Goal: Task Accomplishment & Management: Use online tool/utility

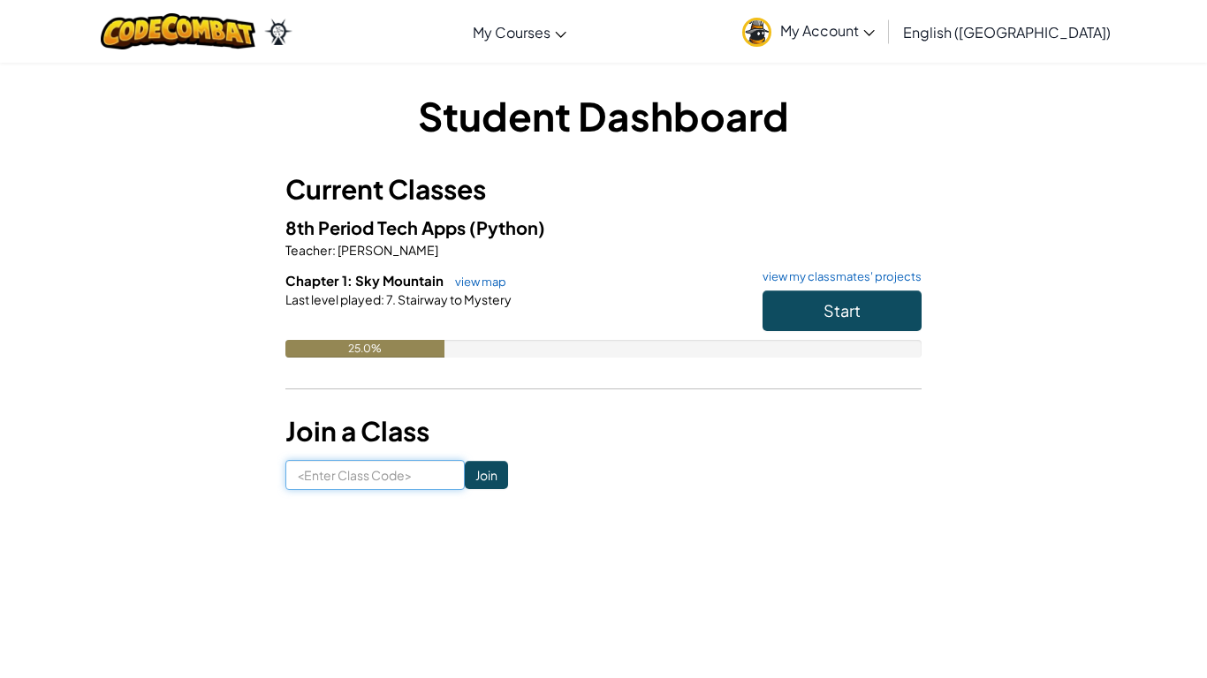
click at [414, 473] on input at bounding box center [374, 475] width 179 height 30
click at [331, 477] on input "saltfatboy" at bounding box center [374, 475] width 179 height 30
type input "saltlargeboy"
click at [484, 472] on input "Join" at bounding box center [486, 475] width 43 height 28
click at [434, 472] on input at bounding box center [374, 475] width 179 height 30
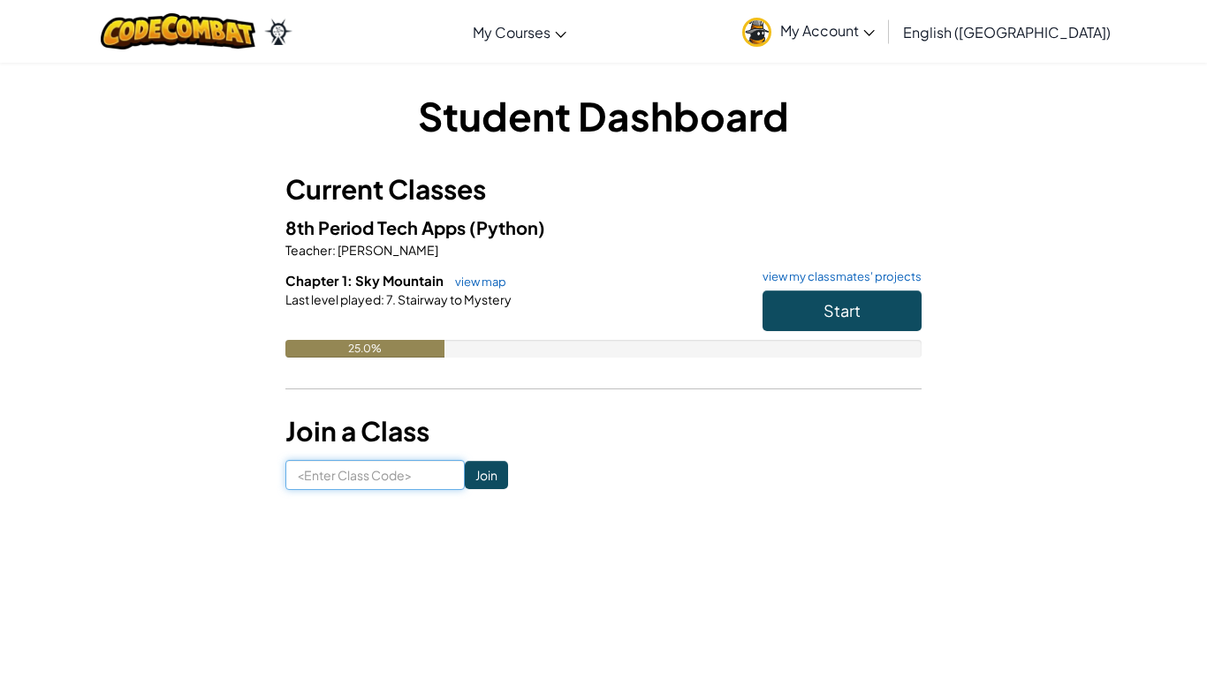
type input "saltlargeboy"
click at [499, 480] on input "Join" at bounding box center [486, 475] width 43 height 28
click at [345, 464] on input at bounding box center [374, 475] width 179 height 30
type input "saltlargeboy"
click at [829, 326] on button "Start" at bounding box center [841, 311] width 159 height 41
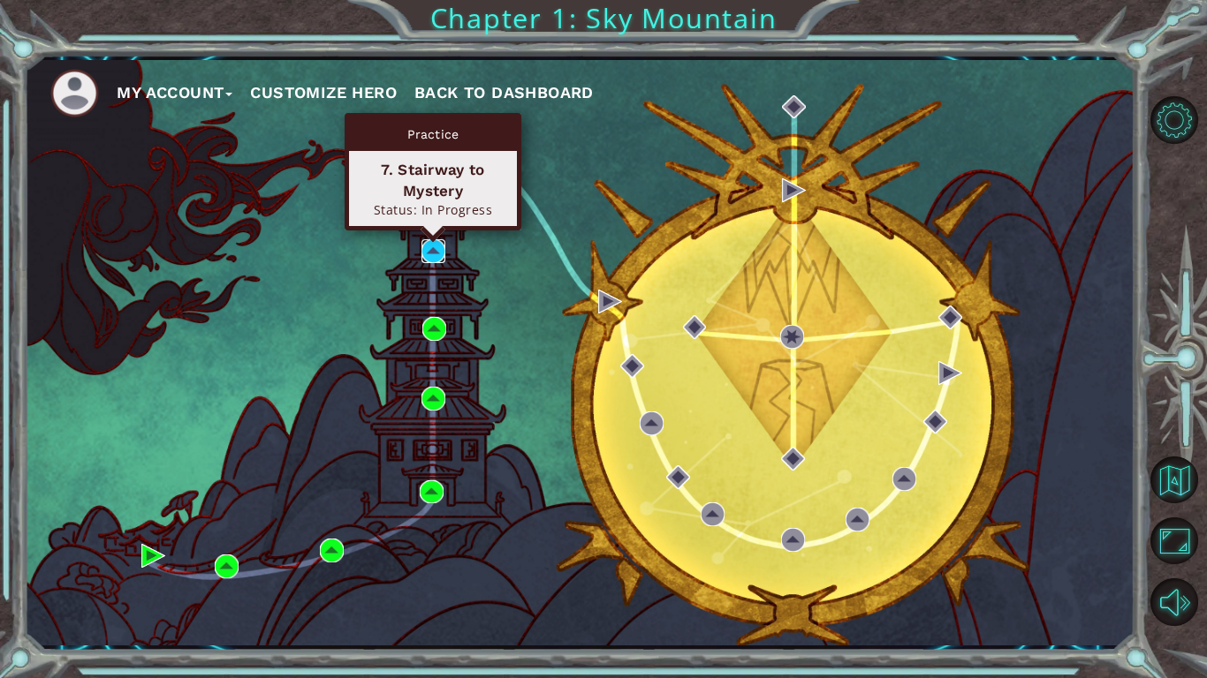
click at [428, 250] on img at bounding box center [433, 251] width 24 height 24
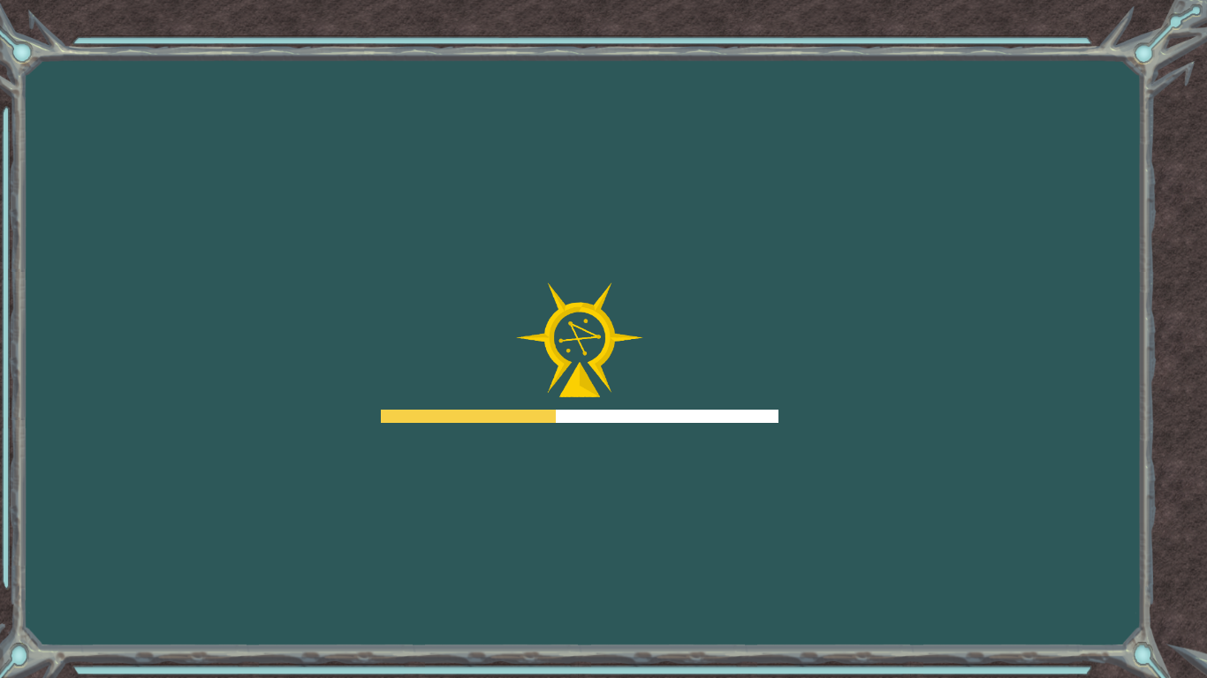
click at [473, 246] on div "Goals Error loading from server. Try refreshing the page. You'll need to join a…" at bounding box center [603, 339] width 1207 height 678
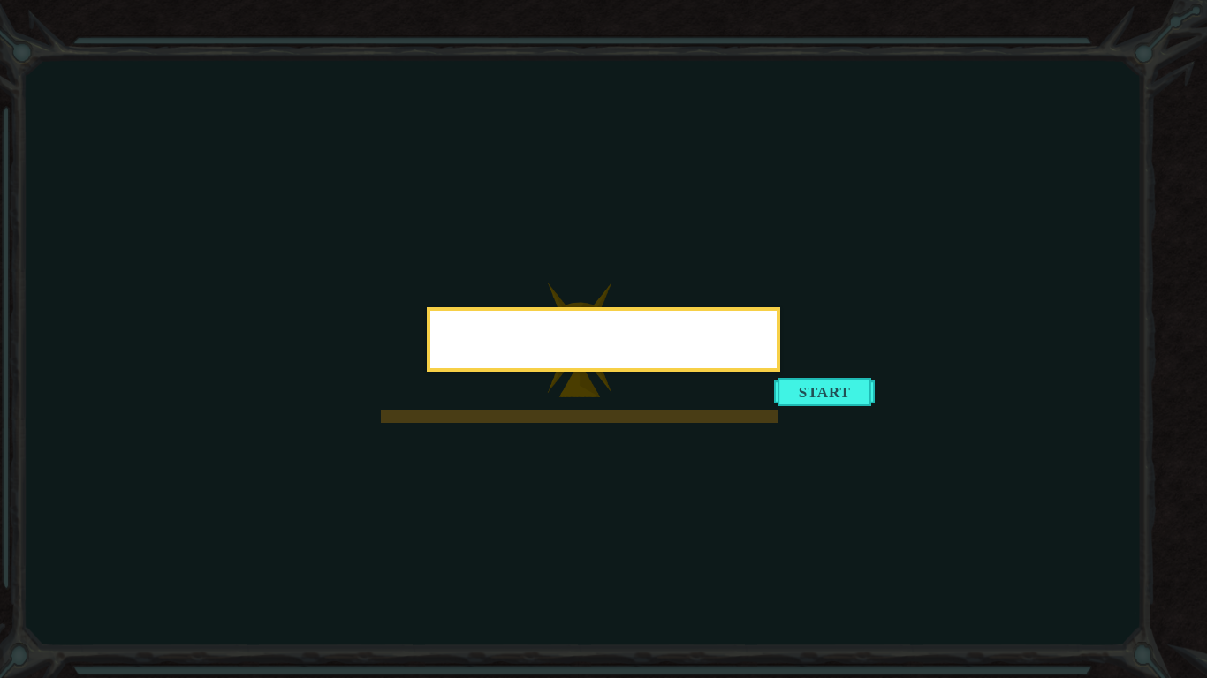
click at [473, 246] on icon at bounding box center [603, 339] width 1207 height 678
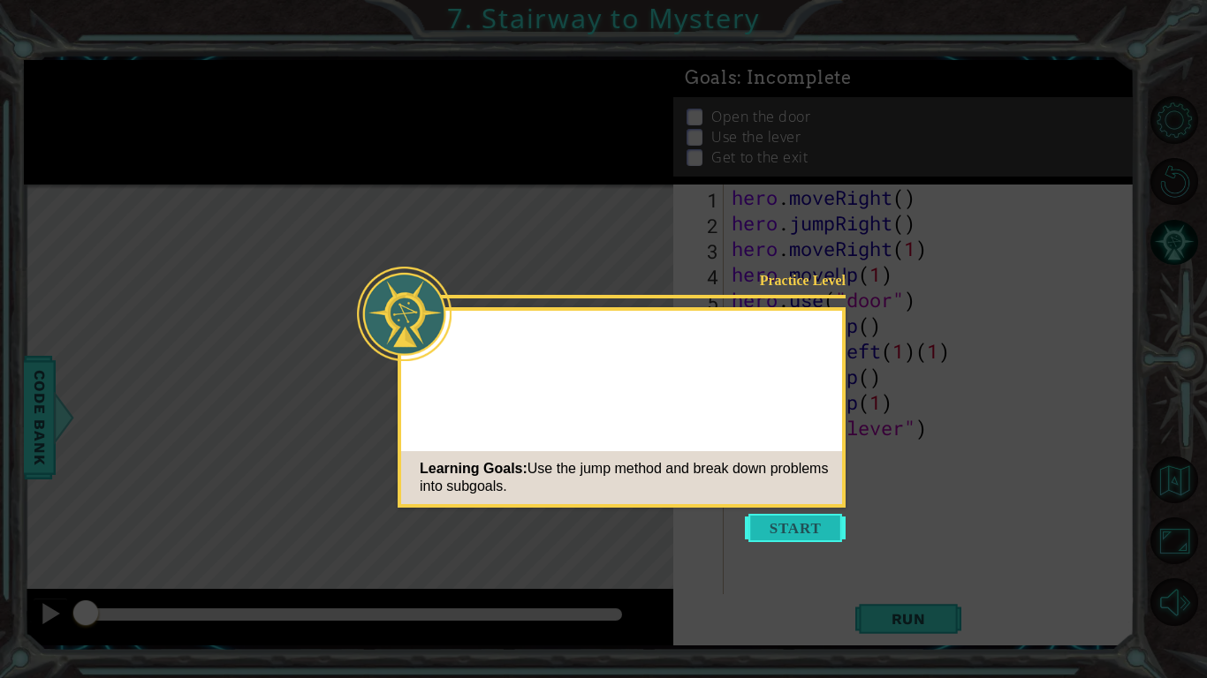
click at [770, 520] on button "Start" at bounding box center [795, 528] width 101 height 28
click at [770, 520] on icon at bounding box center [603, 339] width 1207 height 678
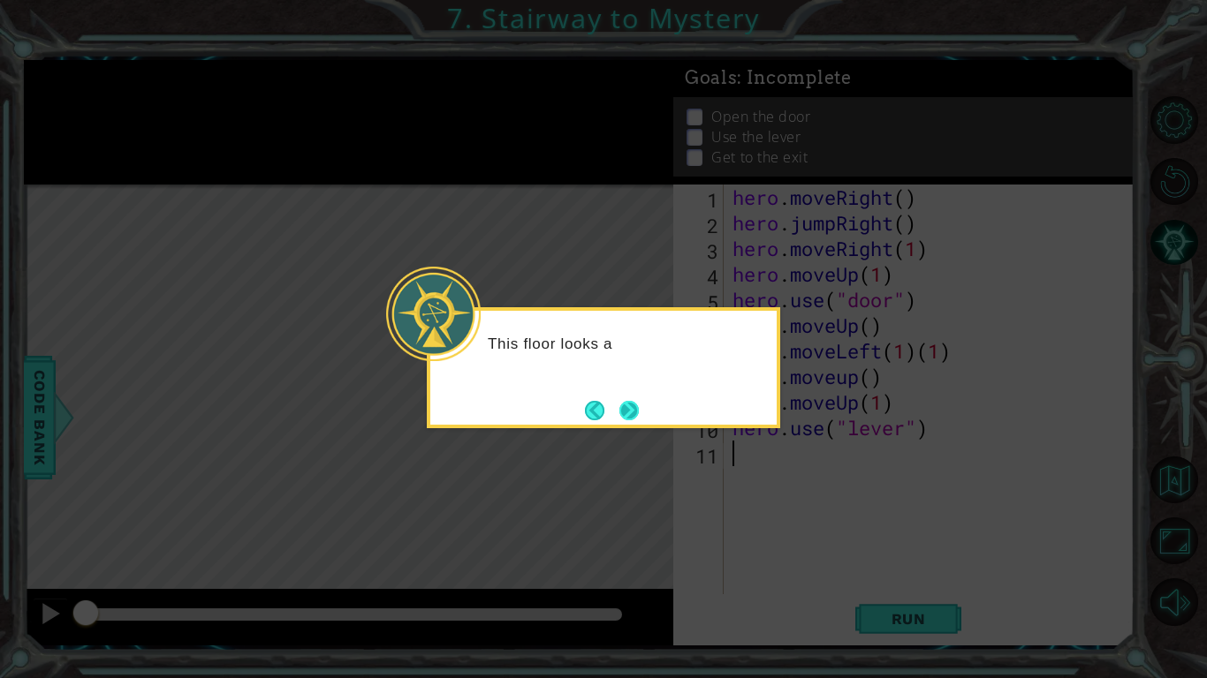
click at [625, 407] on button "Next" at bounding box center [629, 410] width 20 height 20
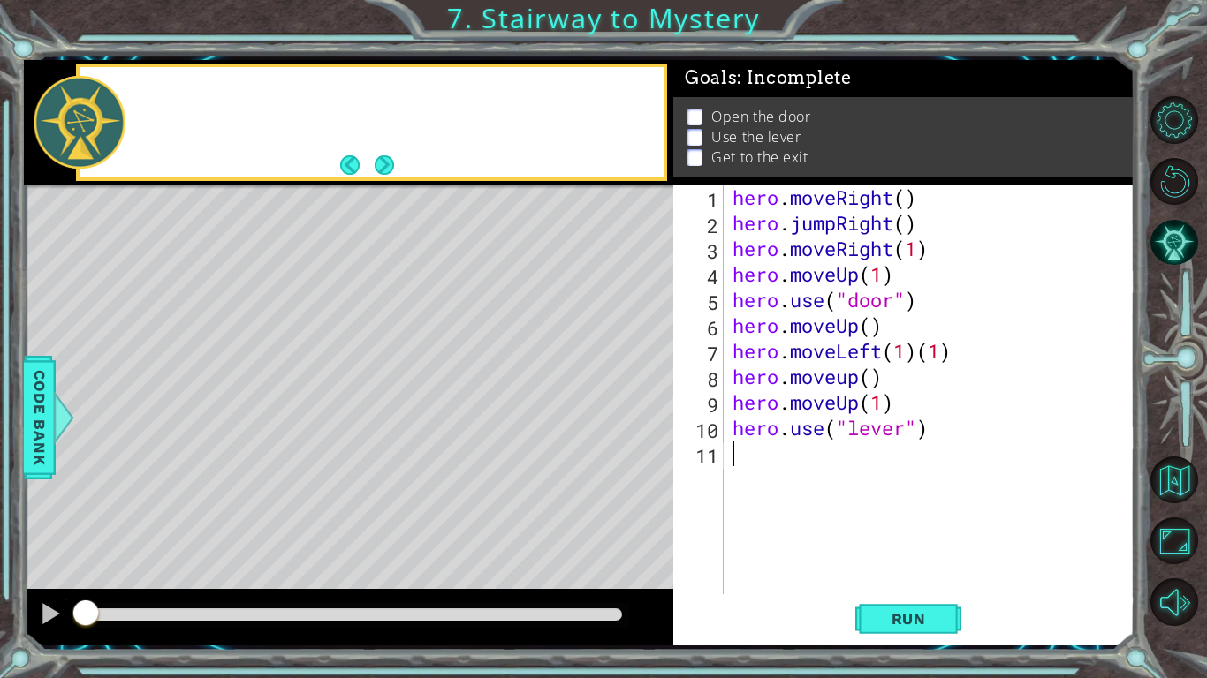
click at [625, 407] on div "Level Map" at bounding box center [432, 445] width 816 height 520
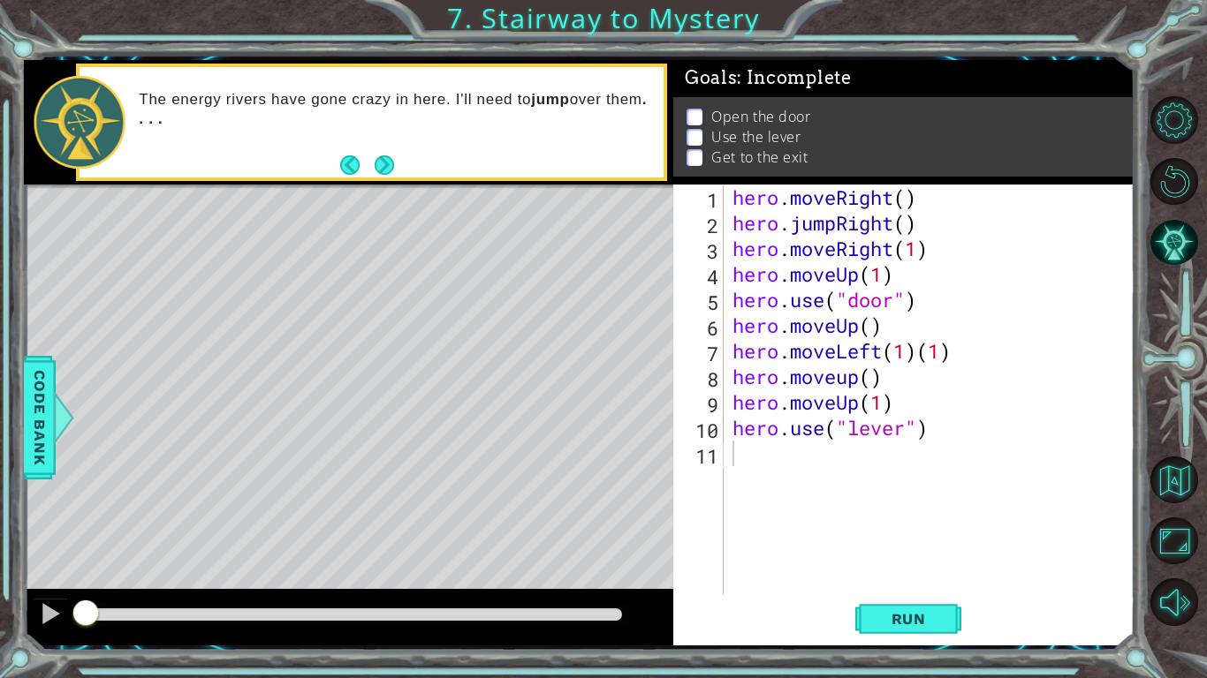
click at [845, 199] on div "hero . moveRight ( ) hero . jumpRight ( ) hero . moveRight ( 1 ) hero . moveUp …" at bounding box center [934, 415] width 410 height 461
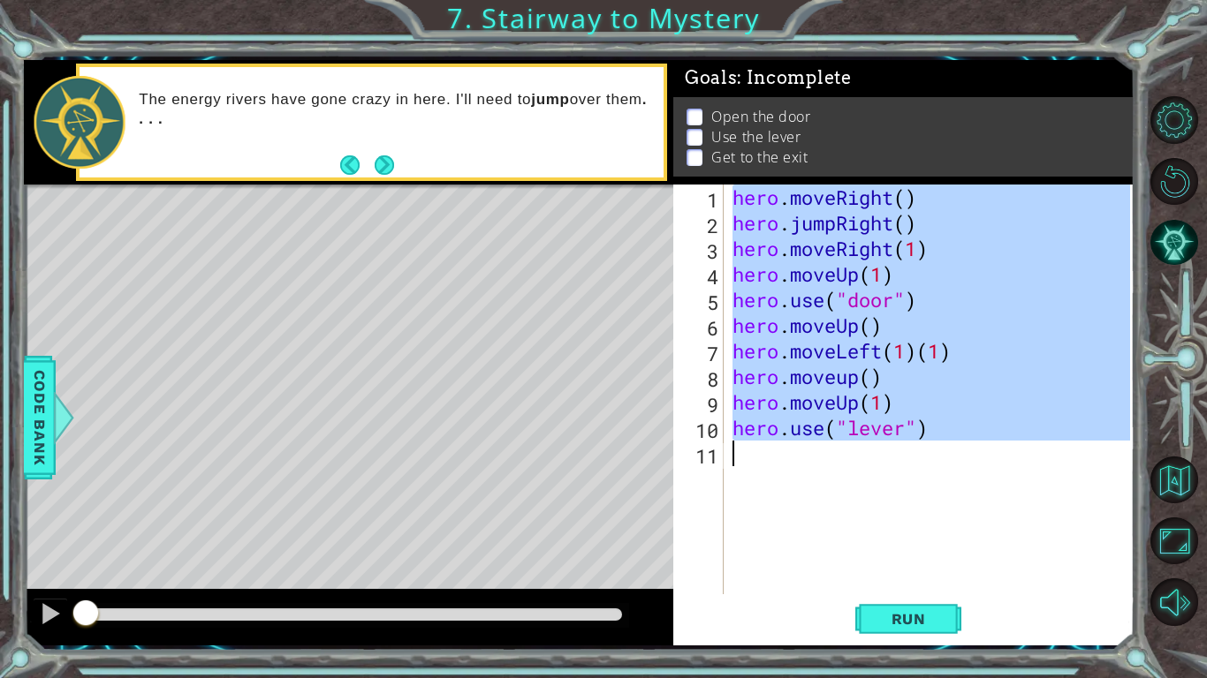
drag, startPoint x: 730, startPoint y: 197, endPoint x: 888, endPoint y: 473, distance: 318.5
click at [888, 473] on div "hero . moveRight ( ) hero . jumpRight ( ) hero . moveRight ( 1 ) hero . moveUp …" at bounding box center [934, 415] width 410 height 461
type textarea "hero.use("lever")"
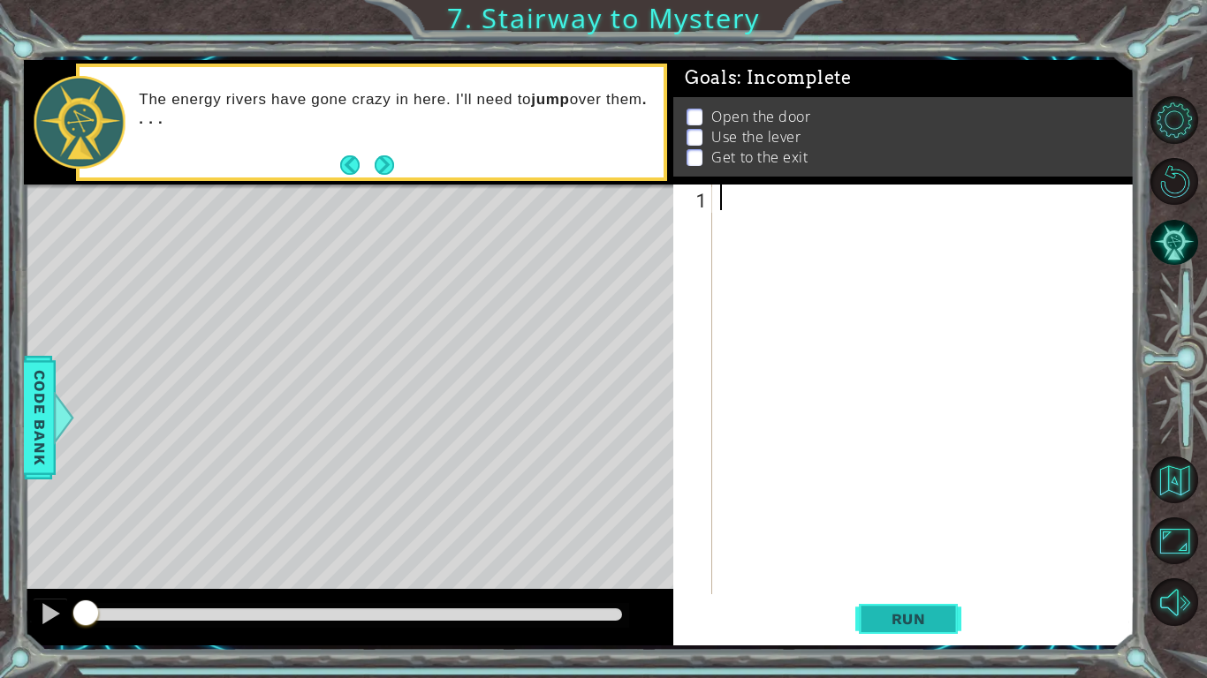
click at [913, 625] on span "Run" at bounding box center [909, 619] width 70 height 18
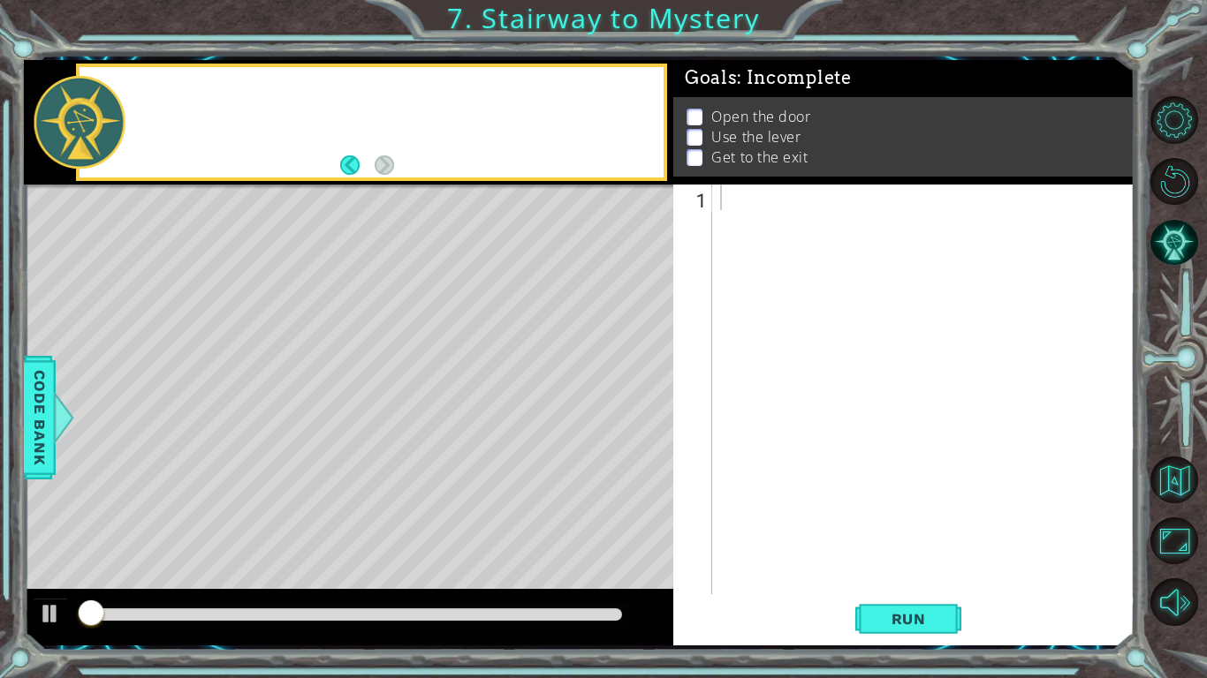
click at [913, 627] on span "Run" at bounding box center [909, 619] width 70 height 18
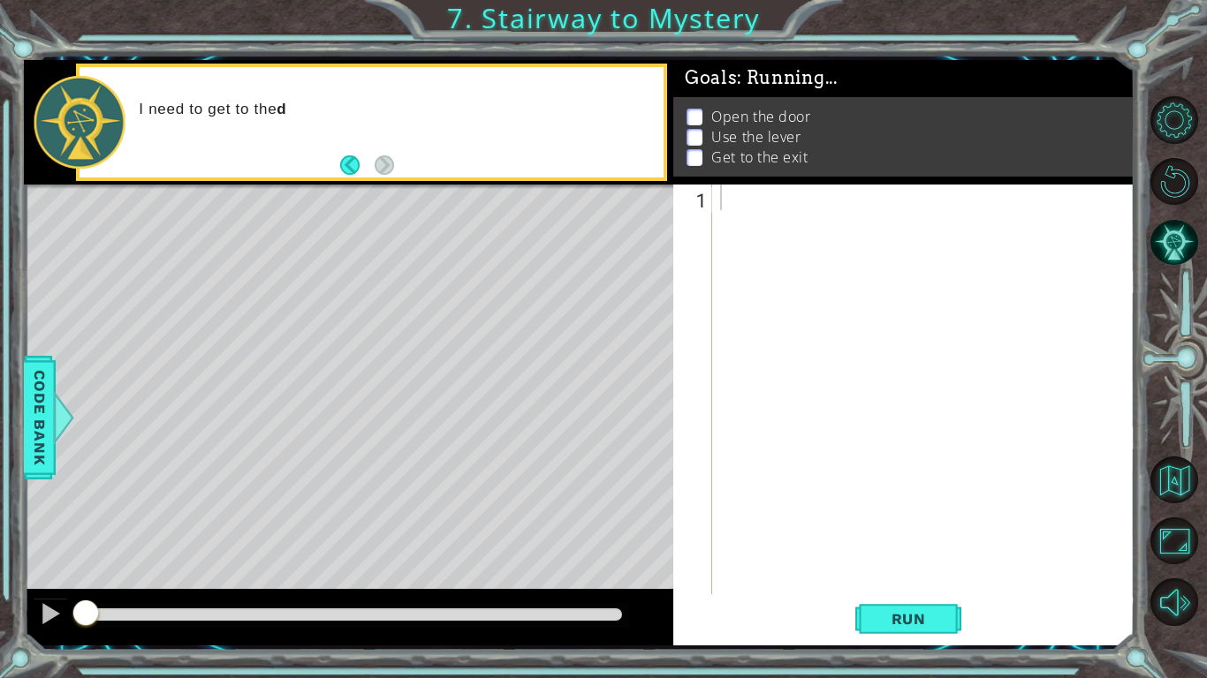
click at [913, 627] on span "Run" at bounding box center [909, 619] width 70 height 18
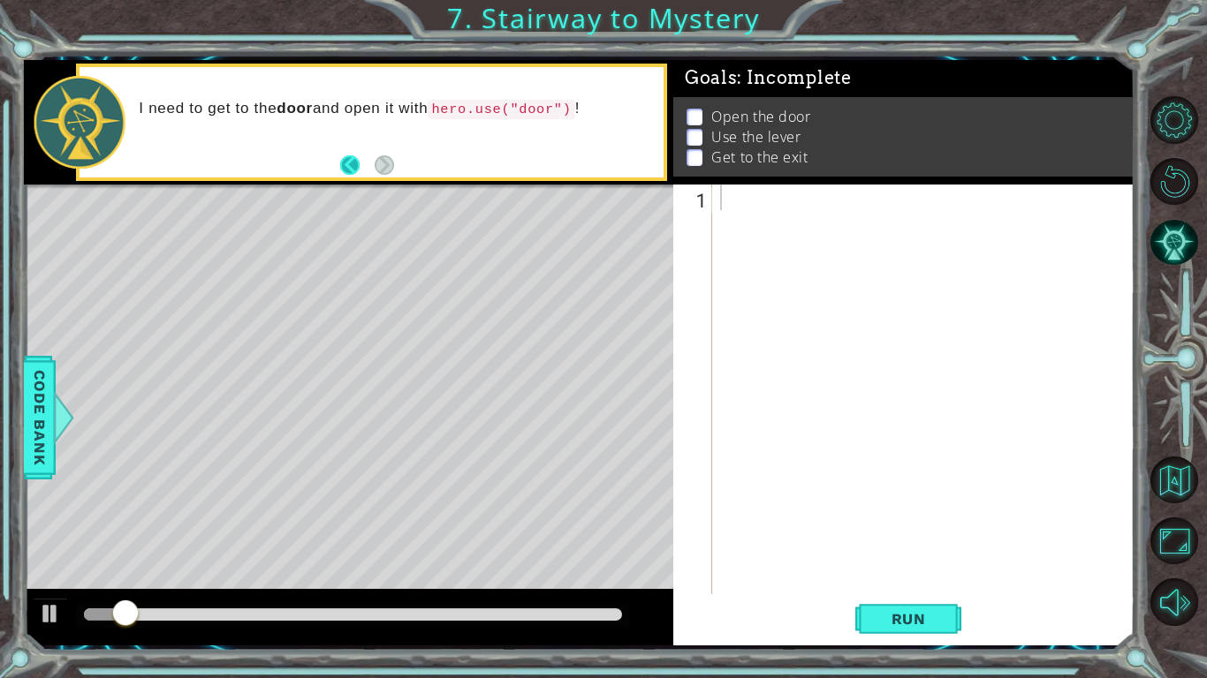
click at [360, 157] on button "Back" at bounding box center [357, 164] width 34 height 19
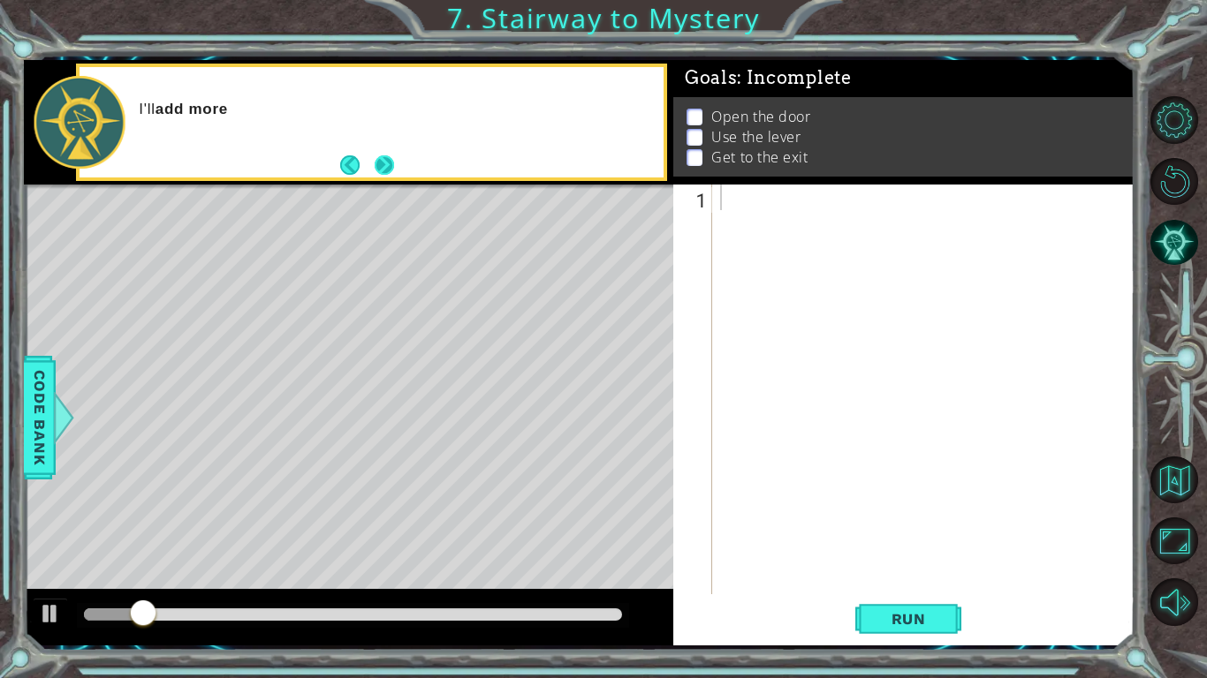
click at [374, 159] on button "Next" at bounding box center [383, 164] width 19 height 19
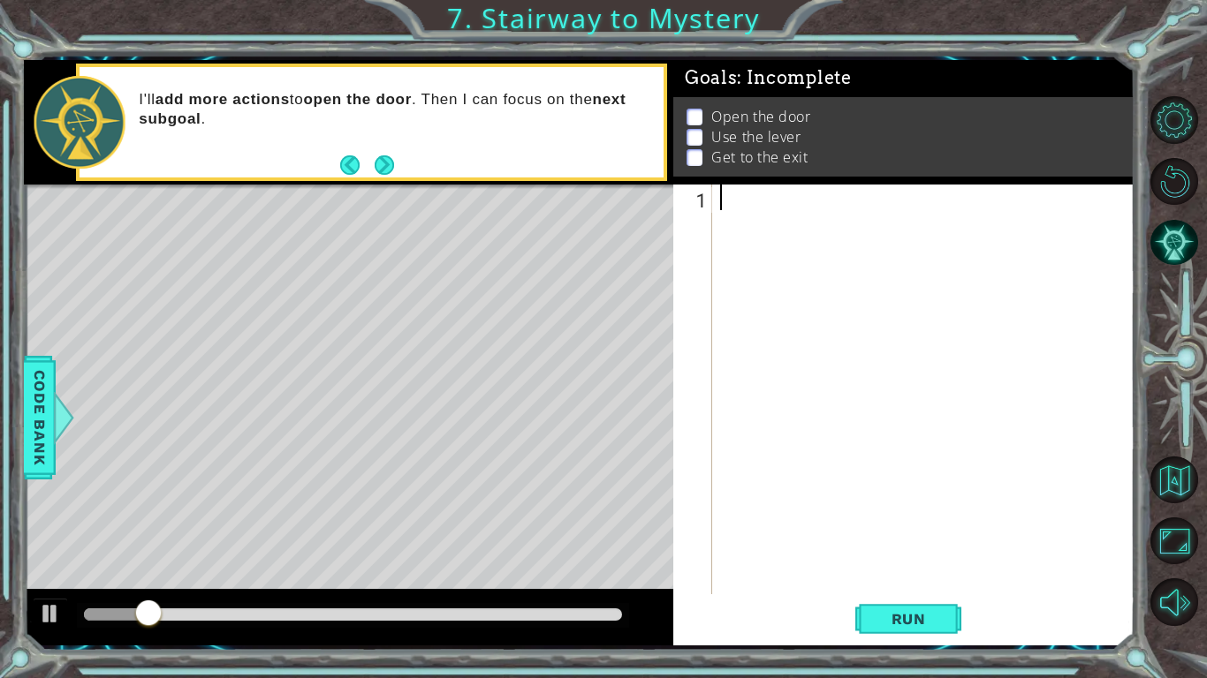
click at [370, 159] on button "Back" at bounding box center [357, 164] width 34 height 19
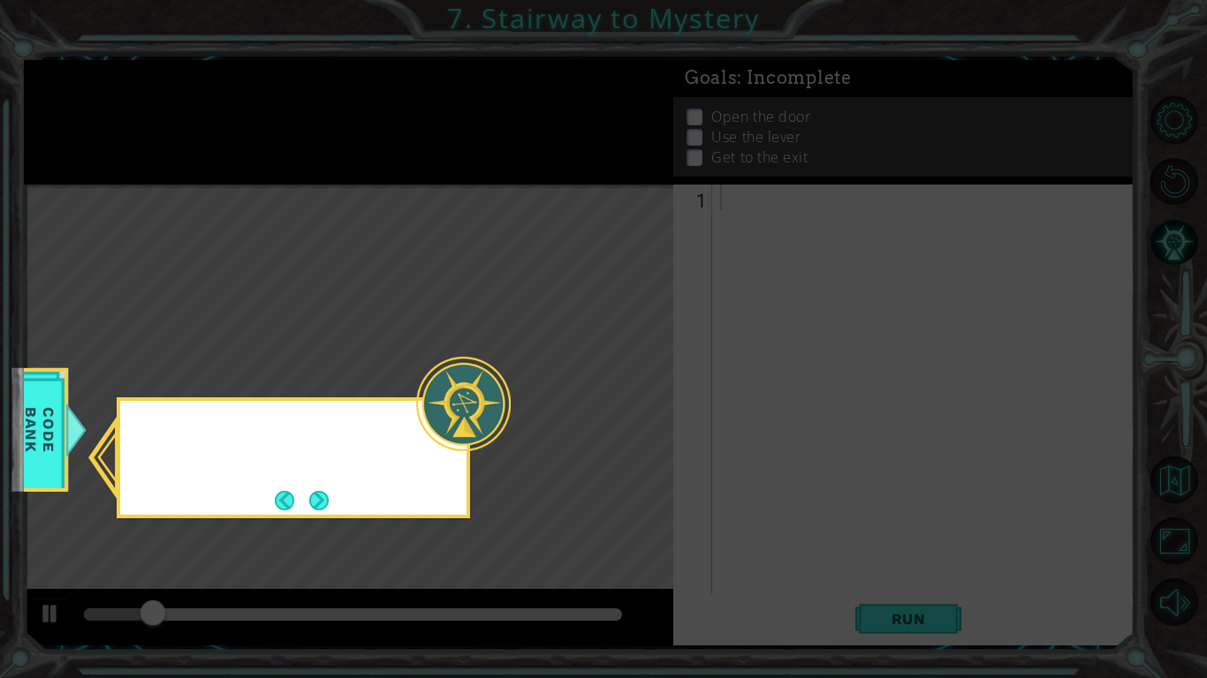
click at [370, 159] on icon at bounding box center [603, 339] width 1207 height 678
click at [309, 504] on button "Next" at bounding box center [318, 500] width 19 height 19
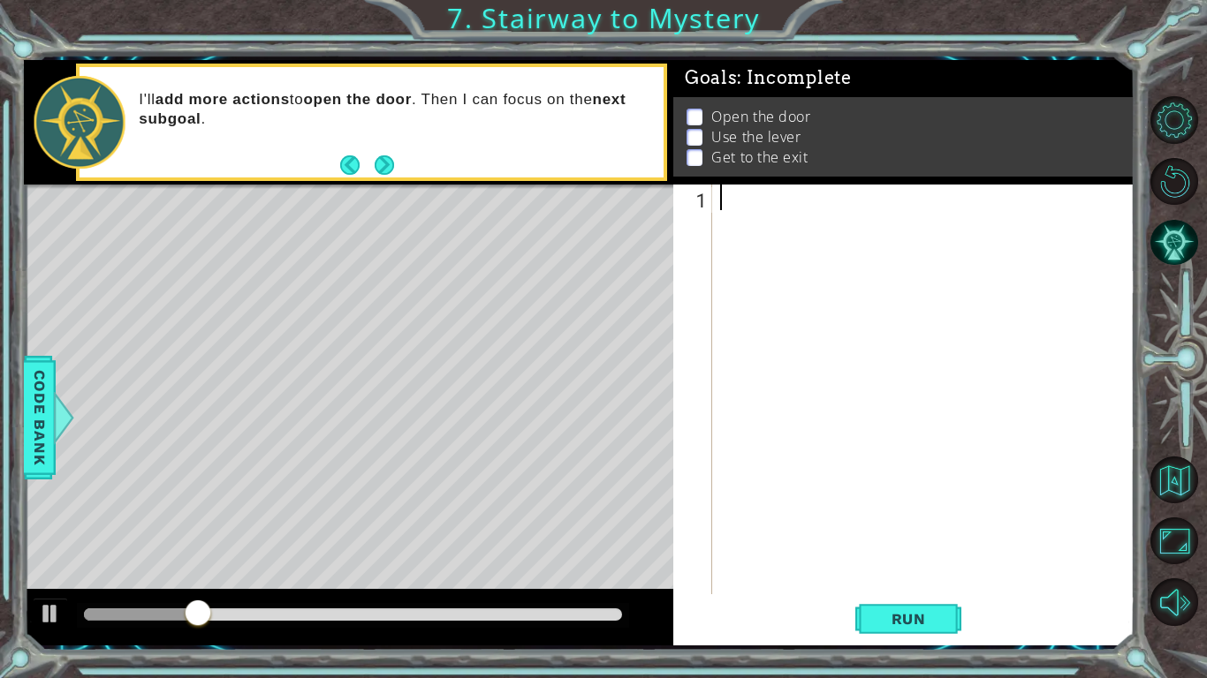
click at [307, 504] on div "Level Map" at bounding box center [432, 445] width 816 height 520
click at [384, 157] on button "Next" at bounding box center [384, 165] width 20 height 20
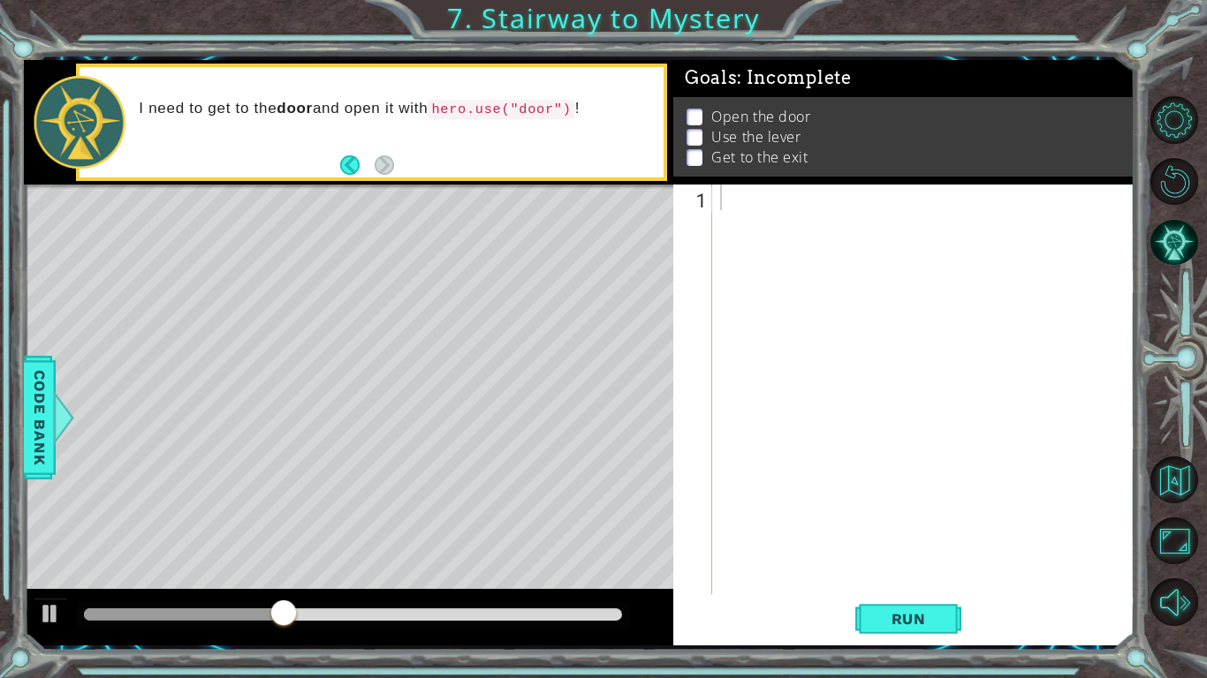
click at [773, 231] on div at bounding box center [927, 415] width 422 height 461
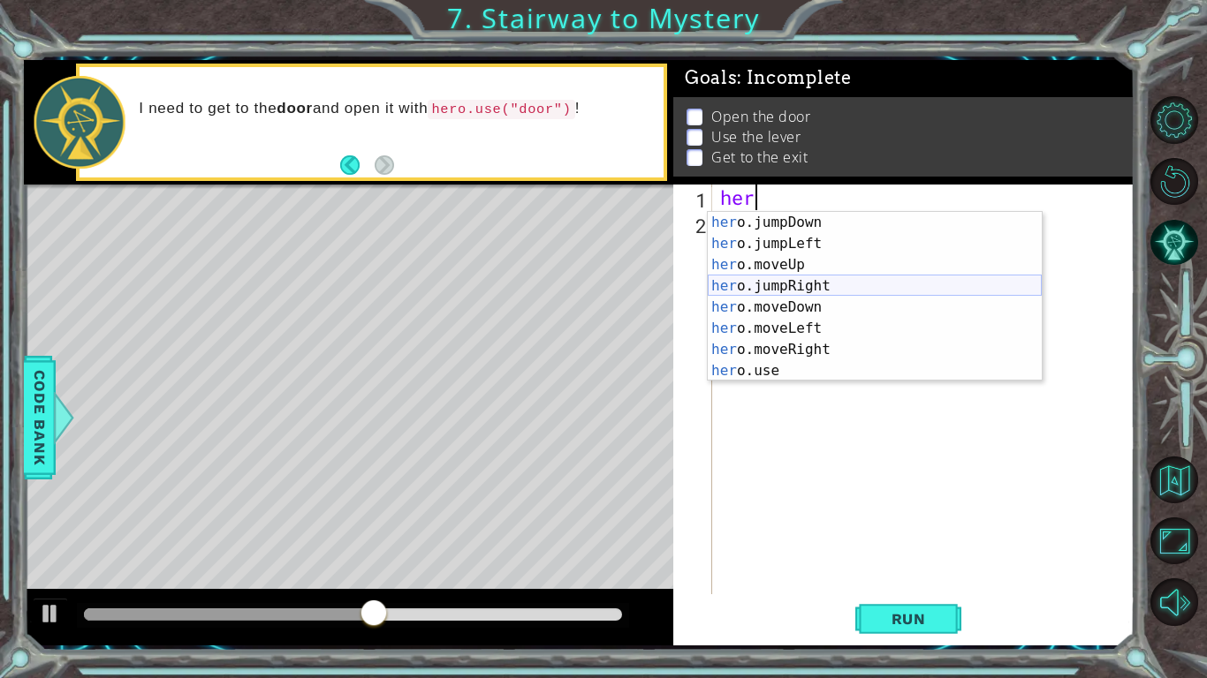
scroll to position [21, 0]
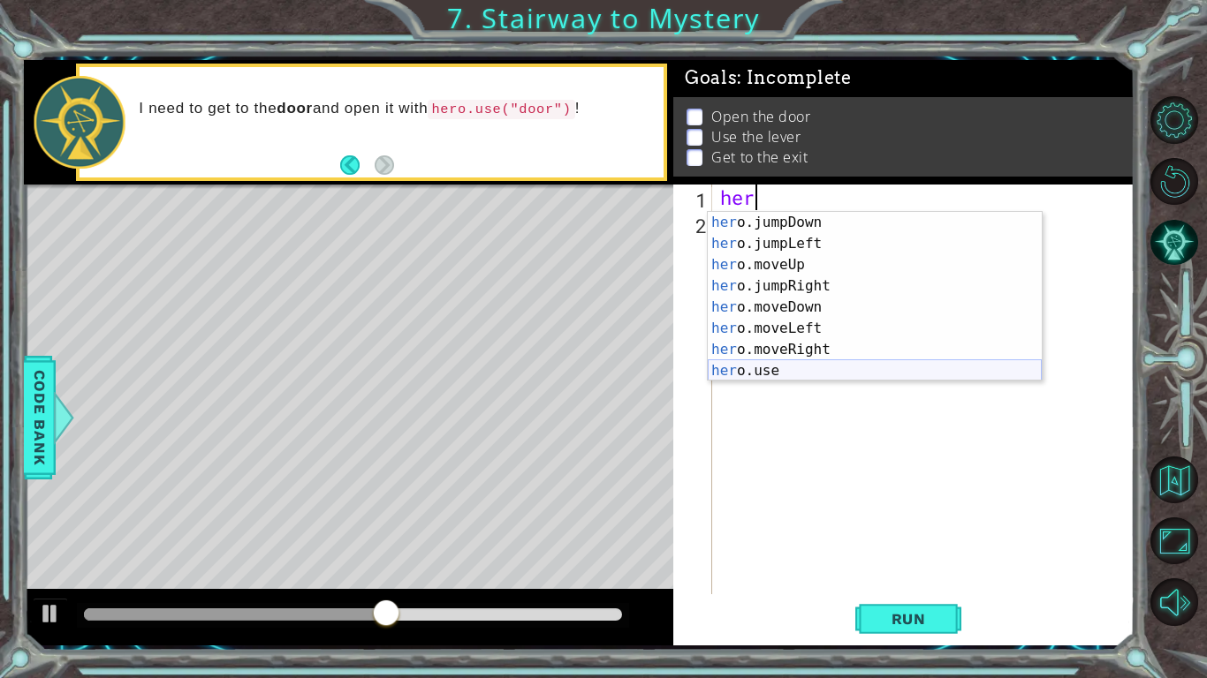
click at [779, 364] on div "her o.jumpDown press enter her o.jumpLeft press enter her o.moveUp press enter …" at bounding box center [875, 318] width 334 height 212
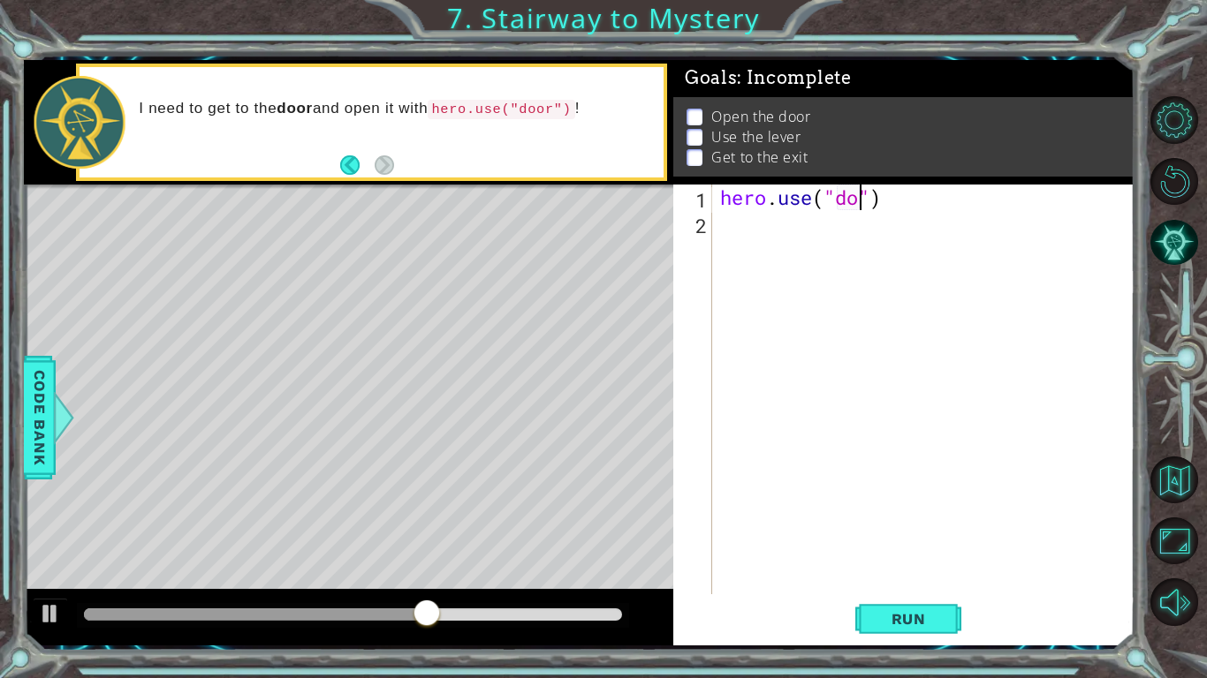
type textarea "hero.use("door")"
click at [826, 317] on div "hero . use ( "door" )" at bounding box center [927, 415] width 422 height 461
click at [755, 231] on div "hero . use ( "door" )" at bounding box center [927, 415] width 422 height 461
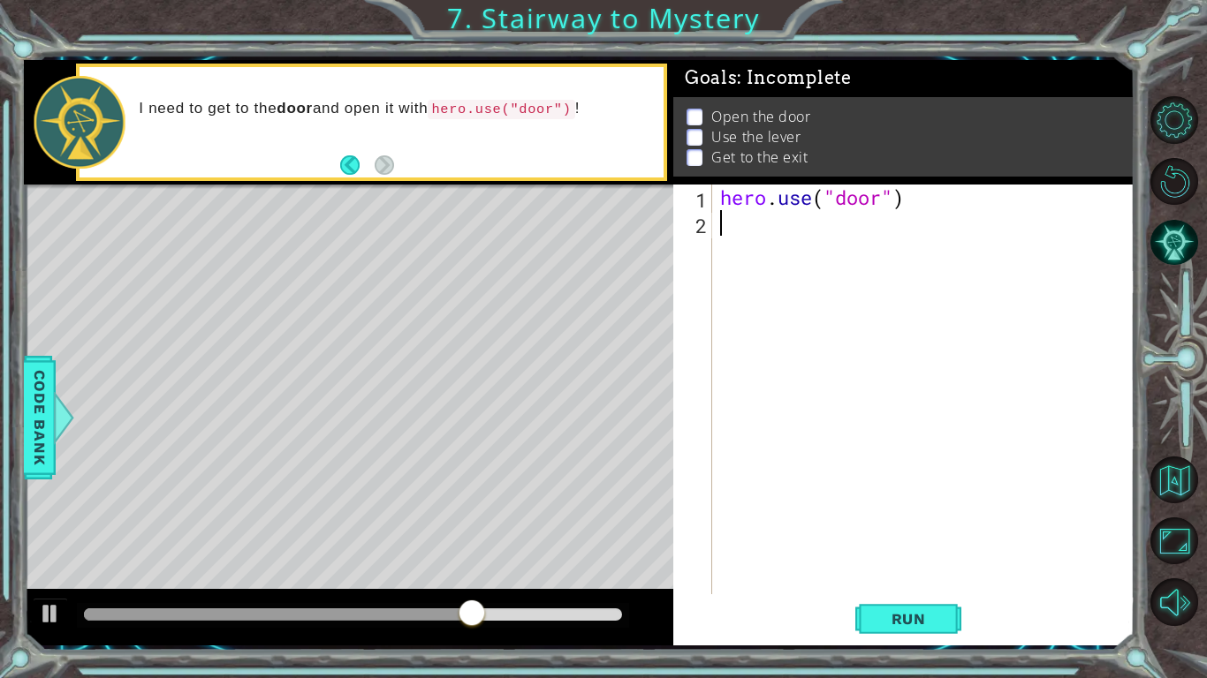
click at [847, 219] on div "hero . use ( "door" )" at bounding box center [927, 415] width 422 height 461
click at [896, 203] on div "hero . use ( "door" )" at bounding box center [927, 415] width 422 height 461
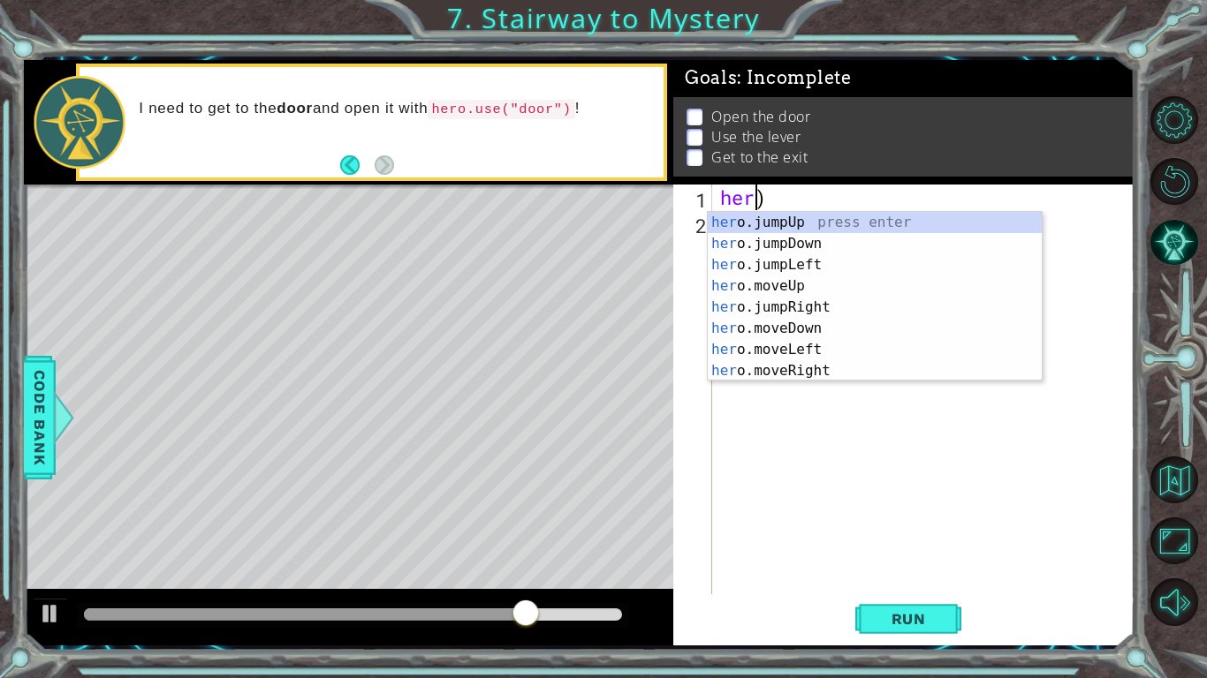
type textarea ")"
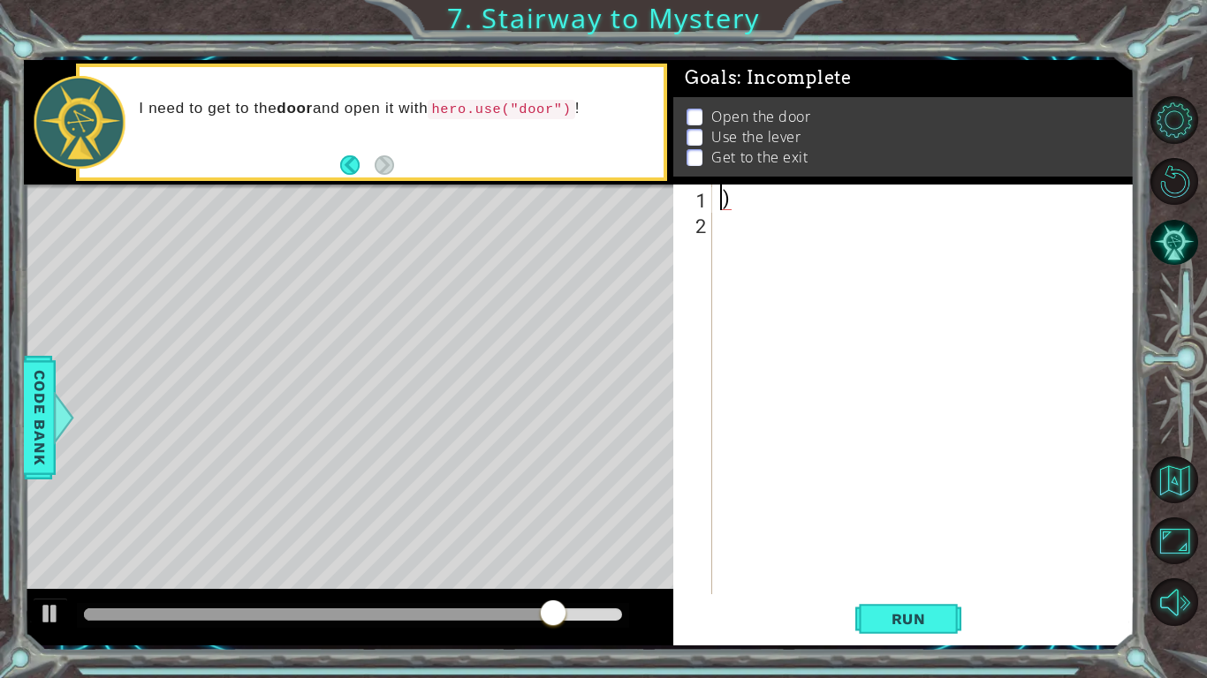
click at [898, 213] on div ")" at bounding box center [927, 415] width 422 height 461
type textarea ")"
click at [56, 607] on div at bounding box center [50, 613] width 23 height 23
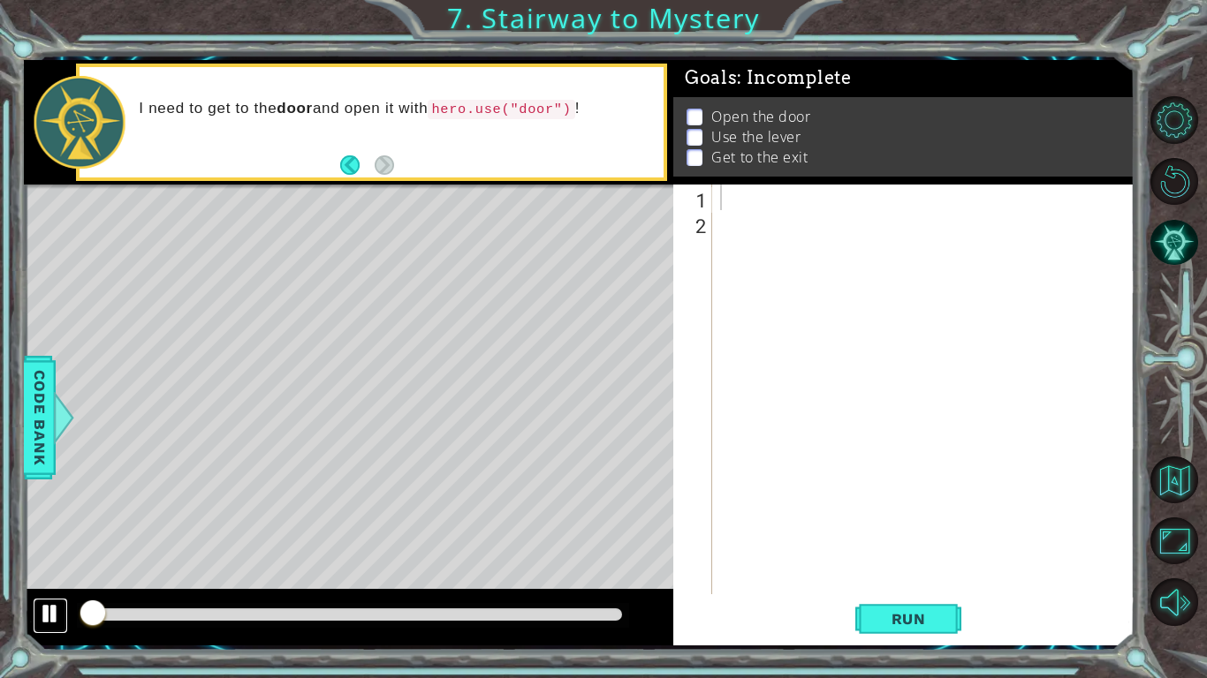
click at [52, 609] on div at bounding box center [50, 613] width 23 height 23
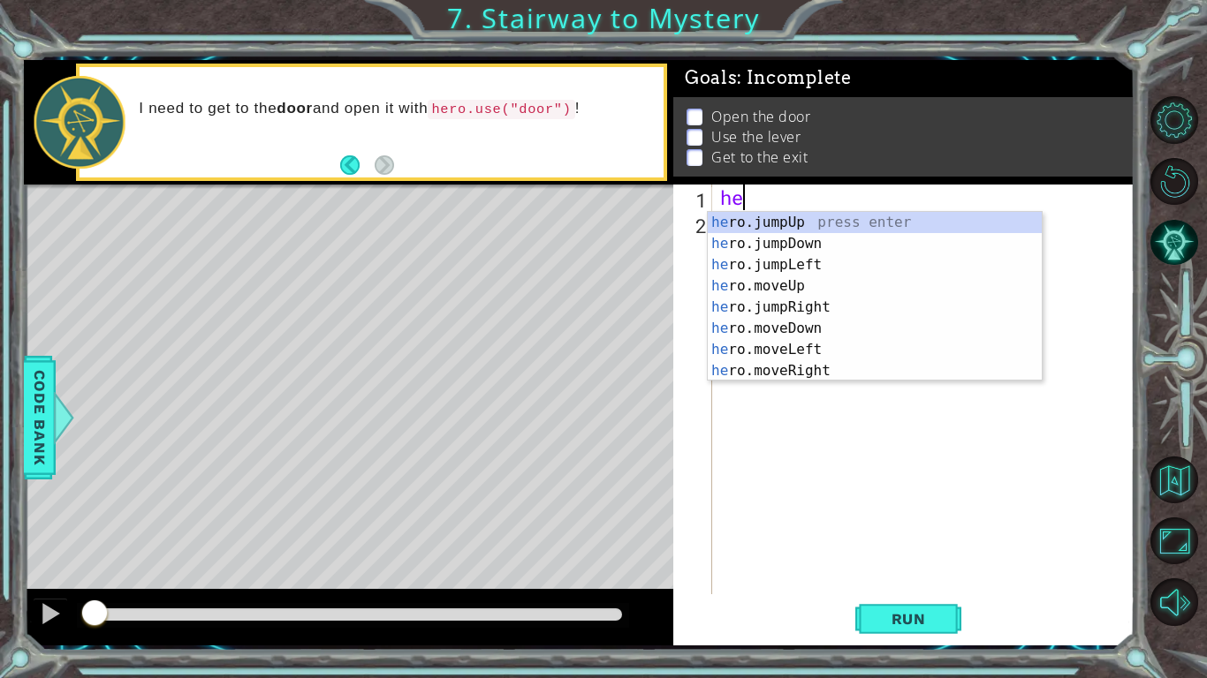
type textarea "hero"
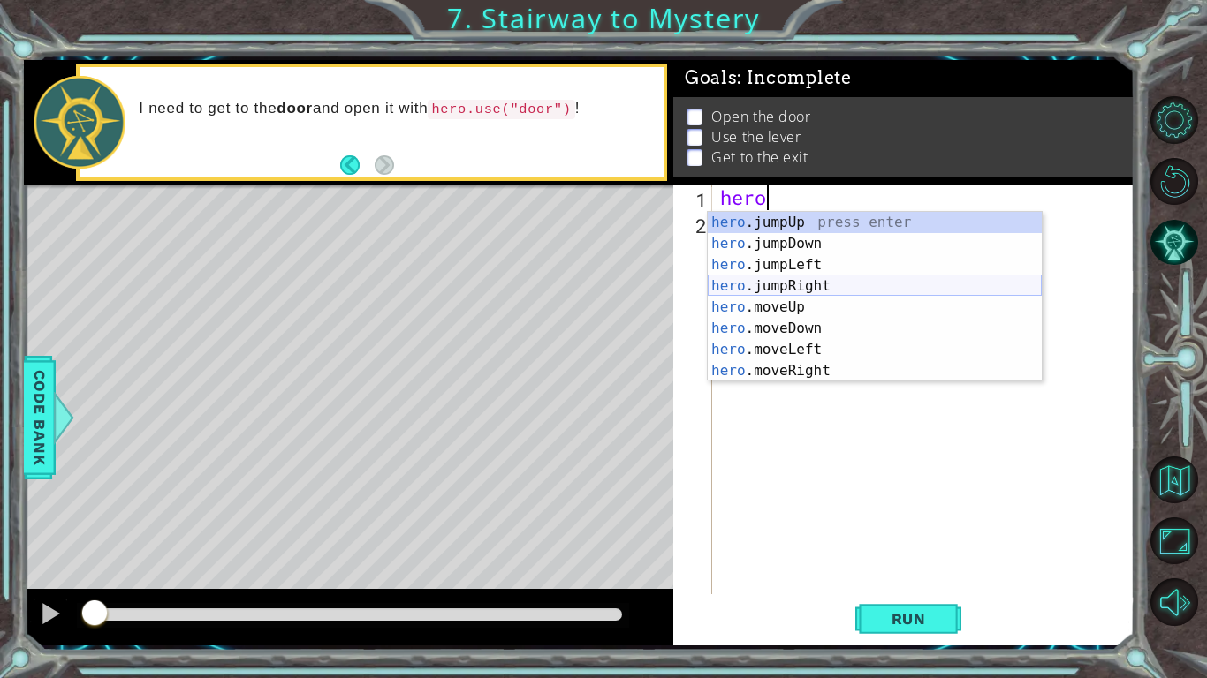
click at [820, 288] on div "hero .jumpUp press enter hero .jumpDown press enter hero .jumpLeft press enter …" at bounding box center [875, 318] width 334 height 212
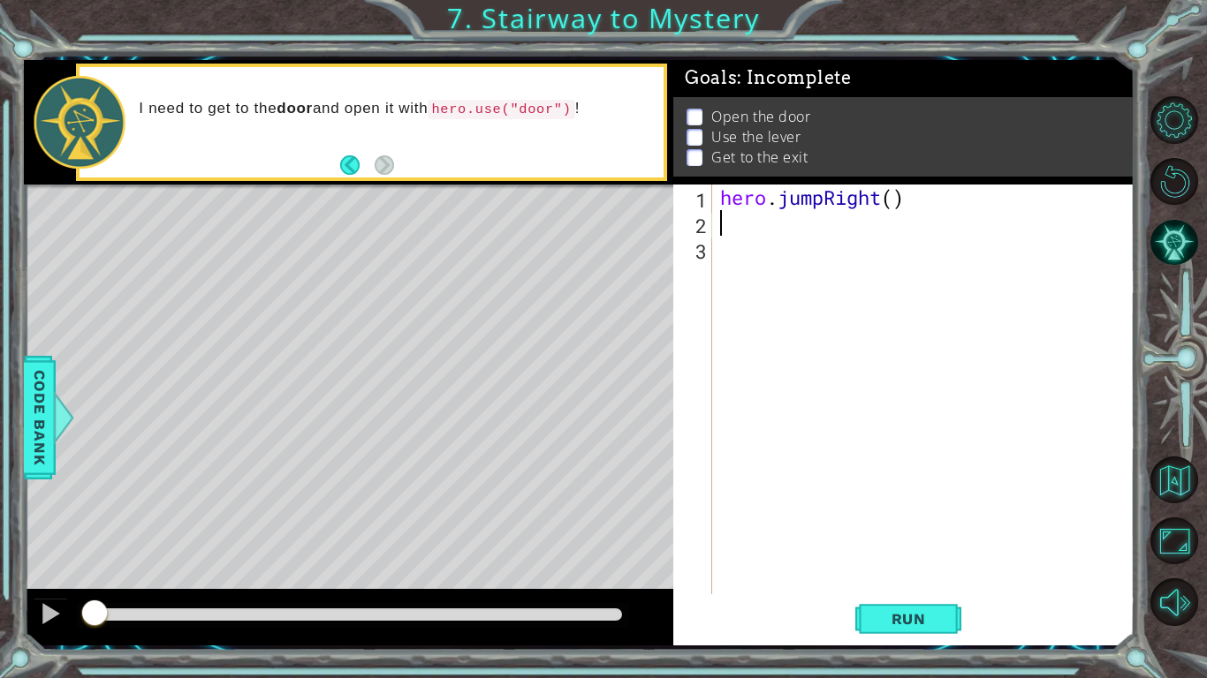
click at [826, 194] on div "hero . jumpRight ( )" at bounding box center [927, 415] width 422 height 461
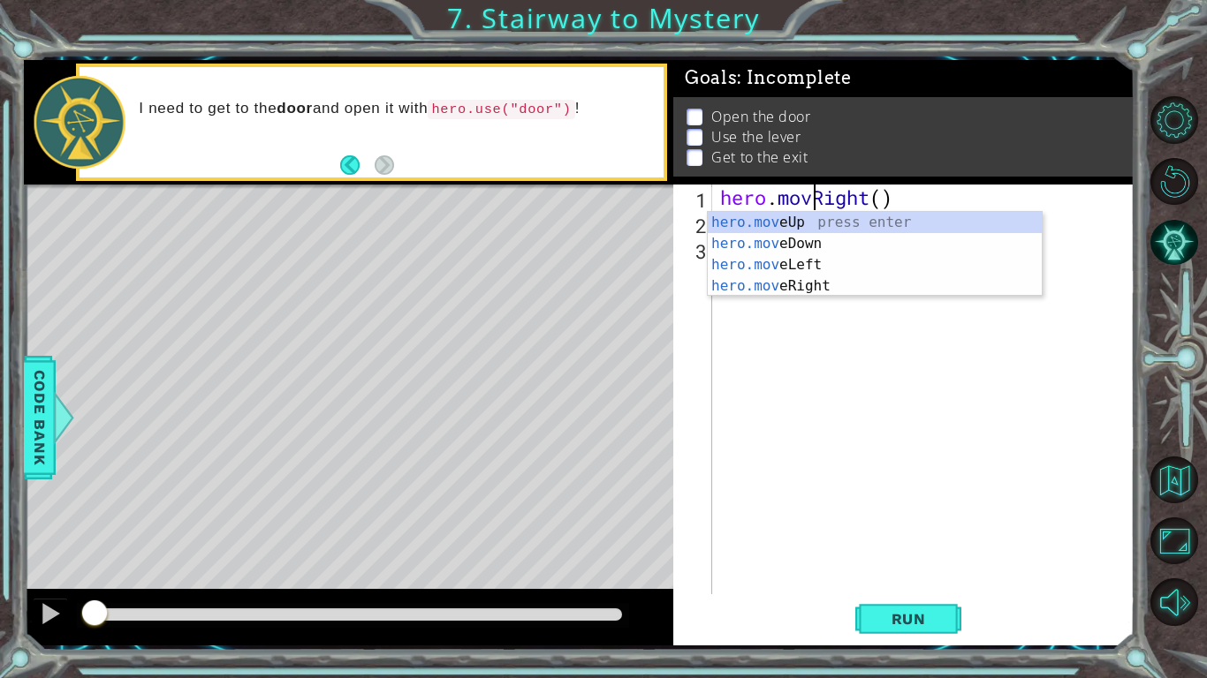
type textarea "hero.moveRight()"
click at [838, 340] on div "hero . moveRight ( )" at bounding box center [927, 415] width 422 height 461
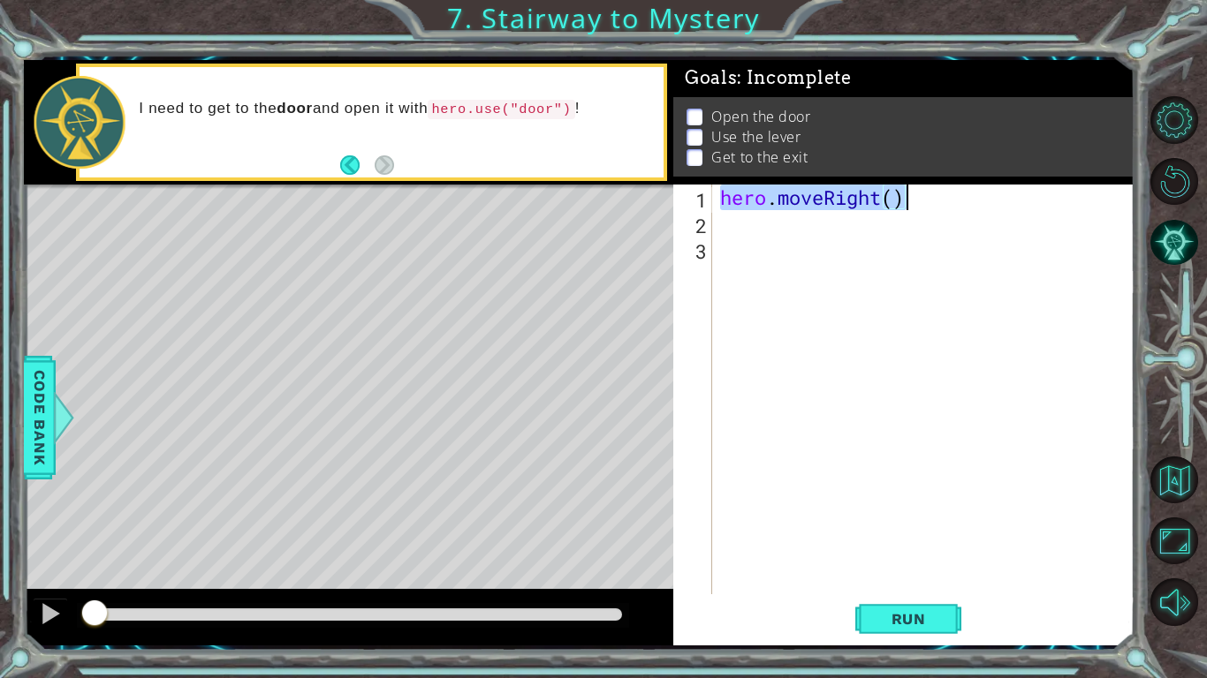
drag, startPoint x: 722, startPoint y: 201, endPoint x: 909, endPoint y: 200, distance: 187.3
click at [909, 200] on div "hero . moveRight ( )" at bounding box center [927, 415] width 422 height 461
type textarea "hero.moveRight()"
paste textarea "hero.moveRight()"
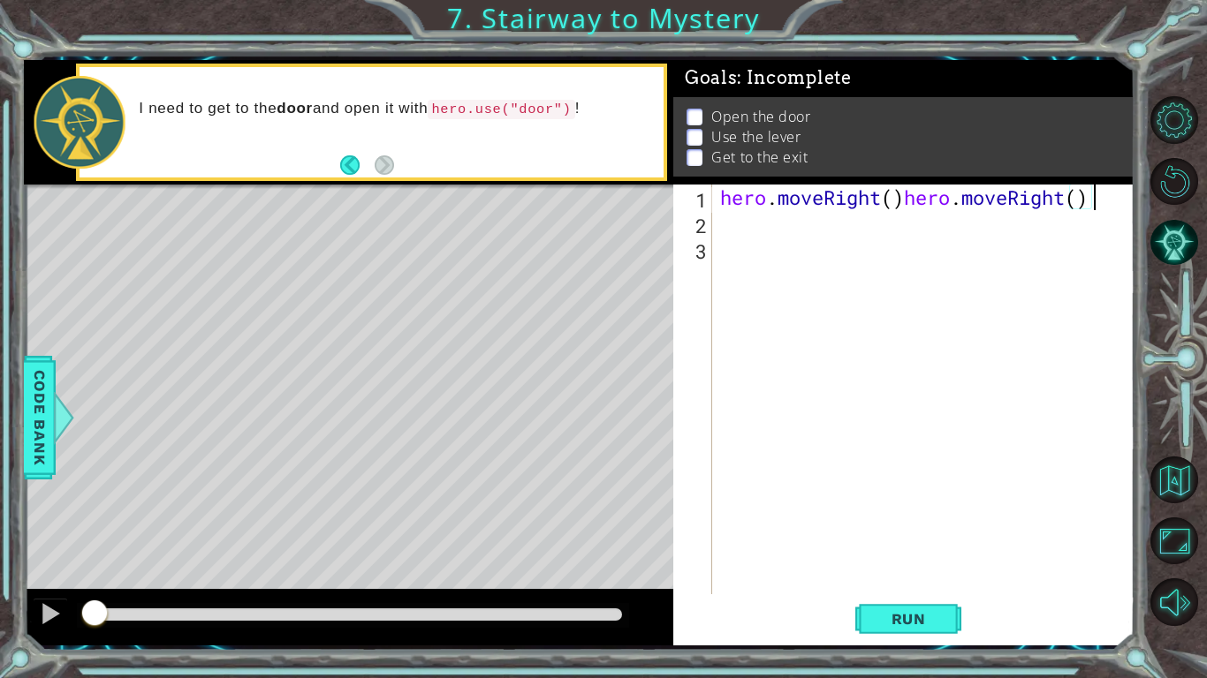
paste textarea "hero.moveRight()"
type textarea "hero.moveRight()"
paste textarea "hero.moveRight()"
click at [824, 221] on div "hero . moveRight ( ) hero . moveRight ( )" at bounding box center [927, 415] width 422 height 461
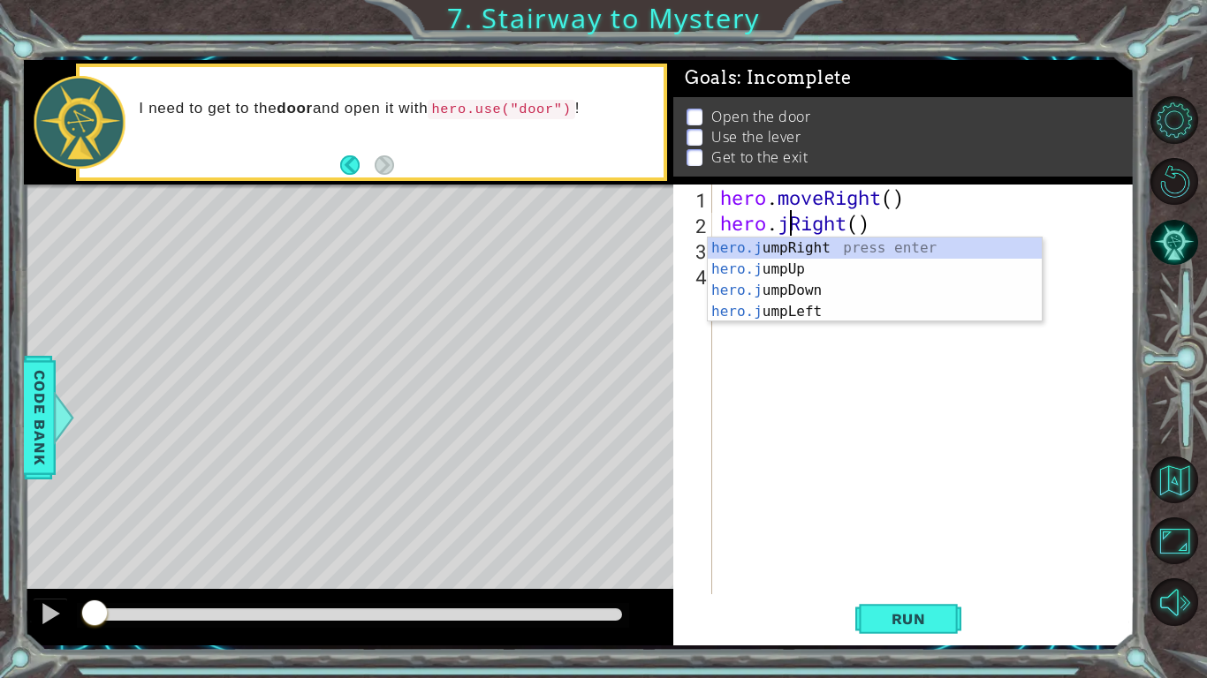
scroll to position [0, 4]
type textarea "hero.jumpRight()"
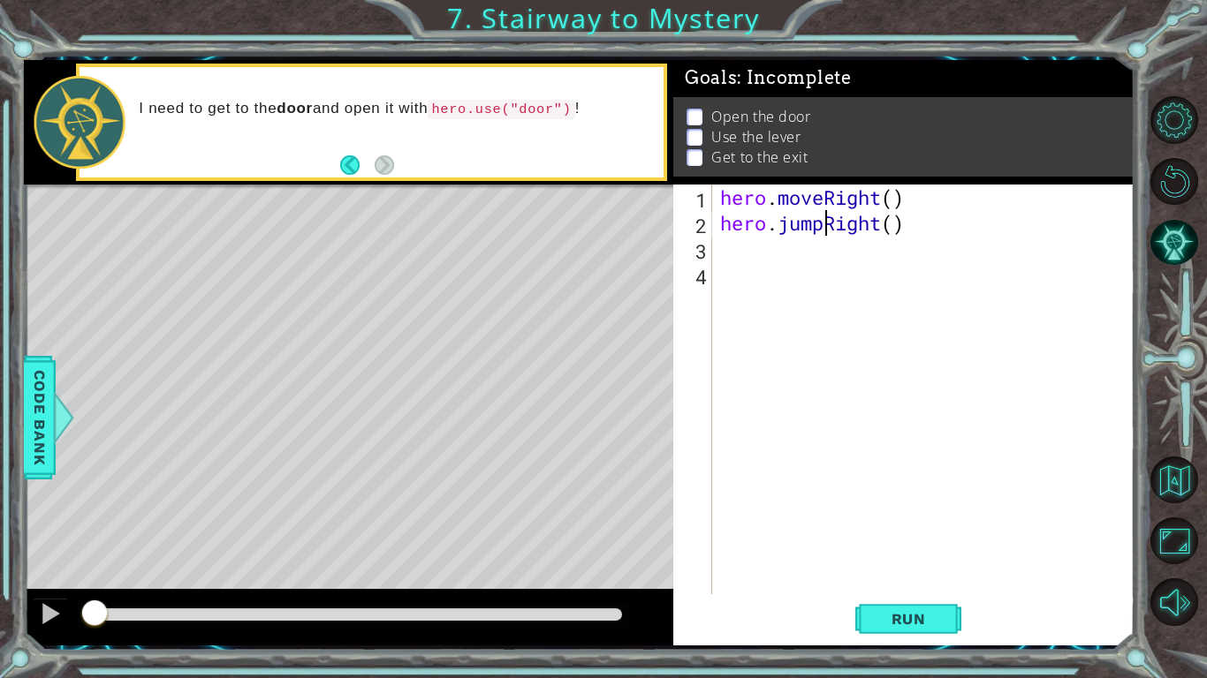
click at [929, 370] on div "hero . moveRight ( ) hero . jumpRight ( )" at bounding box center [927, 415] width 422 height 461
click at [717, 252] on div "hero . moveRight ( ) hero . jumpRight ( )" at bounding box center [927, 415] width 422 height 461
type textarea "v"
paste textarea "hero.moveRight()"
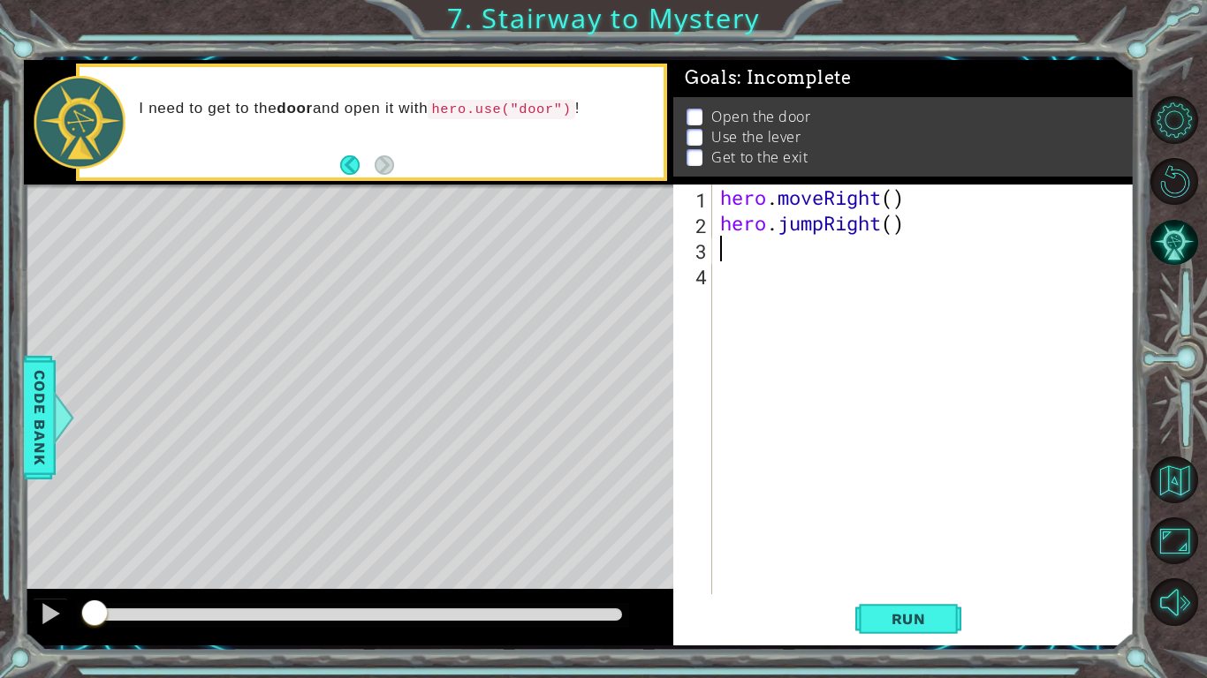
type textarea "hero.moveRight()"
click at [745, 292] on div "hero . moveRight ( ) hero . jumpRight ( ) hero . moveRight ( )" at bounding box center [927, 415] width 422 height 461
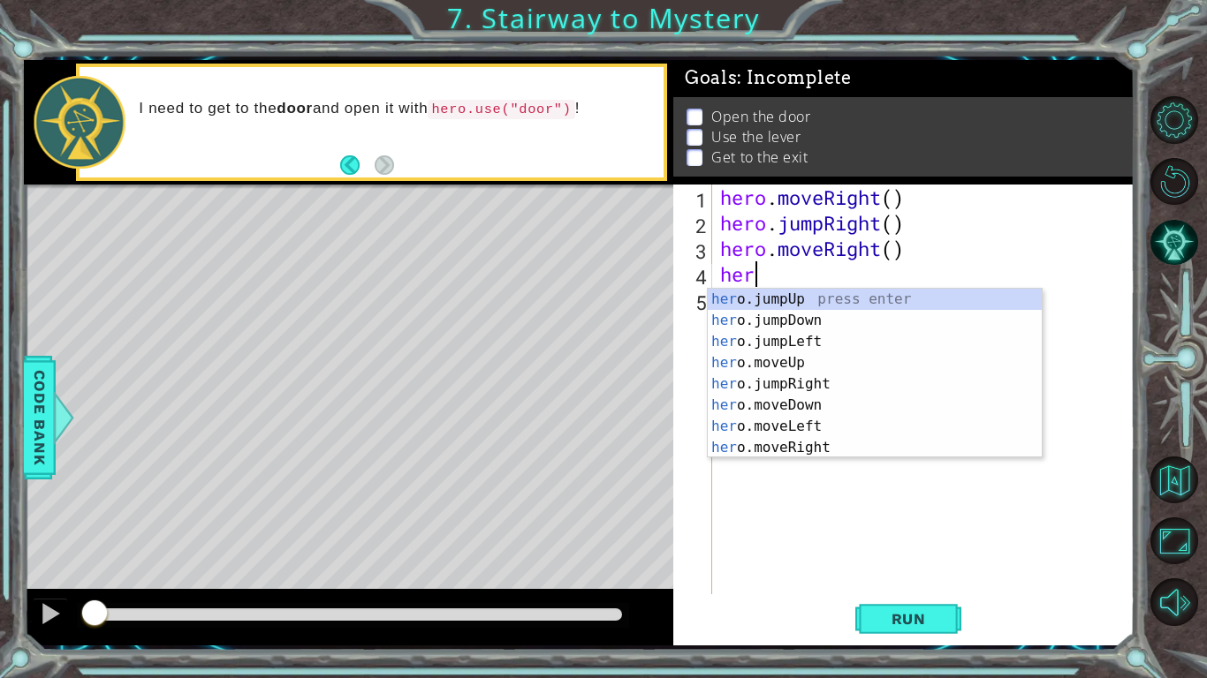
scroll to position [0, 1]
click at [787, 384] on div "hero .jumpUp press enter hero .jumpDown press enter hero .jumpLeft press enter …" at bounding box center [875, 395] width 334 height 212
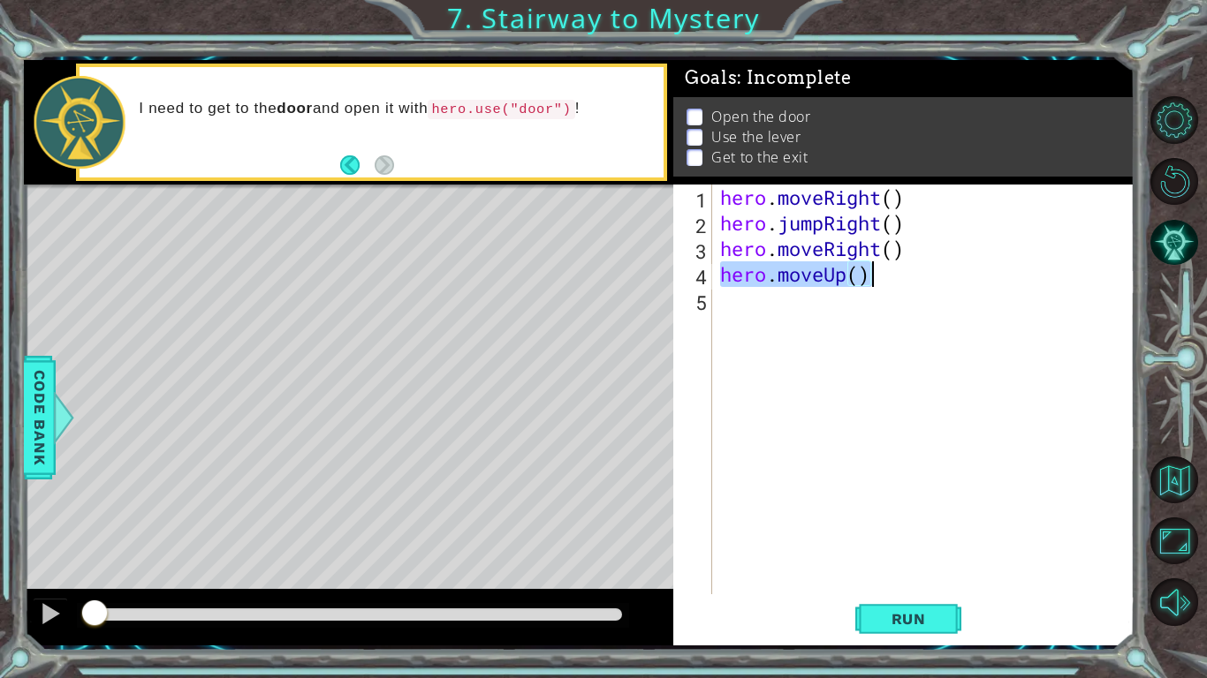
drag, startPoint x: 723, startPoint y: 276, endPoint x: 897, endPoint y: 284, distance: 173.3
click at [897, 284] on div "hero . moveRight ( ) hero . jumpRight ( ) hero . moveRight ( ) hero . moveUp ( )" at bounding box center [927, 415] width 422 height 461
type textarea "hero.moveUp()"
click at [917, 290] on div "hero . moveRight ( ) hero . jumpRight ( ) hero . moveRight ( ) hero . moveUp ( )" at bounding box center [927, 415] width 422 height 461
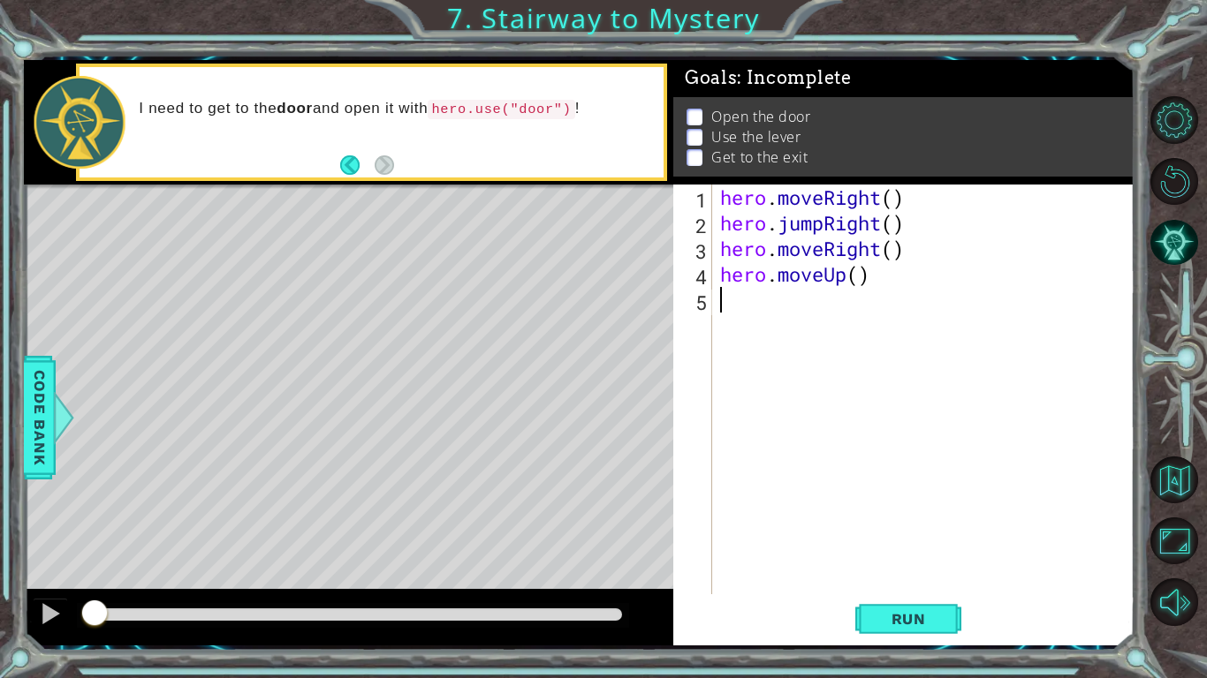
click at [888, 270] on div "hero . moveRight ( ) hero . jumpRight ( ) hero . moveRight ( ) hero . moveUp ( )" at bounding box center [927, 415] width 422 height 461
drag, startPoint x: 723, startPoint y: 269, endPoint x: 868, endPoint y: 267, distance: 145.8
click at [868, 267] on div "hero . moveRight ( ) hero . jumpRight ( ) hero . moveRight ( ) hero . moveUp ( )" at bounding box center [927, 415] width 422 height 461
drag, startPoint x: 723, startPoint y: 285, endPoint x: 915, endPoint y: 260, distance: 194.3
click at [915, 260] on div "hero . moveRight ( ) hero . jumpRight ( ) hero . moveRight ( ) hero . moveUp ( )" at bounding box center [927, 415] width 422 height 461
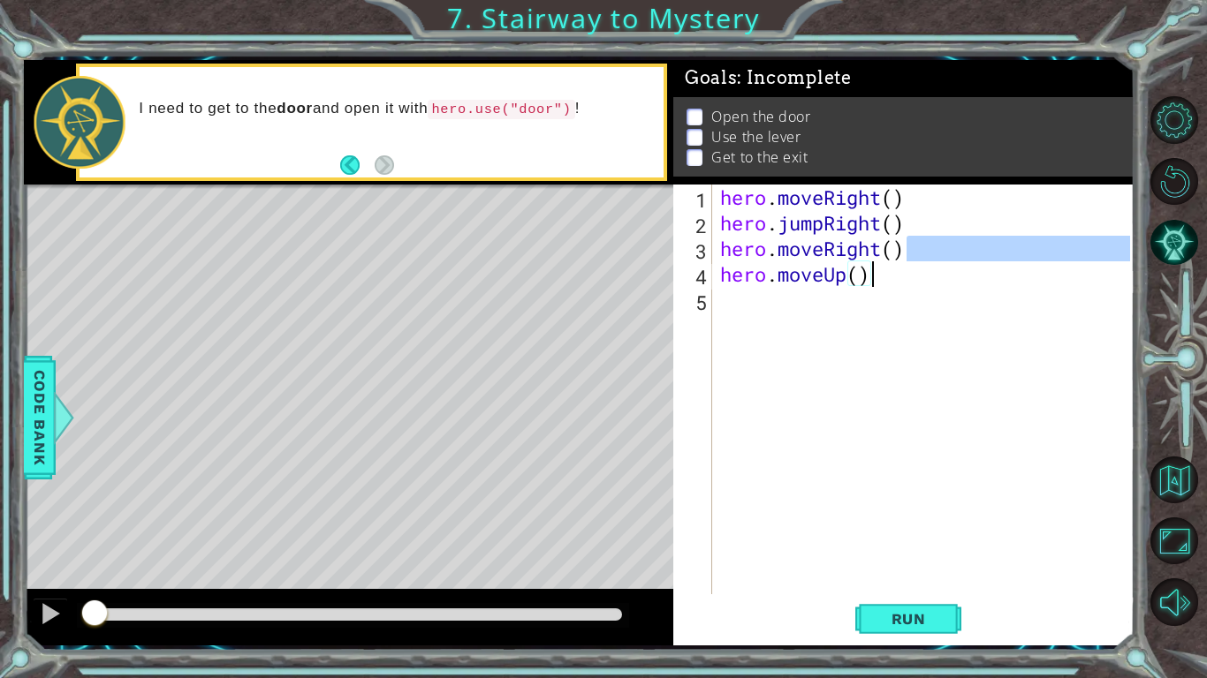
type textarea "hero.moveRigh t()hero.moveUp()"
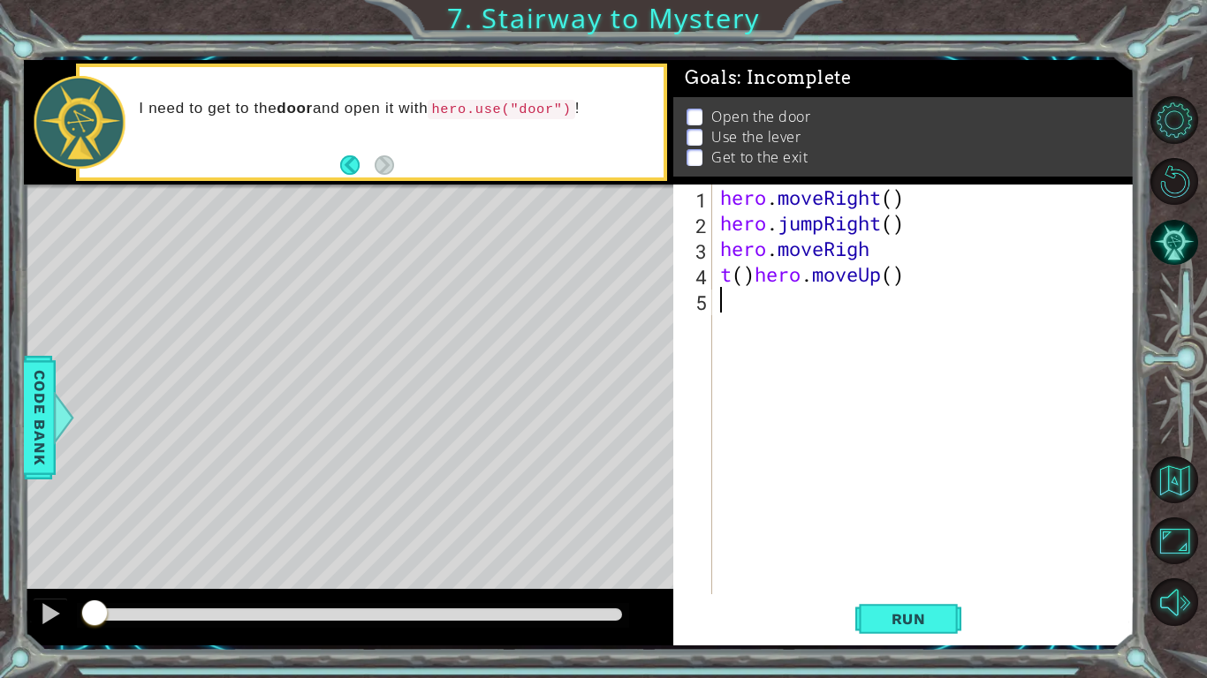
click at [834, 316] on div "hero . moveRight ( ) hero . jumpRight ( ) hero . moveRigh t ( ) hero . moveUp (…" at bounding box center [927, 415] width 422 height 461
click at [731, 276] on div "hero . moveRight ( ) hero . jumpRight ( ) hero . moveRigh t ( ) hero . moveUp (…" at bounding box center [927, 415] width 422 height 461
click at [874, 247] on div "hero . moveRight ( ) hero . jumpRight ( ) hero . moveRigh ( ) hero . moveUp ( )" at bounding box center [927, 415] width 422 height 461
click at [890, 277] on div "hero.moveRight press enter" at bounding box center [875, 295] width 334 height 64
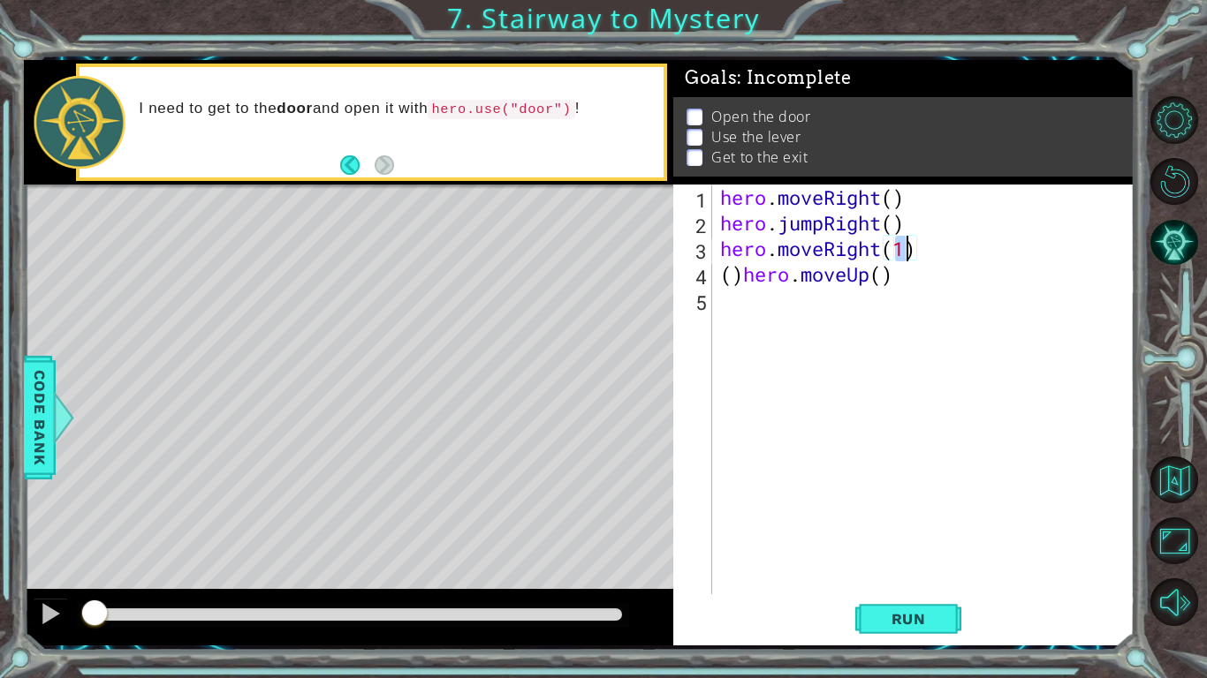
click at [938, 281] on div "hero . moveRight ( ) hero . jumpRight ( ) hero . moveRight ( 1 ) ( ) hero . mov…" at bounding box center [927, 415] width 422 height 461
click at [739, 272] on div "hero . moveRight ( ) hero . jumpRight ( ) hero . moveRight ( 1 ) ( ) hero . mov…" at bounding box center [927, 415] width 422 height 461
type textarea "hero.moveUp()"
drag, startPoint x: 720, startPoint y: 273, endPoint x: 875, endPoint y: 266, distance: 154.7
click at [875, 266] on div "hero . moveRight ( ) hero . jumpRight ( ) hero . moveRight ( 1 ) hero . moveUp …" at bounding box center [927, 415] width 422 height 461
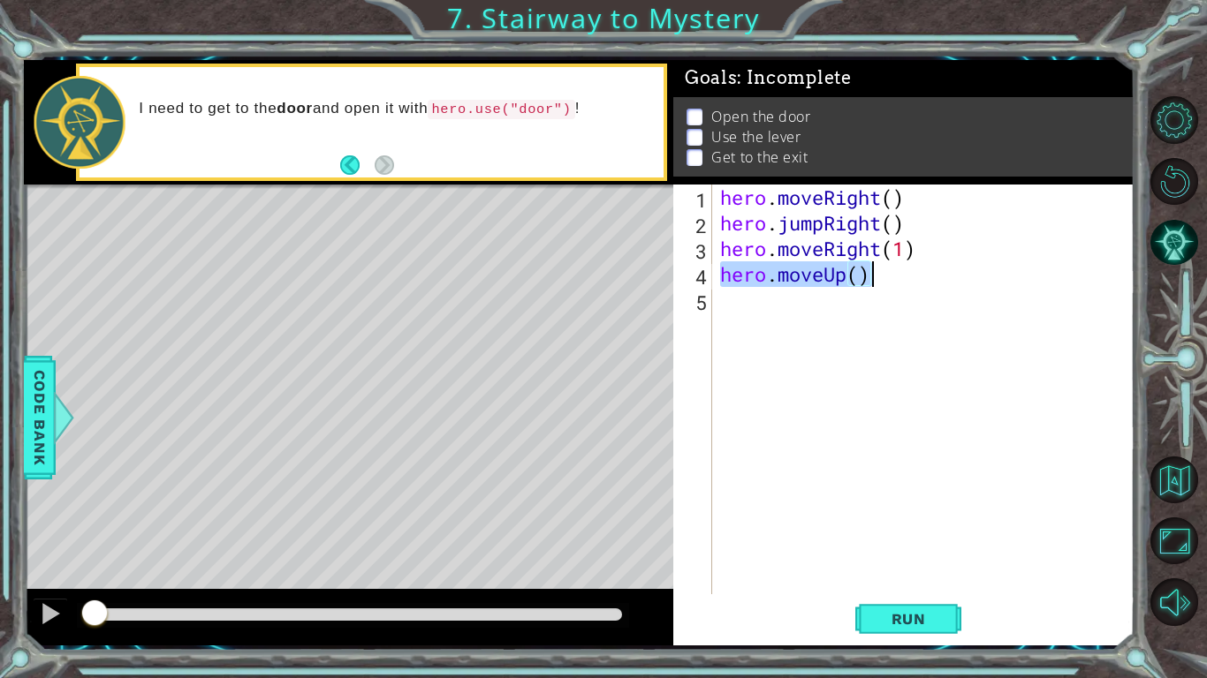
scroll to position [0, 0]
paste textarea "hero.moveUp()"
type textarea "hero.moveUp()"
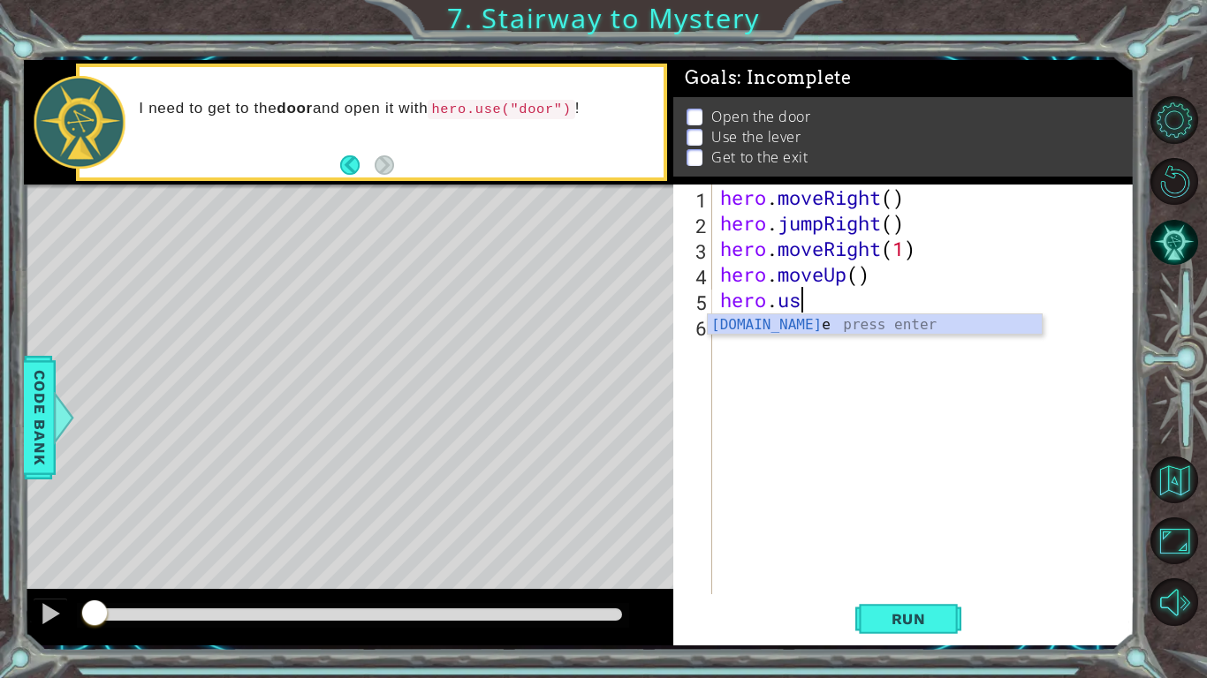
scroll to position [0, 3]
click at [914, 329] on div "hero.use press enter" at bounding box center [875, 346] width 334 height 64
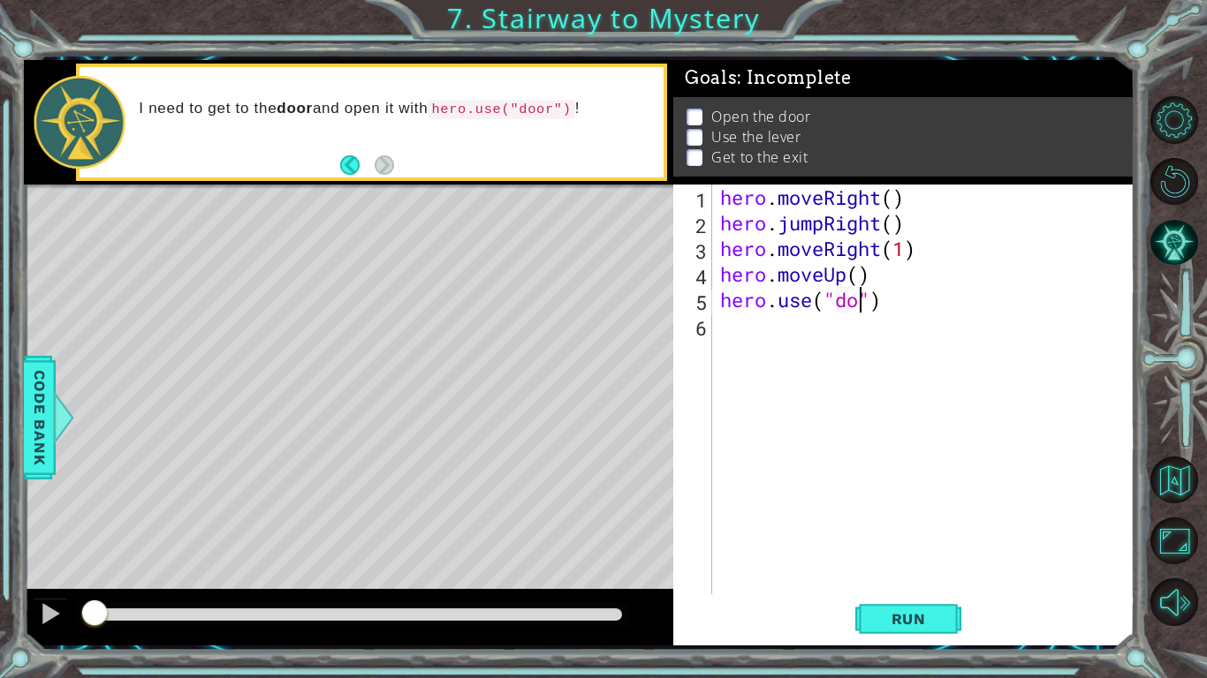
type textarea "hero.use("door")"
click at [761, 325] on div "hero . moveRight ( ) hero . jumpRight ( ) hero . moveRight ( 1 ) hero . moveUp …" at bounding box center [927, 415] width 422 height 461
type textarea "V"
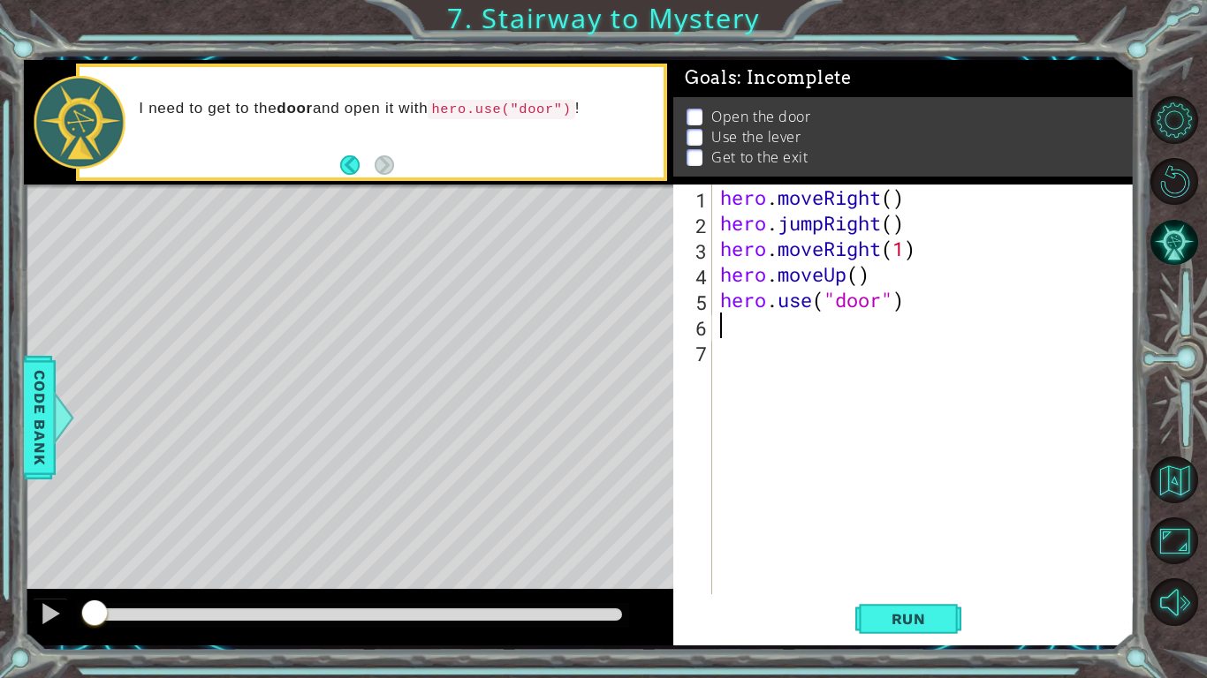
type textarea "V"
paste textarea "hero.moveUp()"
type textarea "hero.moveUp()"
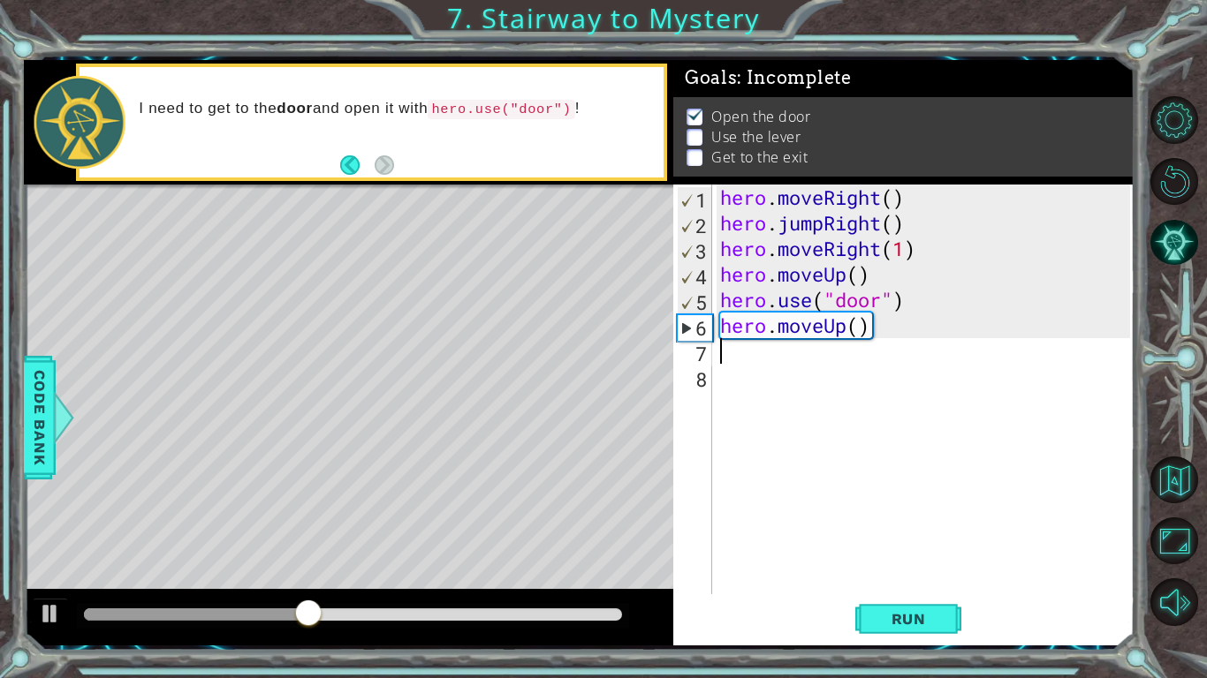
paste textarea "hero.moveUp()"
type textarea "hero.moveUp()"
click at [760, 392] on div "hero . moveRight ( ) hero . jumpRight ( ) hero . moveRight ( 1 ) hero . moveUp …" at bounding box center [927, 415] width 422 height 461
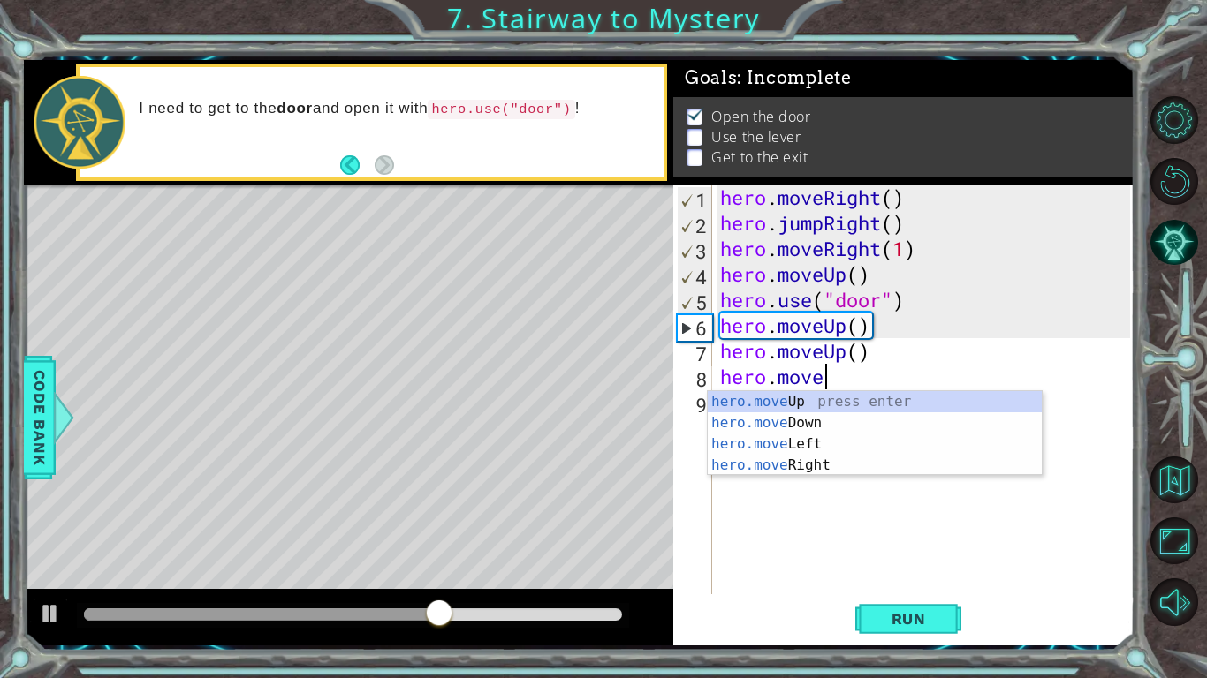
scroll to position [0, 4]
click at [788, 440] on div "hero.move Up press enter hero.move Down press enter hero.move Left press enter …" at bounding box center [875, 454] width 334 height 127
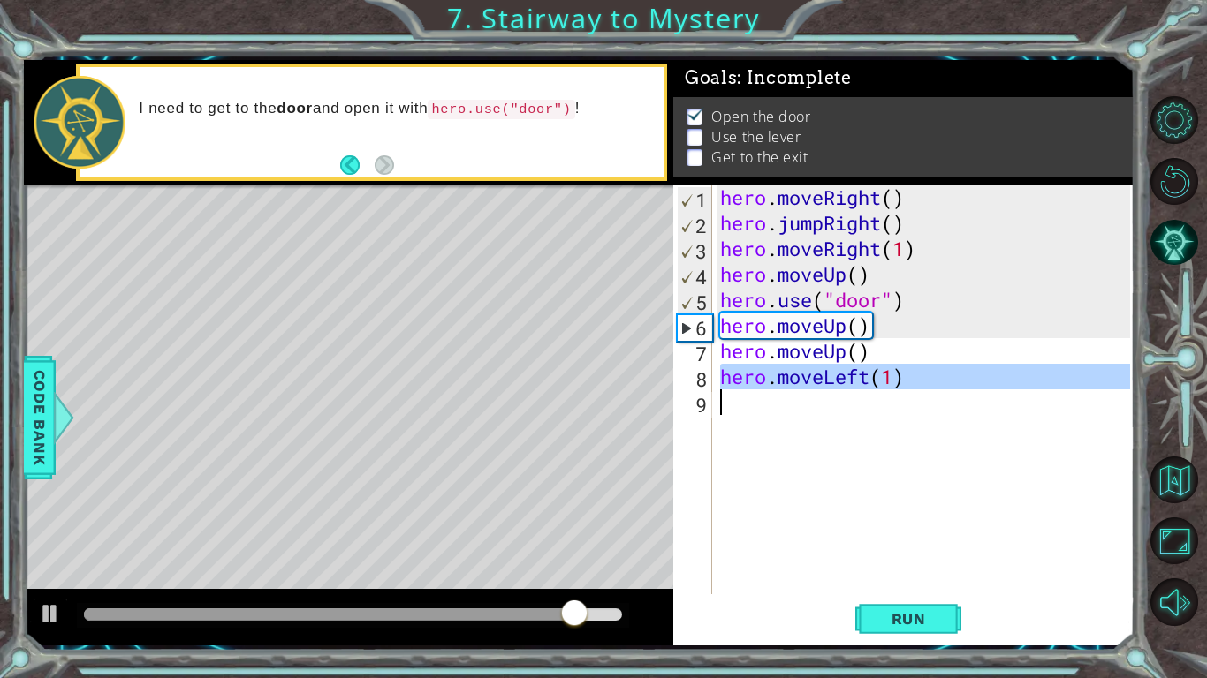
drag, startPoint x: 721, startPoint y: 379, endPoint x: 911, endPoint y: 401, distance: 191.2
click at [911, 401] on div "hero . moveRight ( ) hero . jumpRight ( ) hero . moveRight ( 1 ) hero . moveUp …" at bounding box center [927, 415] width 422 height 461
type textarea "hero.moveLeft(1)"
click at [911, 401] on div "hero . moveRight ( ) hero . jumpRight ( ) hero . moveRight ( 1 ) hero . moveUp …" at bounding box center [922, 390] width 413 height 410
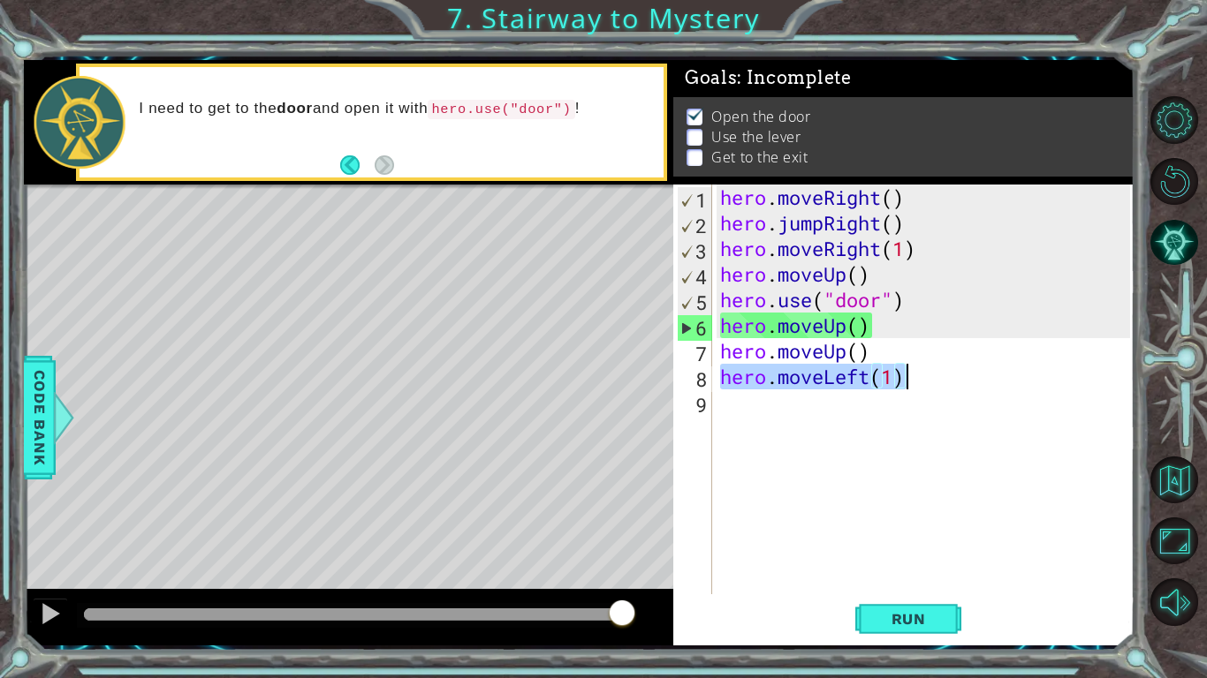
drag, startPoint x: 719, startPoint y: 374, endPoint x: 905, endPoint y: 389, distance: 187.0
click at [905, 389] on div "hero . moveRight ( ) hero . jumpRight ( ) hero . moveRight ( 1 ) hero . moveUp …" at bounding box center [927, 415] width 422 height 461
type textarea "hero.moveLeft(1)"
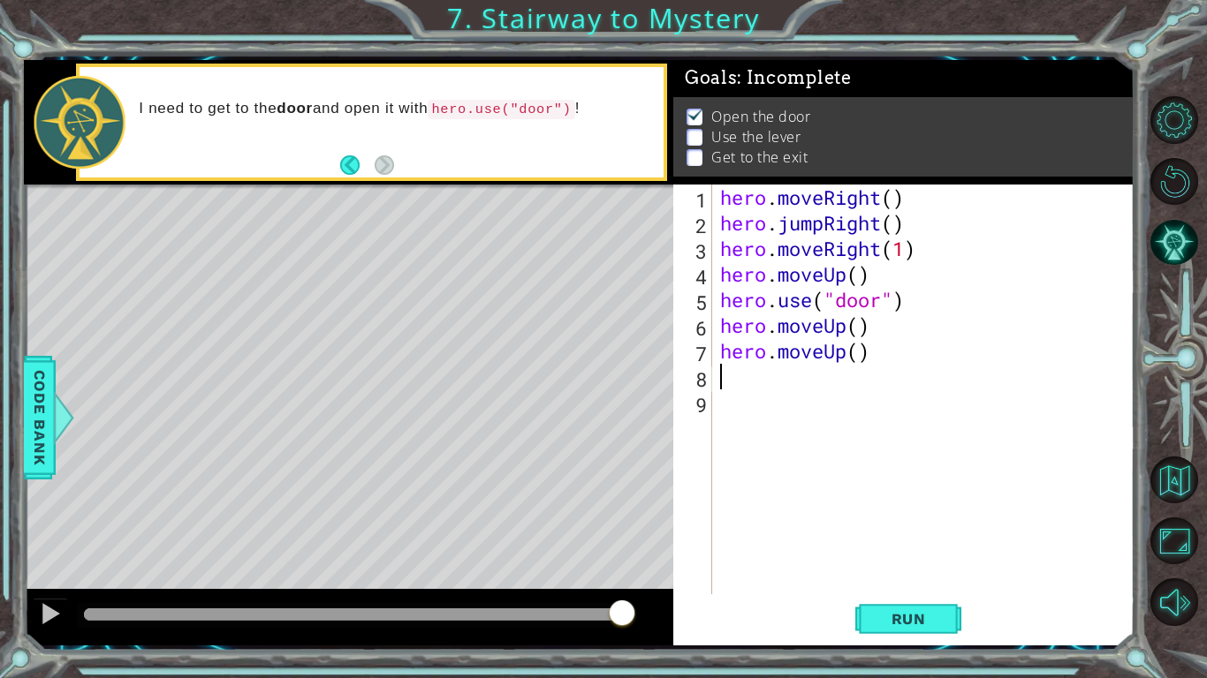
paste textarea "hero.moveLeft(1)"
type textarea "hero.moveLeft(1)"
click at [905, 389] on div "hero . moveRight ( ) hero . jumpRight ( ) hero . moveRight ( 1 ) hero . moveUp …" at bounding box center [927, 415] width 422 height 461
click at [837, 409] on div "hero . moveRight ( ) hero . jumpRight ( ) hero . moveRight ( 1 ) hero . moveUp …" at bounding box center [927, 415] width 422 height 461
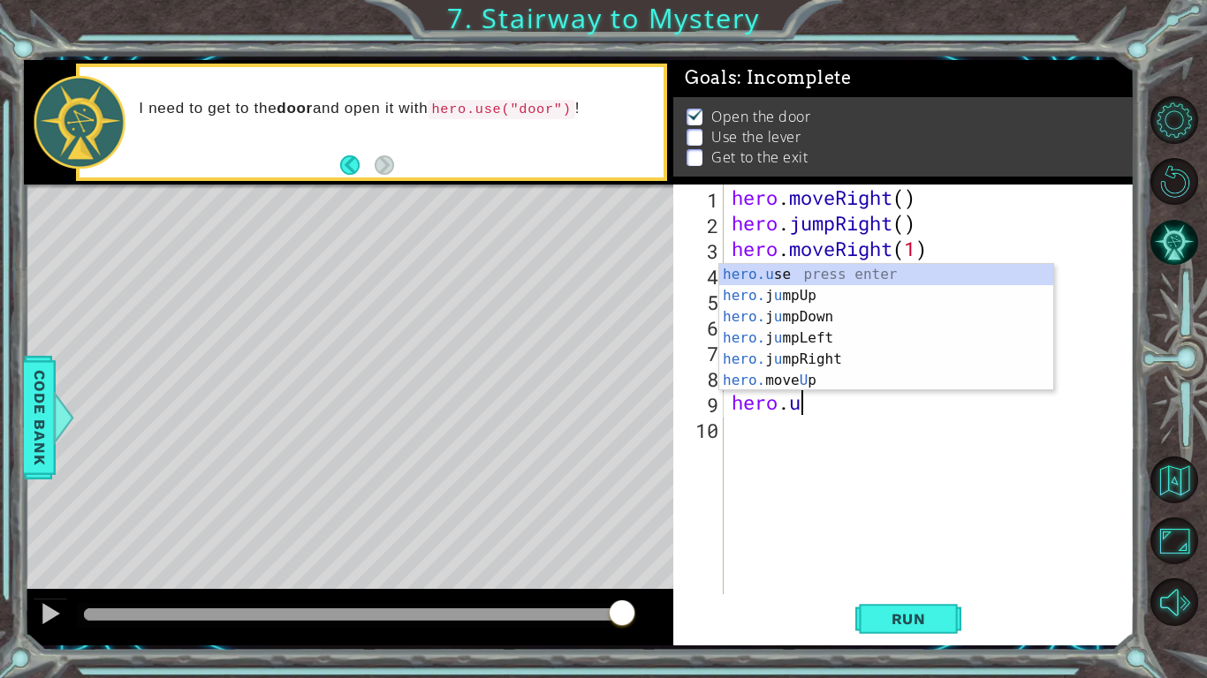
scroll to position [0, 3]
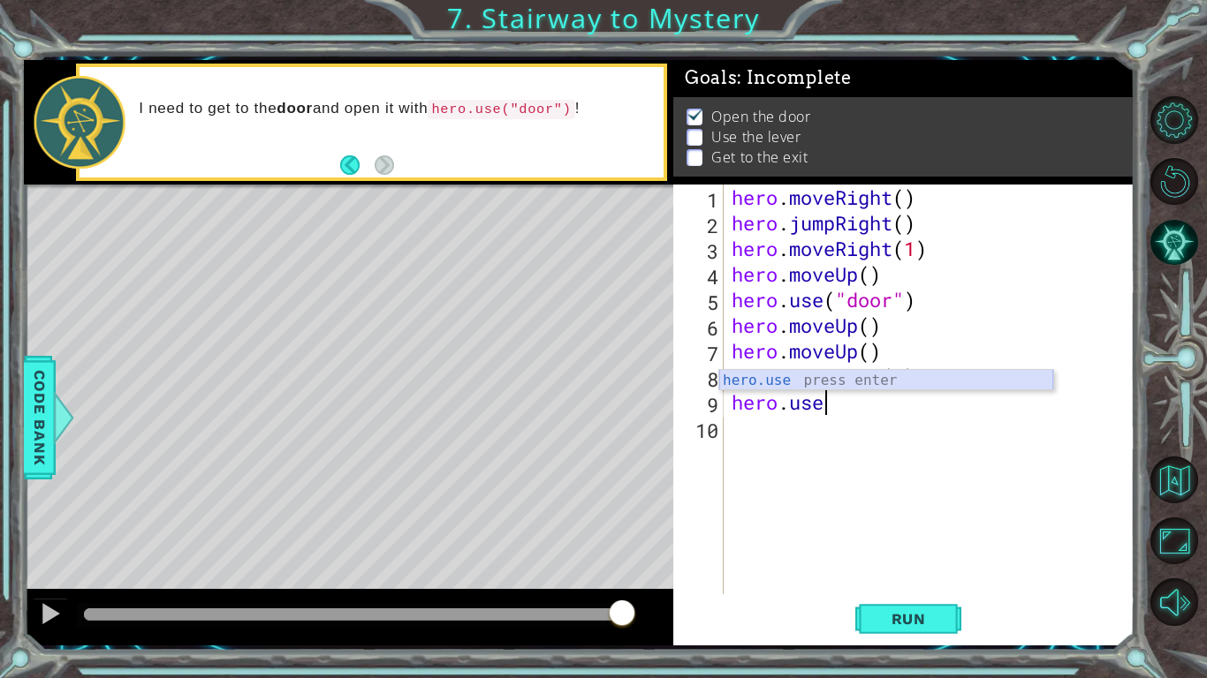
click at [816, 388] on div "hero.use press enter" at bounding box center [886, 402] width 334 height 64
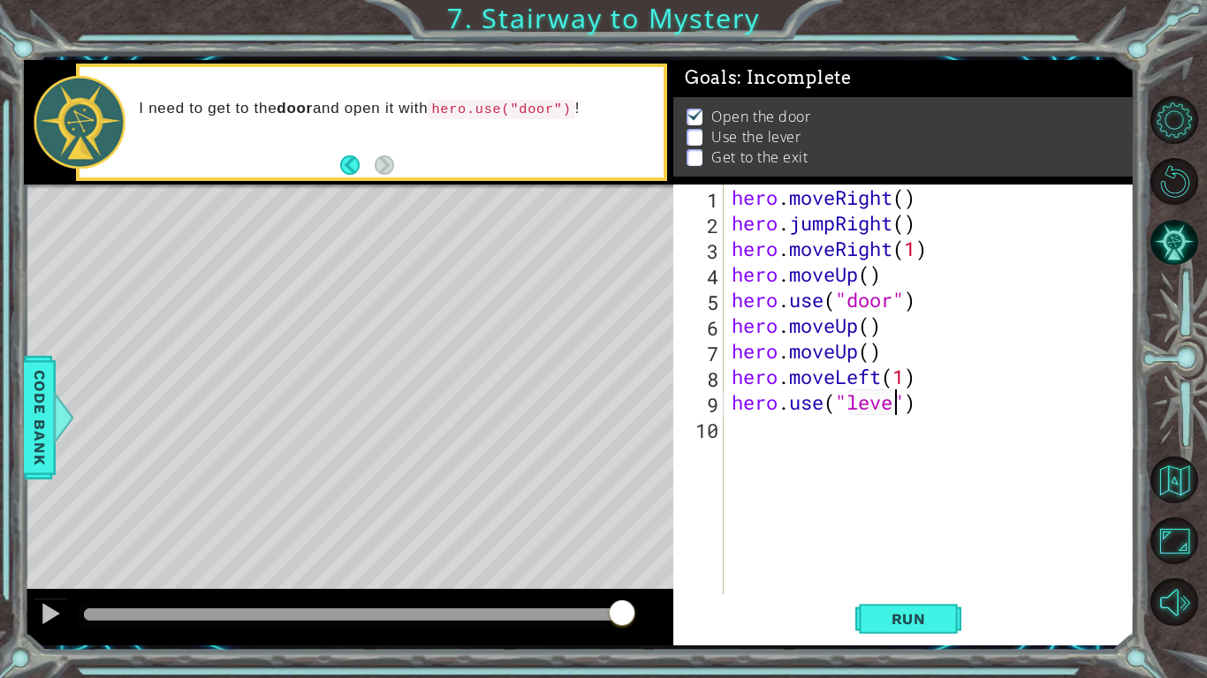
type textarea "hero.use("lever")"
paste textarea "hero.moveLeft(1)"
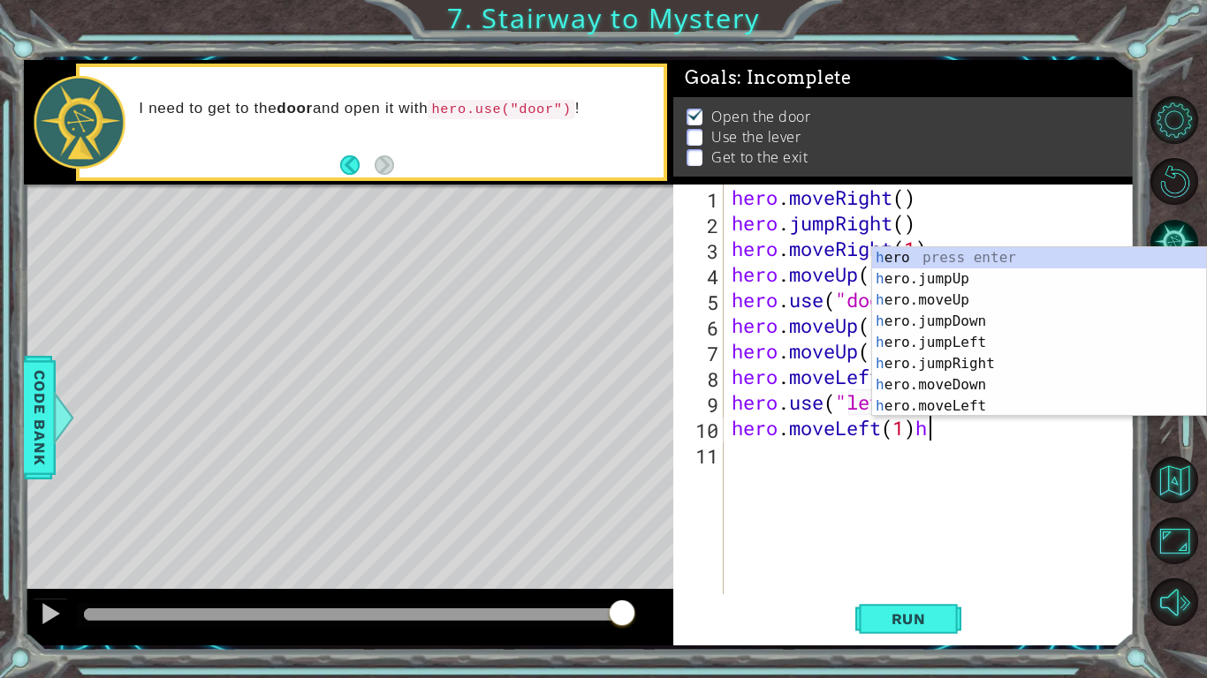
type textarea "hero.moveLeft(1)"
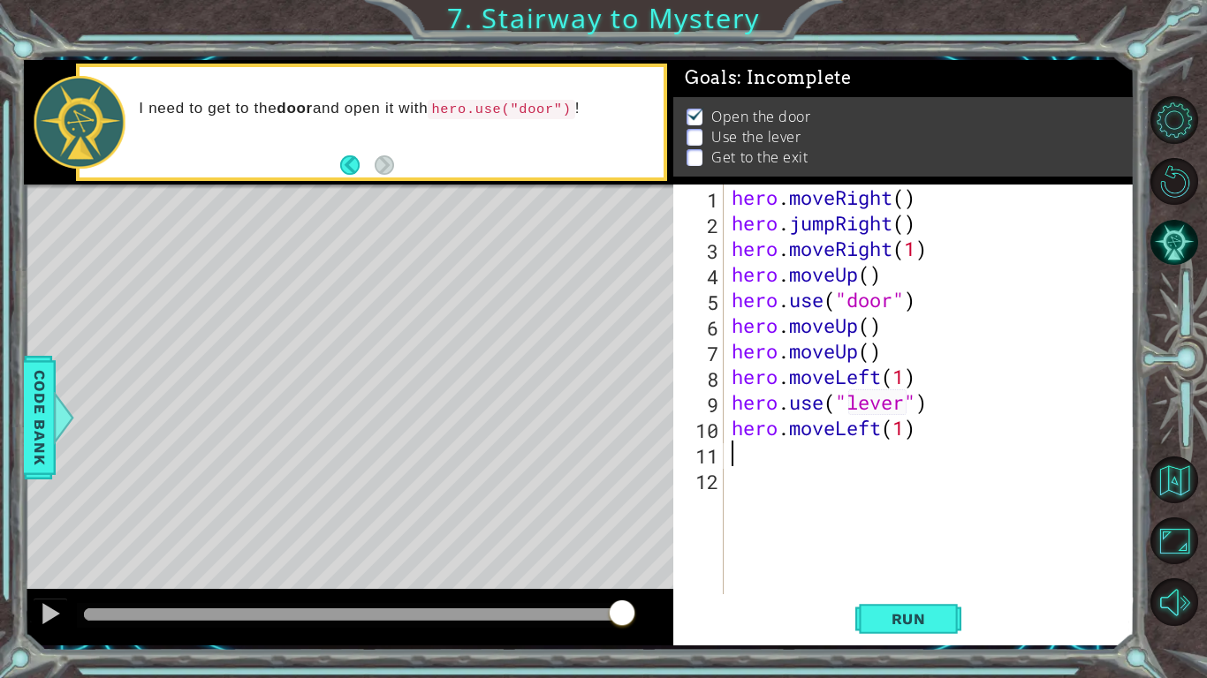
paste textarea "hero.moveLeft(1)"
type textarea "hero.moveLeft(1)"
click at [844, 496] on div "hero . moveRight ( ) hero . jumpRight ( ) hero . moveRight ( 1 ) hero . moveUp …" at bounding box center [933, 415] width 411 height 461
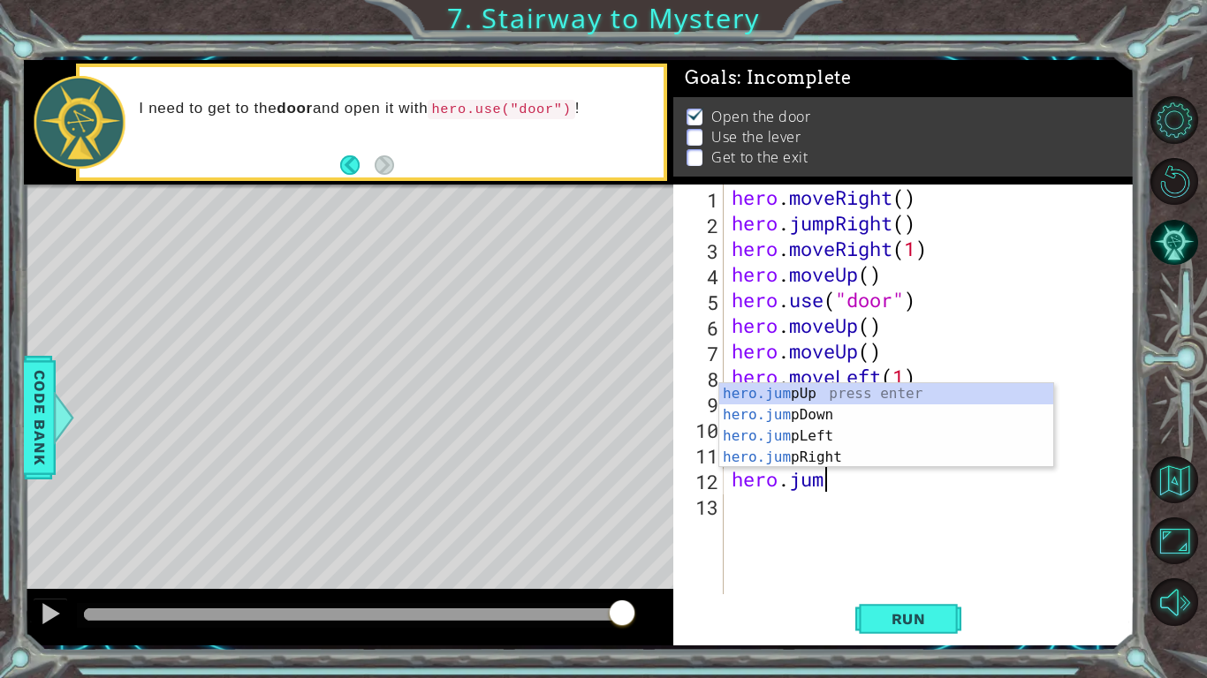
type textarea "hero.jump"
click at [768, 394] on div "hero.jump Up press enter hero.jump Down press enter hero.jump Left press enter …" at bounding box center [886, 446] width 334 height 127
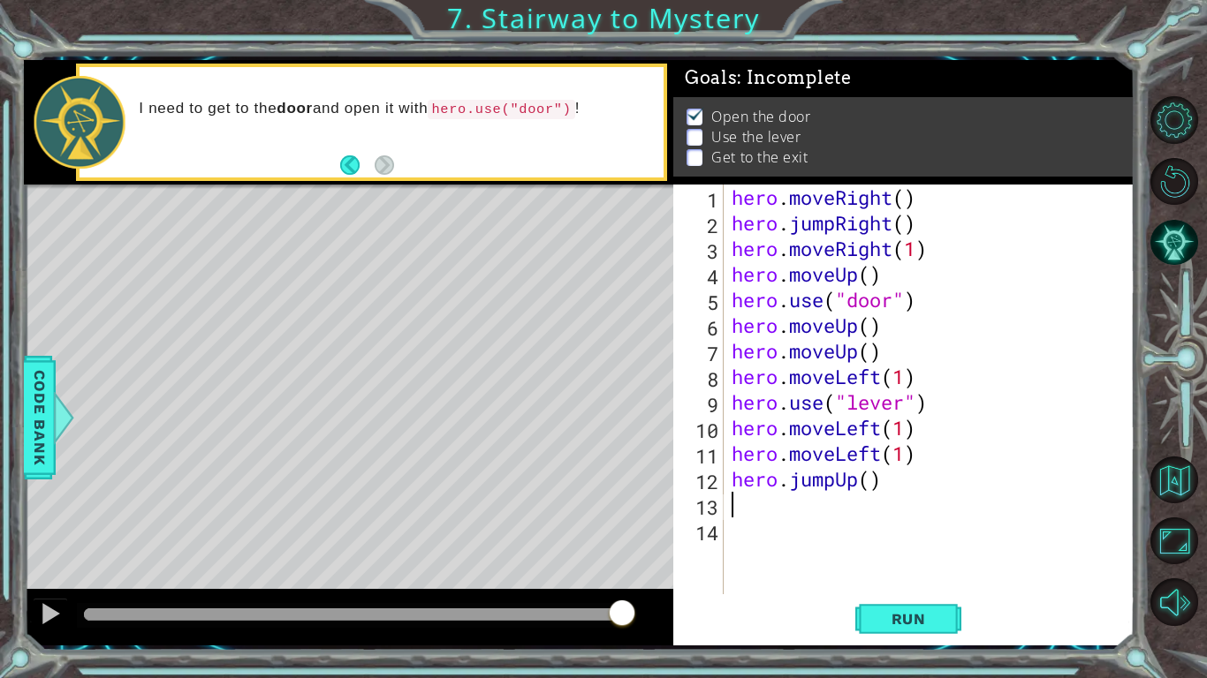
scroll to position [0, 0]
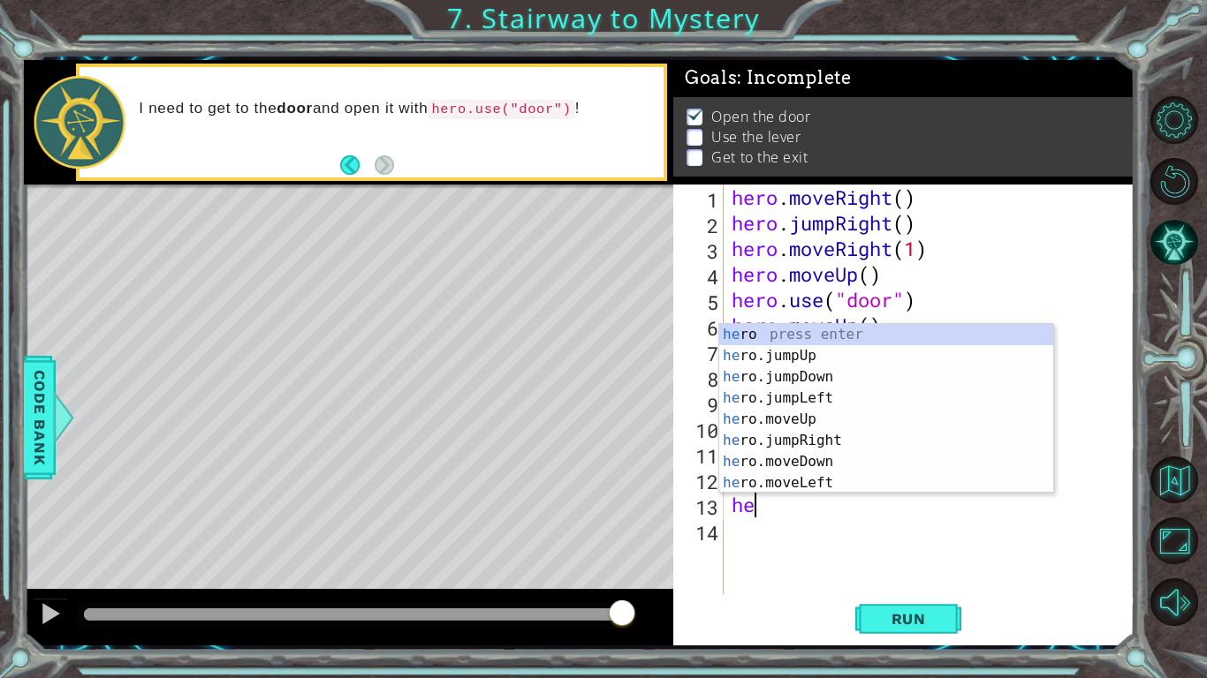
type textarea "her"
click at [774, 353] on div "her o press enter her o.jumpUp press enter her o.jumpDown press enter her o.jum…" at bounding box center [886, 430] width 334 height 212
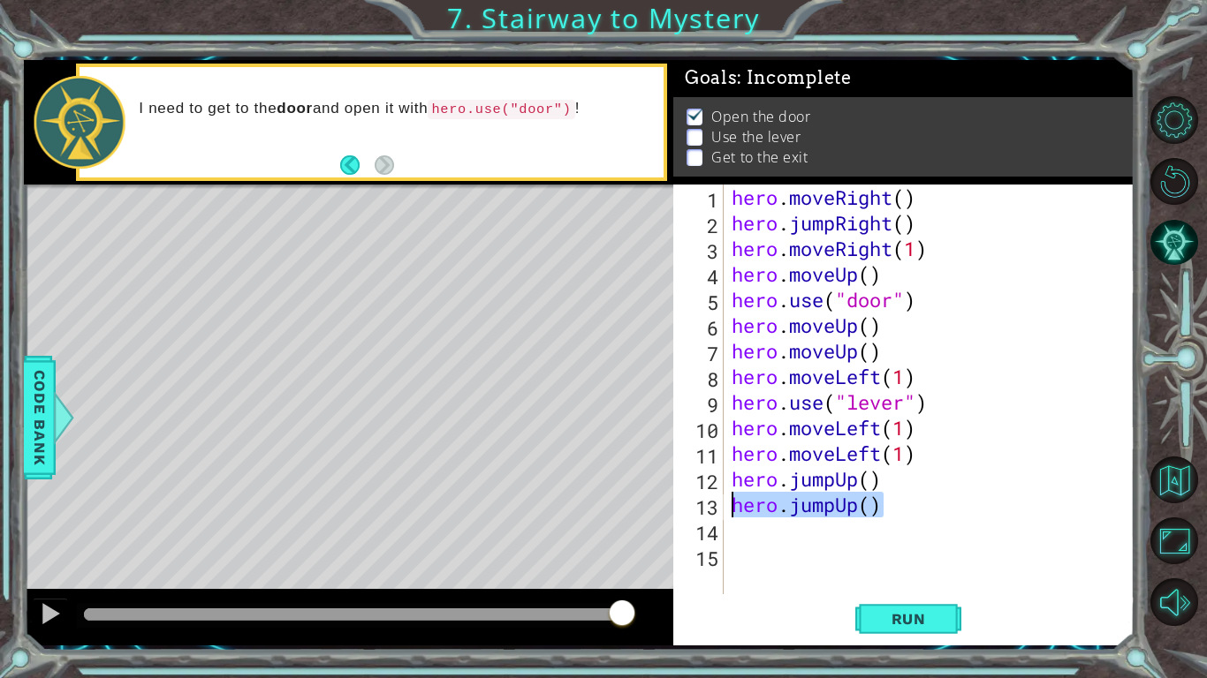
drag, startPoint x: 890, startPoint y: 503, endPoint x: 727, endPoint y: 505, distance: 162.6
click at [728, 505] on div "hero . moveRight ( ) hero . jumpRight ( ) hero . moveRight ( 1 ) hero . moveUp …" at bounding box center [933, 415] width 411 height 461
type textarea "hero.jumpUp()"
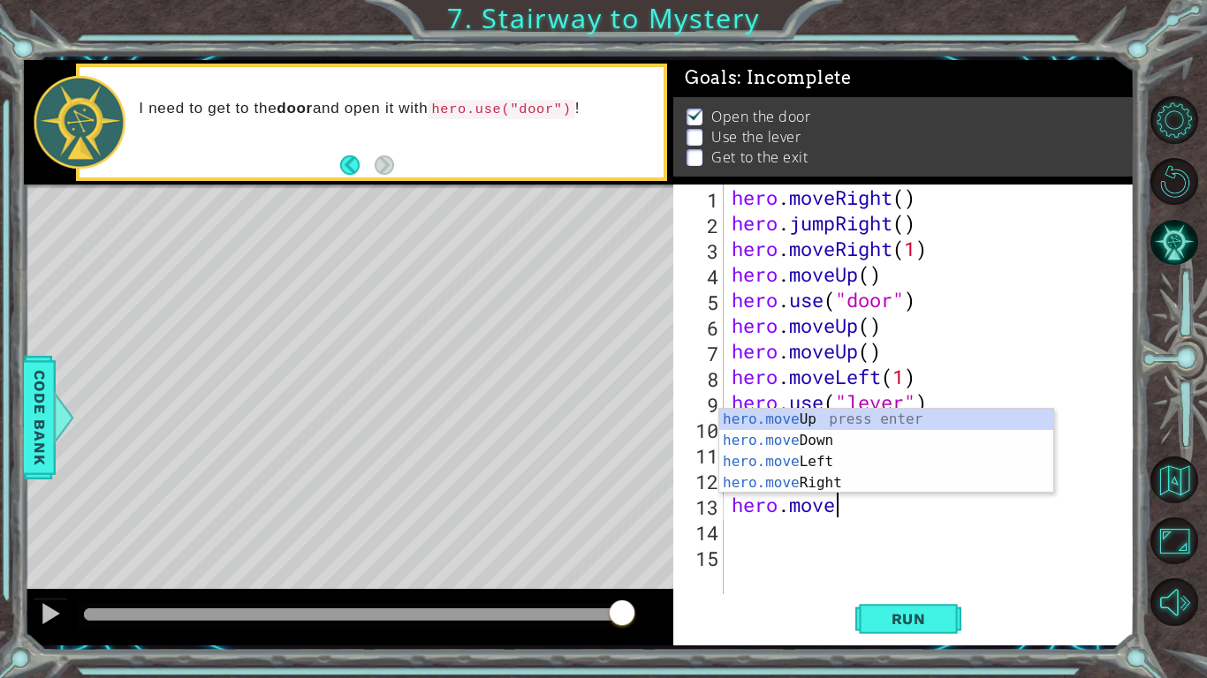
scroll to position [0, 4]
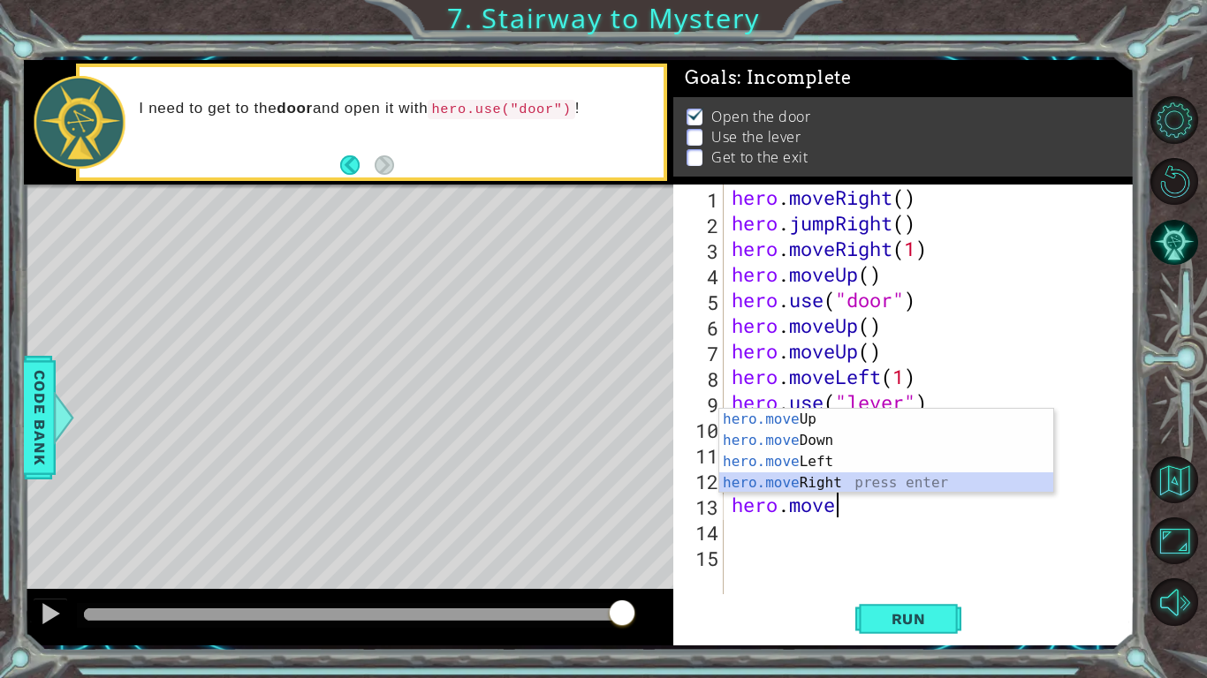
click at [782, 484] on div "hero.move Up press enter hero.move Down press enter hero.move Left press enter …" at bounding box center [886, 472] width 334 height 127
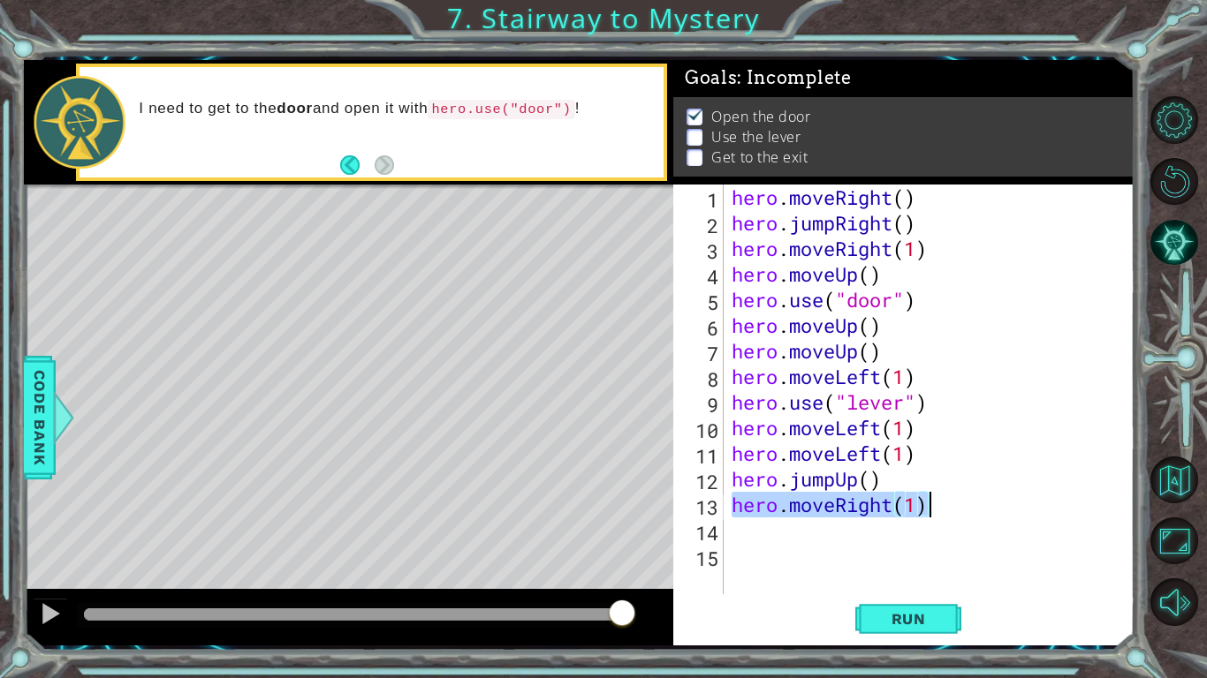
drag, startPoint x: 729, startPoint y: 504, endPoint x: 935, endPoint y: 515, distance: 206.1
click at [935, 515] on div "hero . moveRight ( ) hero . jumpRight ( ) hero . moveRight ( 1 ) hero . moveUp …" at bounding box center [933, 415] width 411 height 461
type textarea "hero.moveRight(1)"
click at [935, 515] on div "hero . moveRight ( ) hero . jumpRight ( ) hero . moveRight ( 1 ) hero . moveUp …" at bounding box center [929, 390] width 402 height 410
click at [738, 534] on div "hero . moveRight ( ) hero . jumpRight ( ) hero . moveRight ( 1 ) hero . moveUp …" at bounding box center [933, 415] width 411 height 461
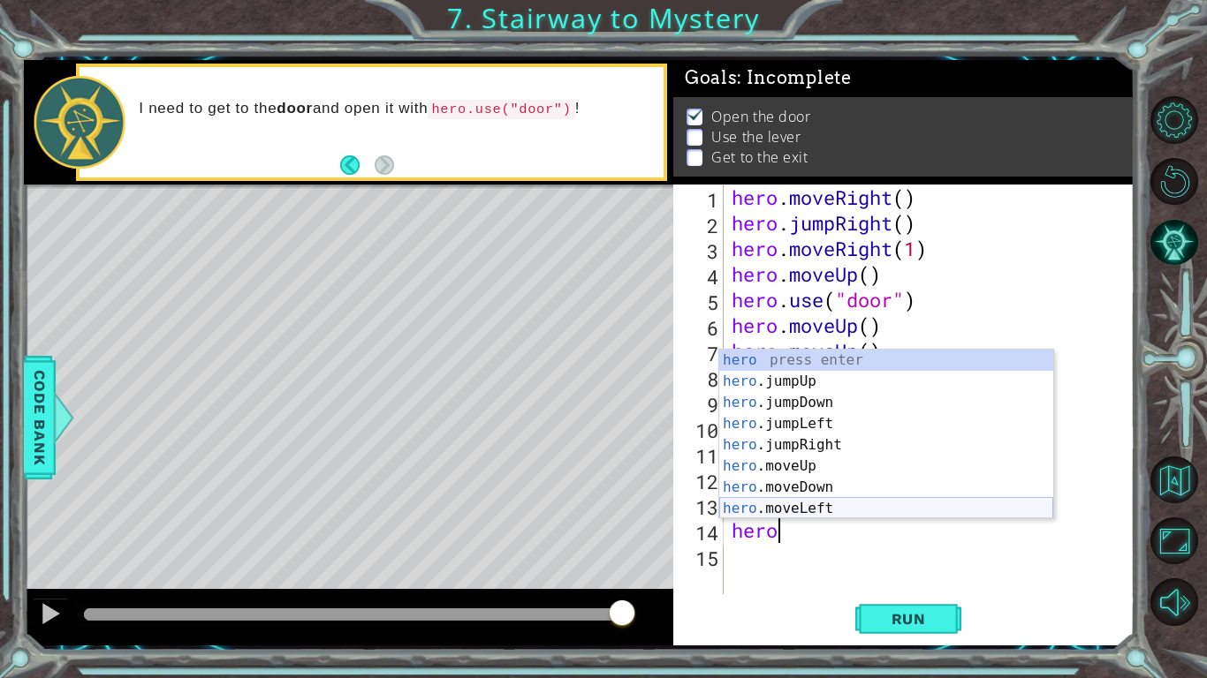
scroll to position [42, 0]
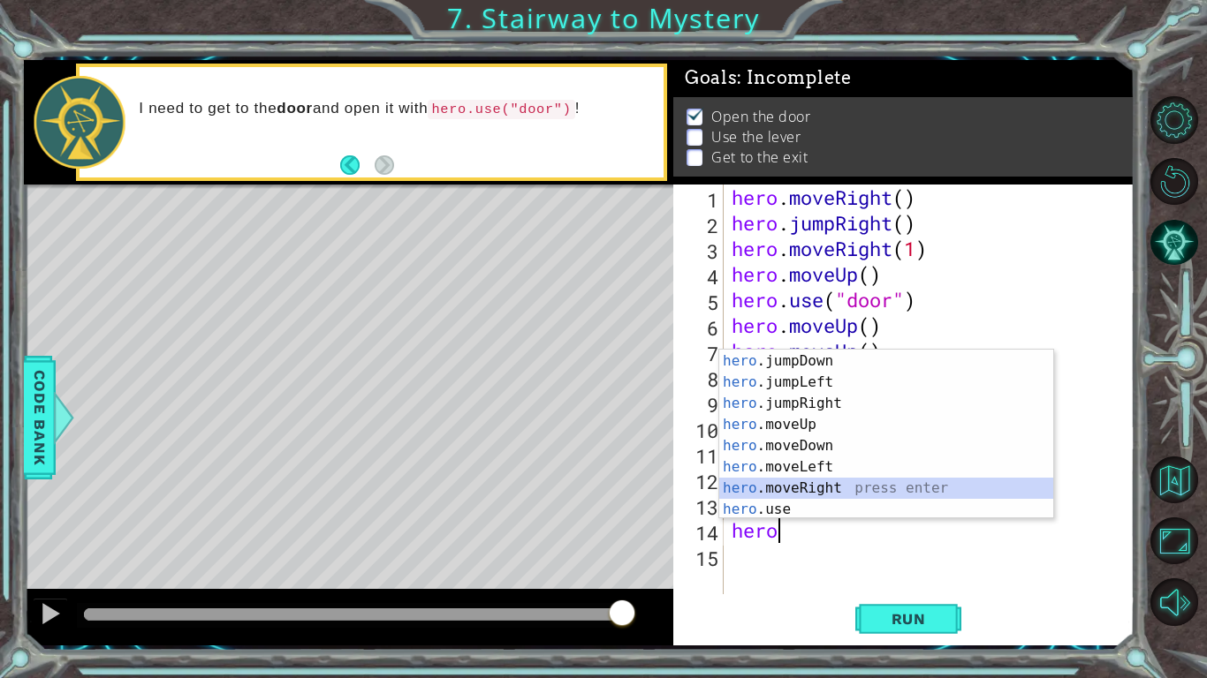
click at [809, 481] on div "hero .jumpUp press enter hero .jumpDown press enter hero .jumpLeft press enter …" at bounding box center [886, 435] width 334 height 212
type textarea "hero.moveRight(1)"
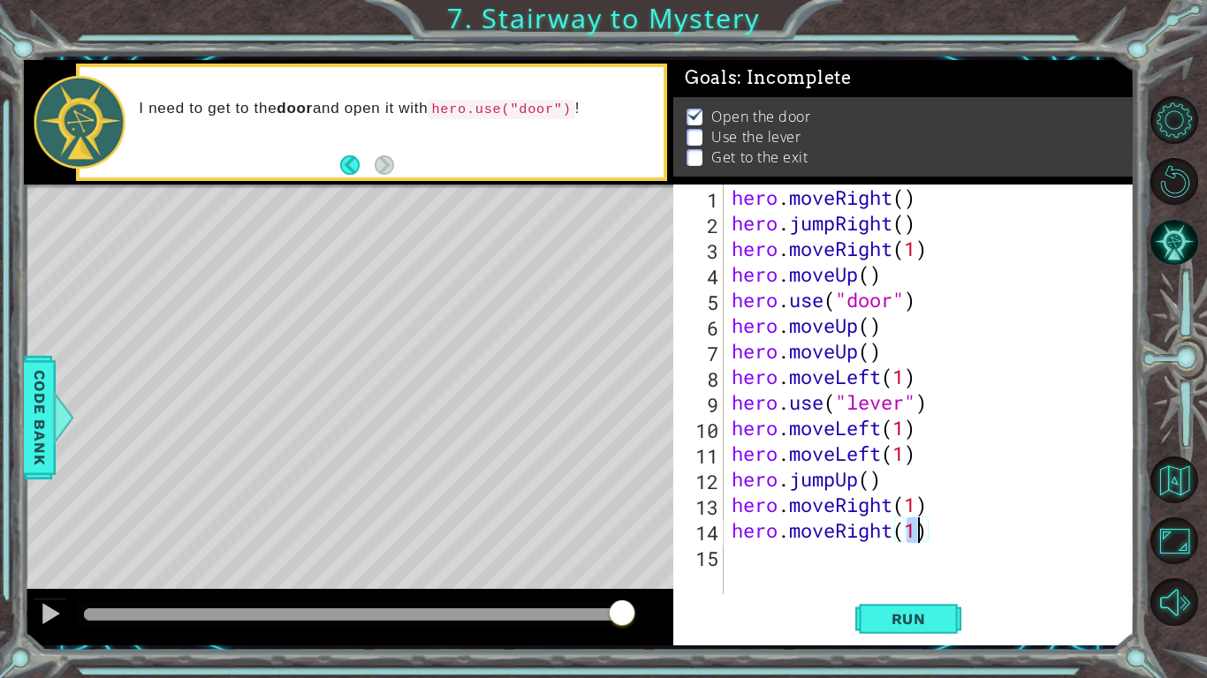
click at [937, 569] on div "hero . moveRight ( ) hero . jumpRight ( ) hero . moveRight ( 1 ) hero . moveUp …" at bounding box center [933, 415] width 411 height 461
click at [917, 638] on button "Run" at bounding box center [908, 619] width 106 height 46
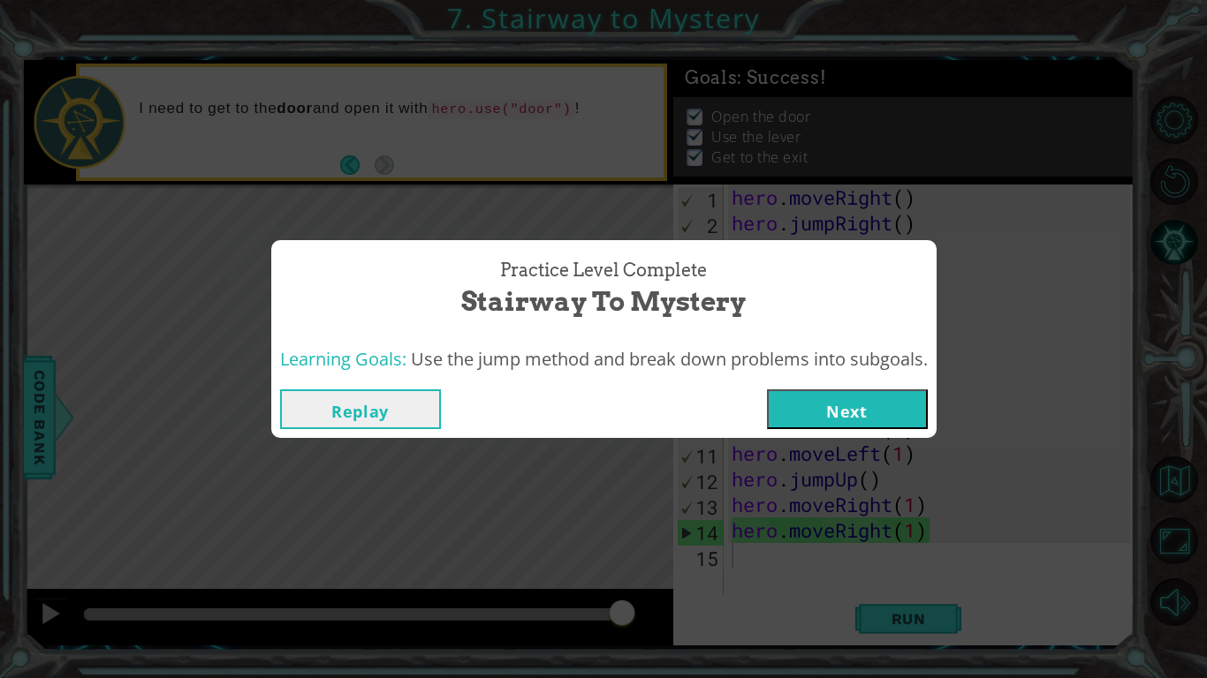
click at [849, 401] on button "Next" at bounding box center [847, 410] width 161 height 40
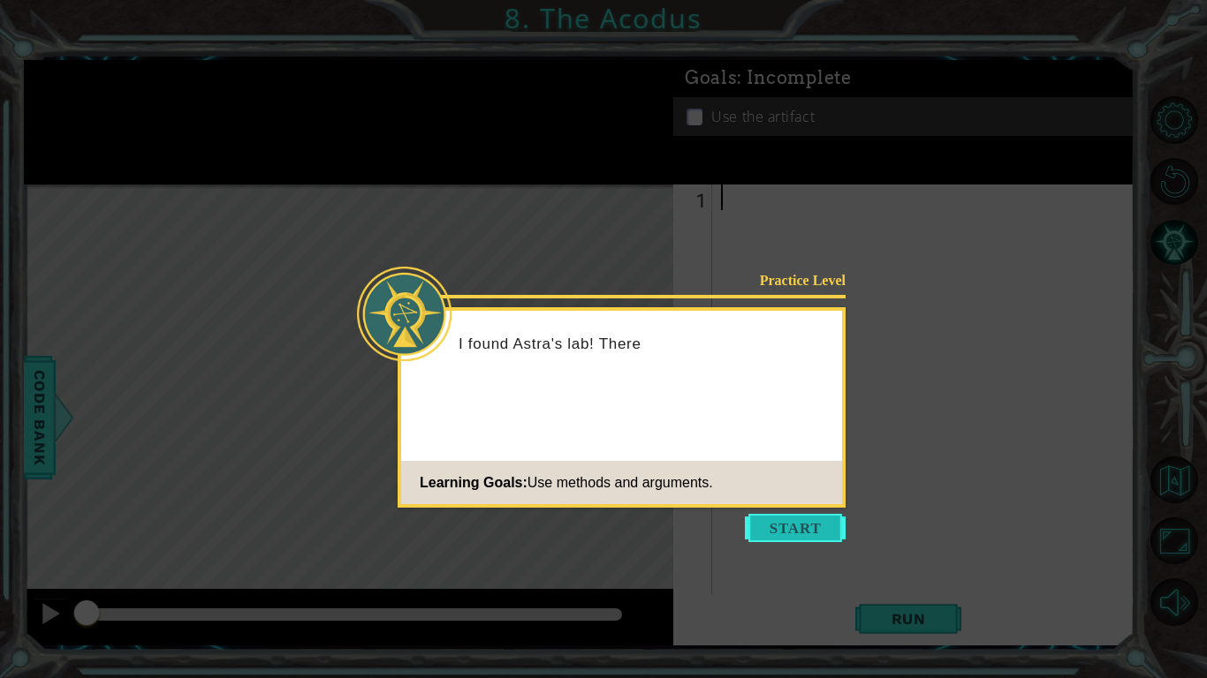
click at [764, 527] on button "Start" at bounding box center [795, 528] width 101 height 28
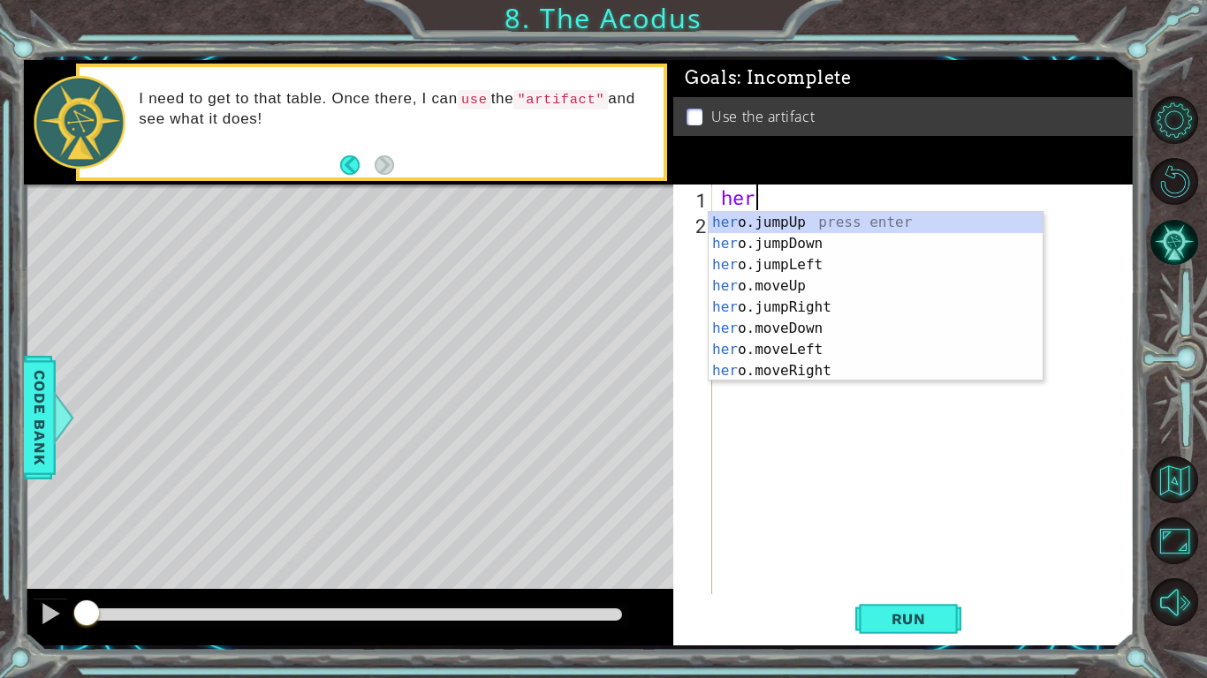
scroll to position [0, 1]
click at [782, 306] on div "hero .jumpUp press enter hero .jumpDown press enter hero .jumpLeft press enter …" at bounding box center [875, 318] width 334 height 212
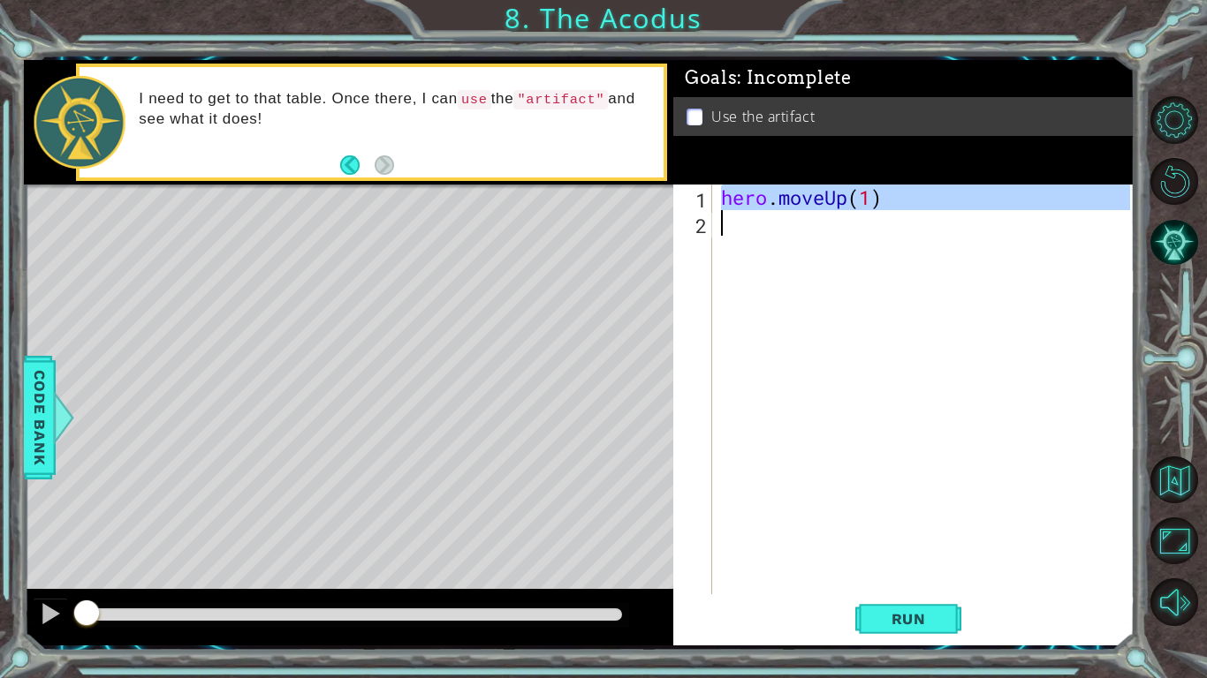
drag, startPoint x: 725, startPoint y: 198, endPoint x: 902, endPoint y: 221, distance: 178.2
click at [902, 221] on div "hero . moveUp ( 1 )" at bounding box center [927, 415] width 421 height 461
type textarea "hero.moveUp(1)"
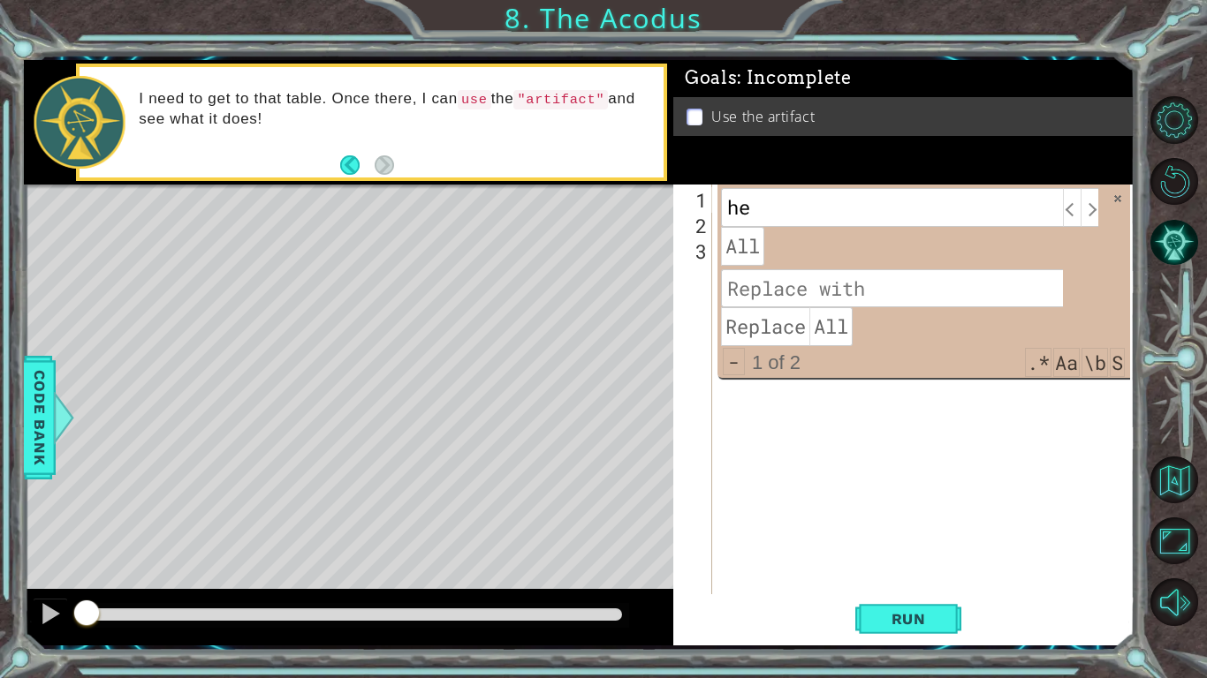
type input "h"
click at [1117, 198] on span at bounding box center [1117, 199] width 12 height 12
type textarea "hero.moveUp(1)"
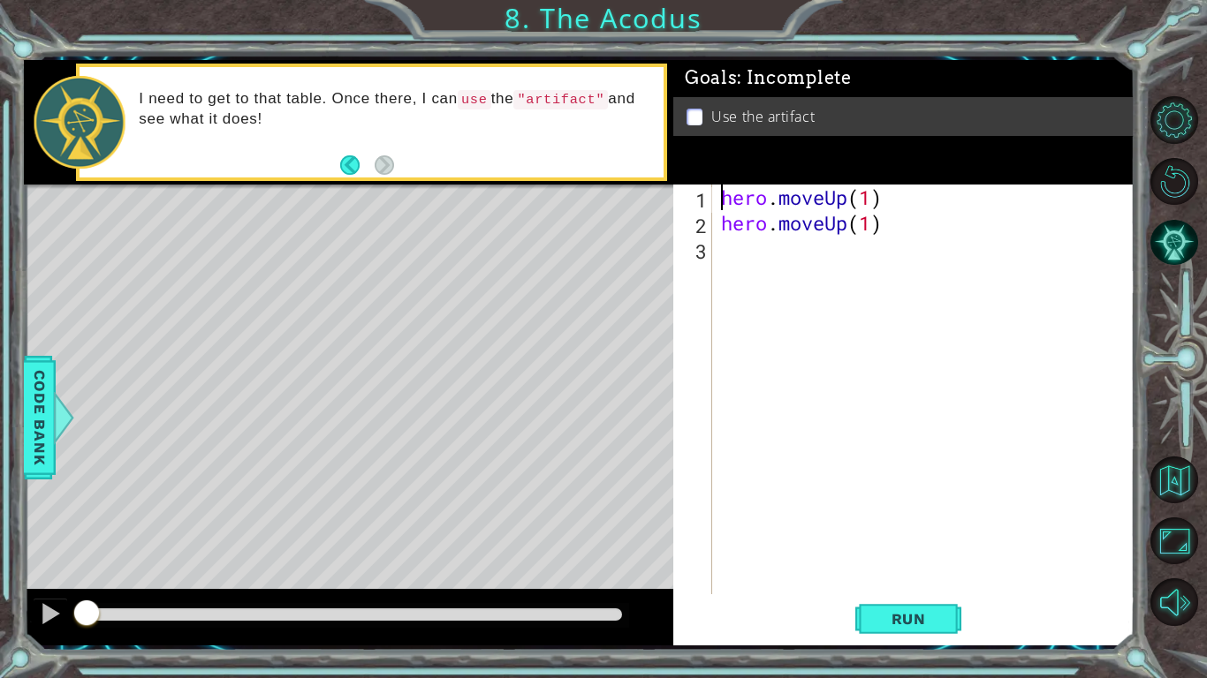
click at [878, 238] on div "hero . moveUp ( 1 ) hero . moveUp ( 1 )" at bounding box center [927, 415] width 421 height 461
click at [844, 249] on div "hero . moveUp ( 1 ) hero . moveUp ( 1 ) hero . moveUp ( 1 )" at bounding box center [927, 415] width 421 height 461
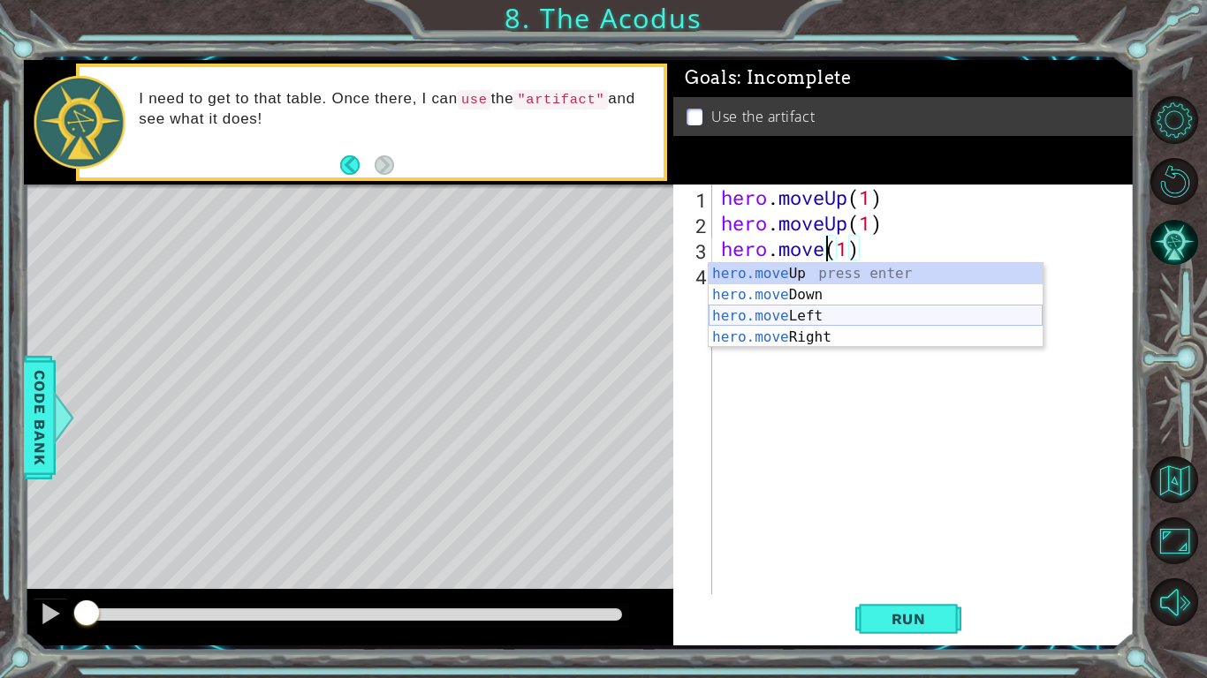
click at [818, 314] on div "hero.move Up press enter hero.move Down press enter hero.move Left press enter …" at bounding box center [875, 326] width 334 height 127
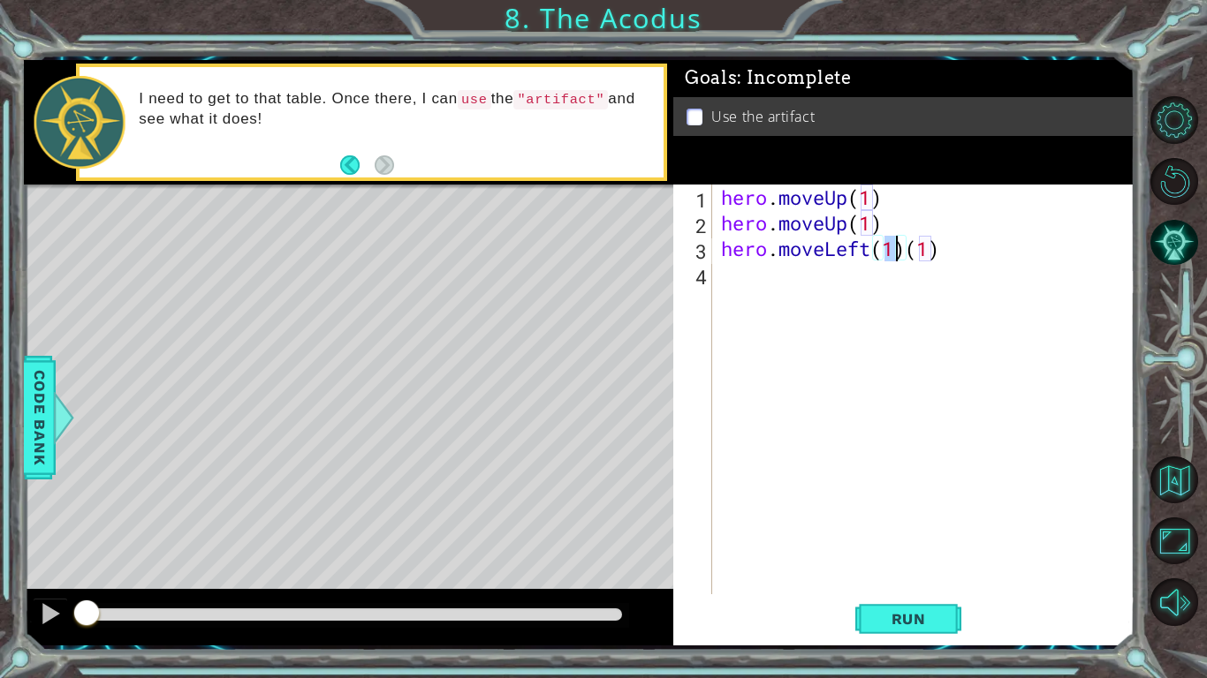
click at [950, 246] on div "hero . moveUp ( 1 ) hero . moveUp ( 1 ) hero . moveLeft ( 1 ) ( 1 )" at bounding box center [927, 415] width 421 height 461
type textarea "hero.moveLeft(1)"
click at [816, 270] on div "hero . moveUp ( 1 ) hero . moveUp ( 1 ) hero . moveLeft ( 1 )" at bounding box center [927, 415] width 421 height 461
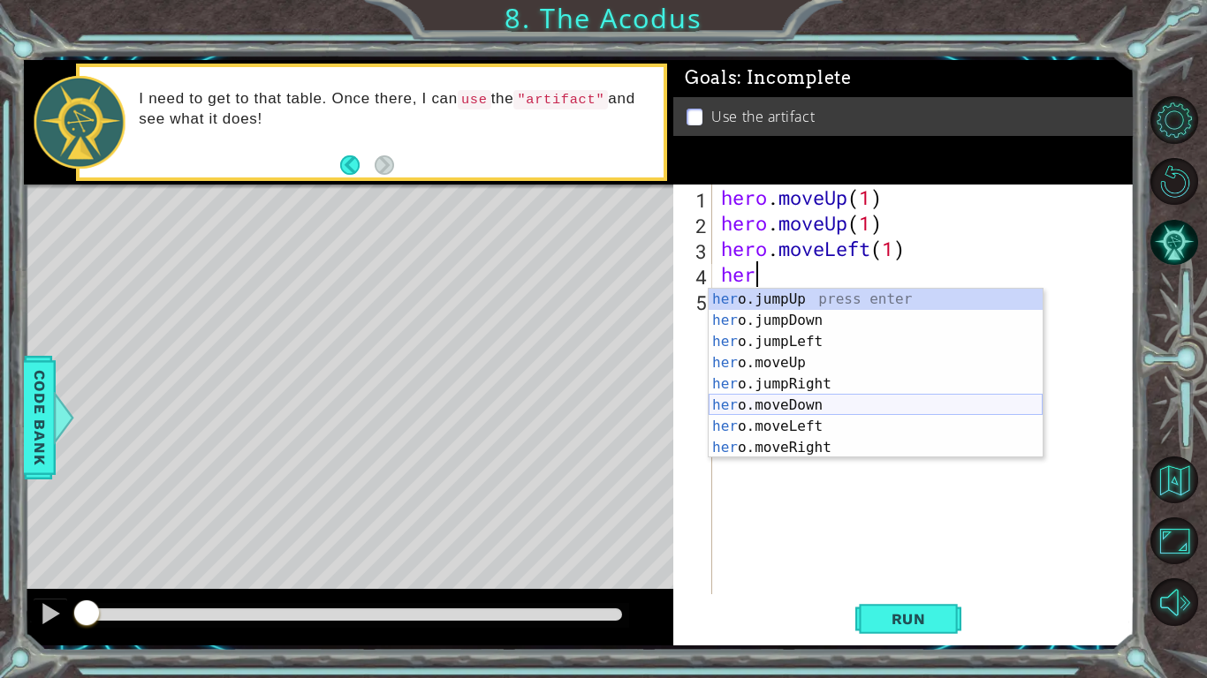
click at [819, 410] on div "her o.jumpUp press enter her o.jumpDown press enter her o.jumpLeft press enter …" at bounding box center [875, 395] width 334 height 212
type textarea "hero.moveDown(1)"
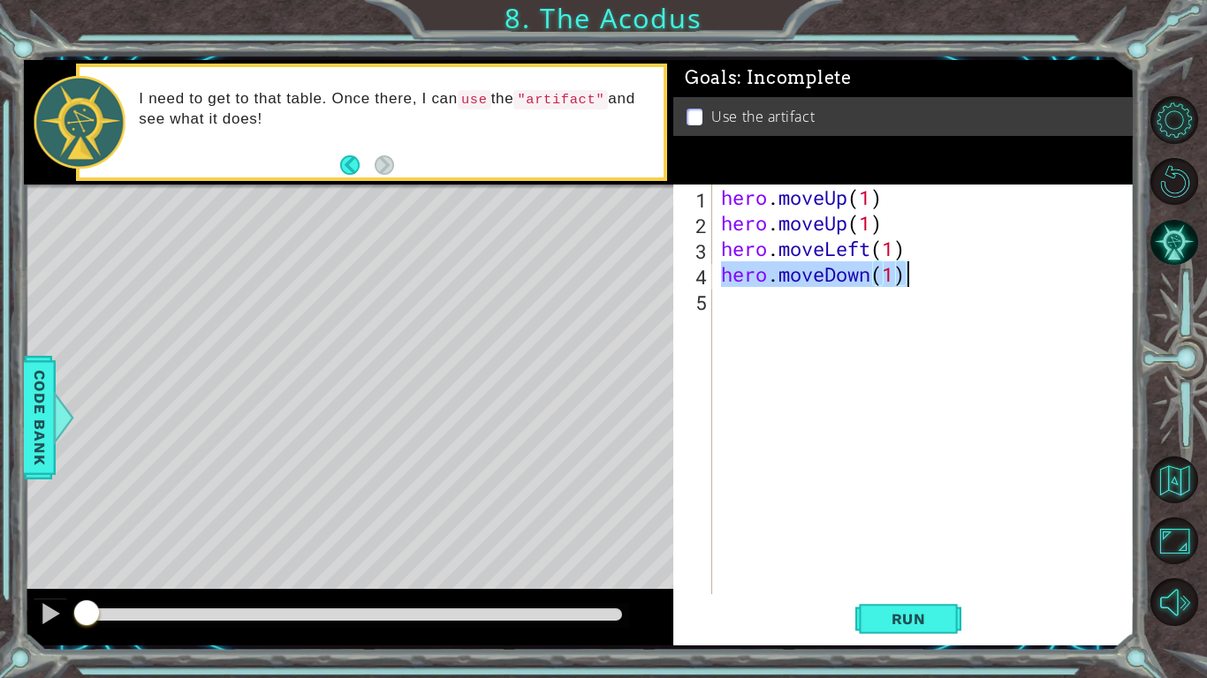
drag, startPoint x: 716, startPoint y: 275, endPoint x: 912, endPoint y: 286, distance: 195.6
click at [912, 286] on div "hero . moveUp ( 1 ) hero . moveUp ( 1 ) hero . moveLeft ( 1 ) hero . moveDown (…" at bounding box center [927, 415] width 421 height 461
paste textarea "hero.moveDown(1)"
type textarea "hero.moveDown(1)"
click at [781, 292] on div "hero . moveUp ( 1 ) hero . moveUp ( 1 ) hero . moveLeft ( 1 ) hero . moveDown (…" at bounding box center [927, 415] width 421 height 461
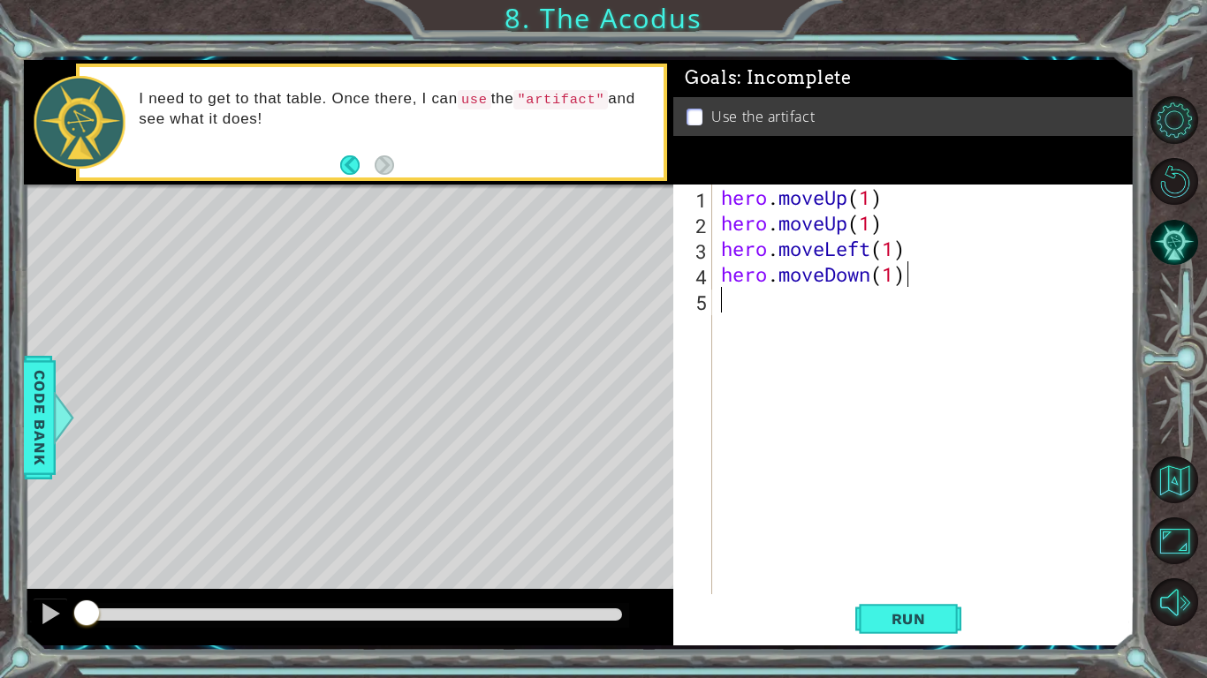
paste textarea "hero.moveDown(1)"
type textarea "hero.moveDown(1)"
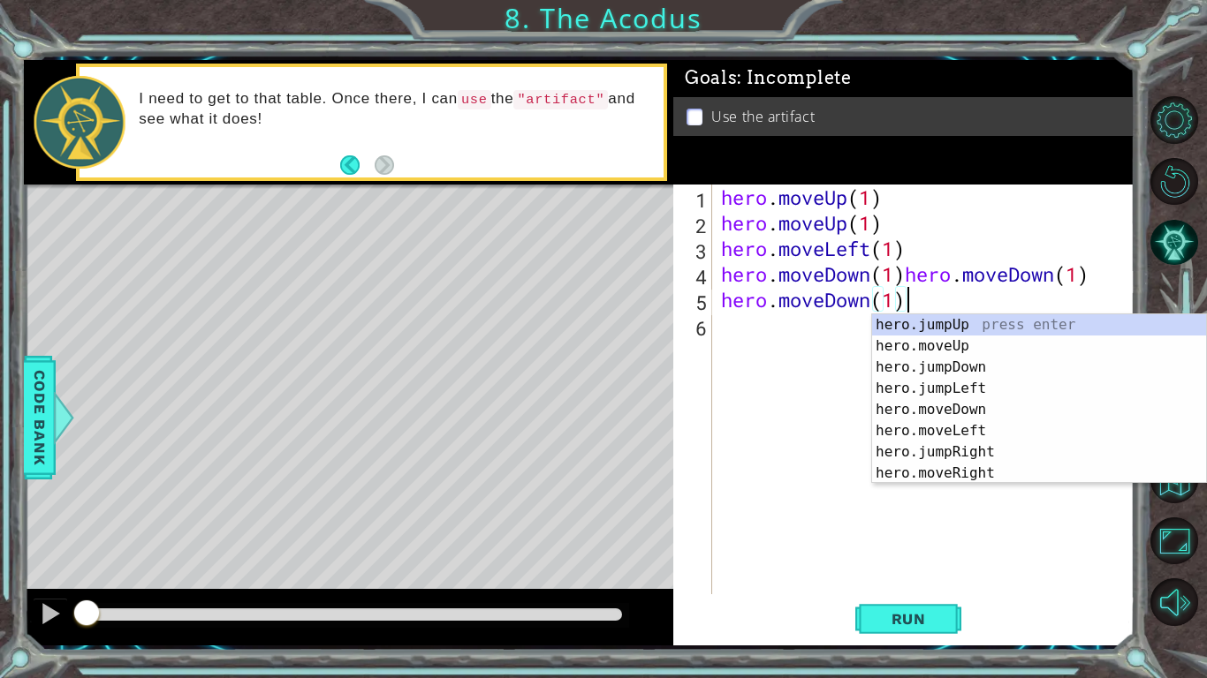
click at [776, 339] on div "hero . moveUp ( 1 ) hero . moveUp ( 1 ) hero . moveLeft ( 1 ) hero . moveDown (…" at bounding box center [927, 415] width 421 height 461
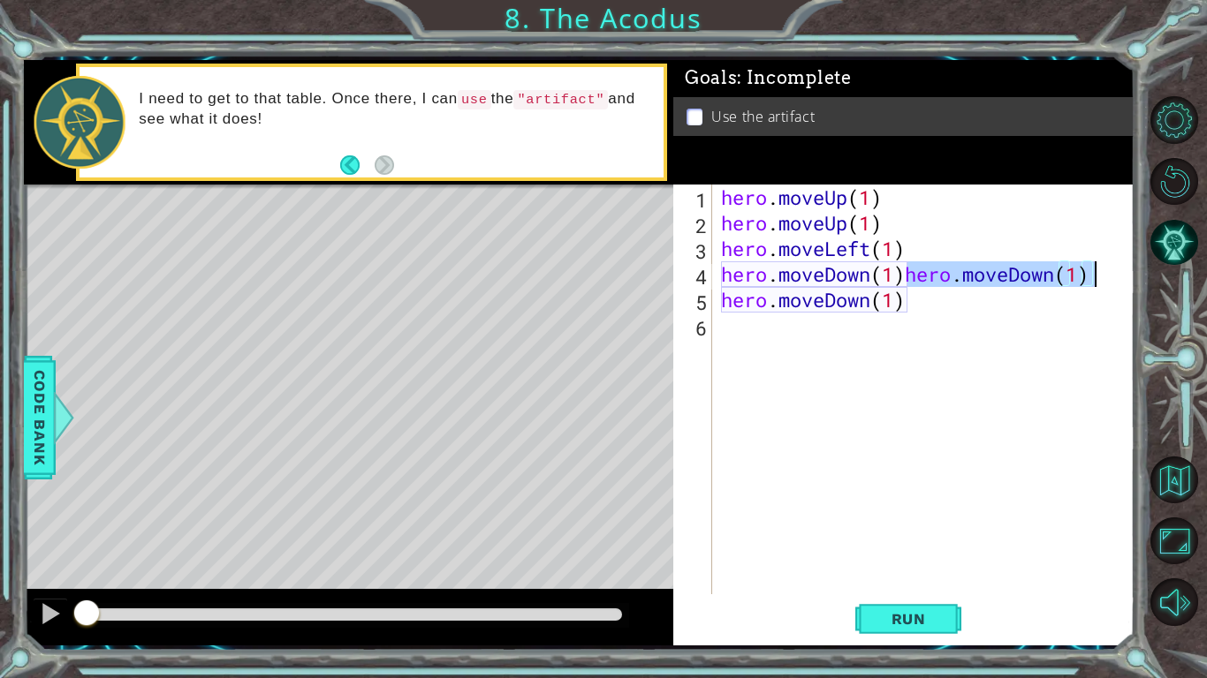
drag, startPoint x: 905, startPoint y: 276, endPoint x: 1111, endPoint y: 272, distance: 206.7
click at [1111, 272] on div "hero . moveUp ( 1 ) hero . moveUp ( 1 ) hero . moveLeft ( 1 ) hero . moveDown (…" at bounding box center [927, 415] width 421 height 461
type textarea "hero.moveDown(1)"
click at [760, 320] on div "hero . moveUp ( 1 ) hero . moveUp ( 1 ) hero . moveLeft ( 1 ) hero . moveDown (…" at bounding box center [927, 415] width 421 height 461
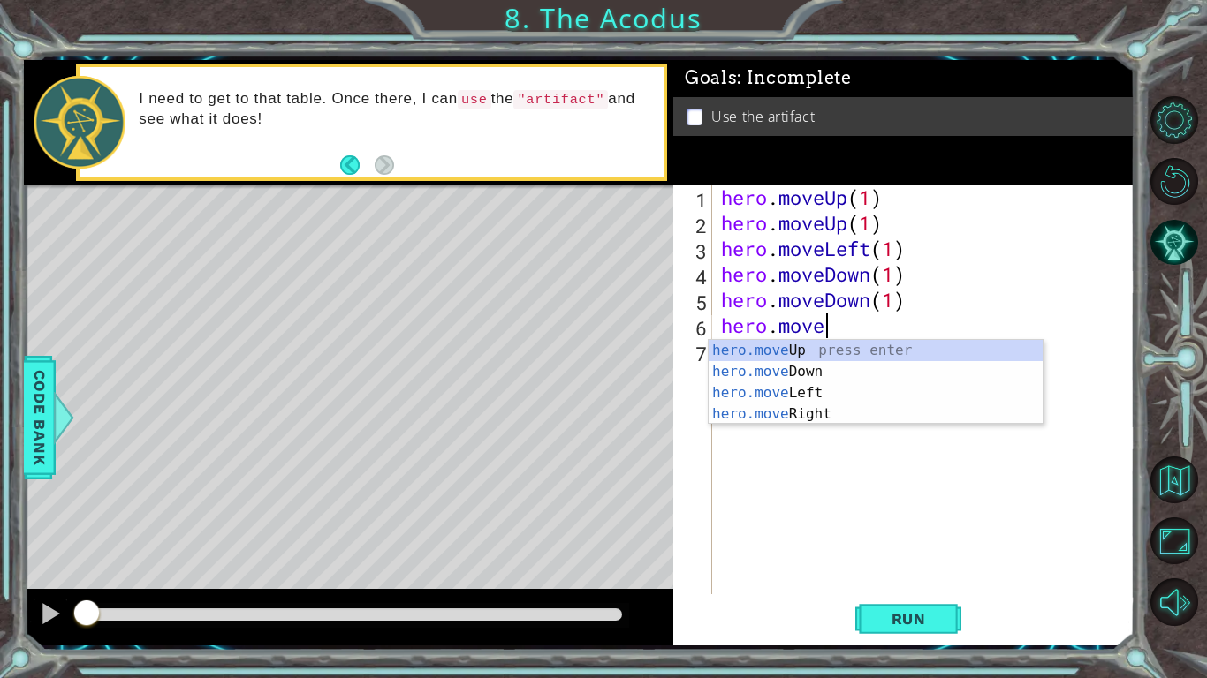
scroll to position [0, 4]
type textarea "hero.jump"
click at [787, 388] on div "hero.jump Up press enter hero.jump Down press enter hero.jump Left press enter …" at bounding box center [875, 403] width 334 height 127
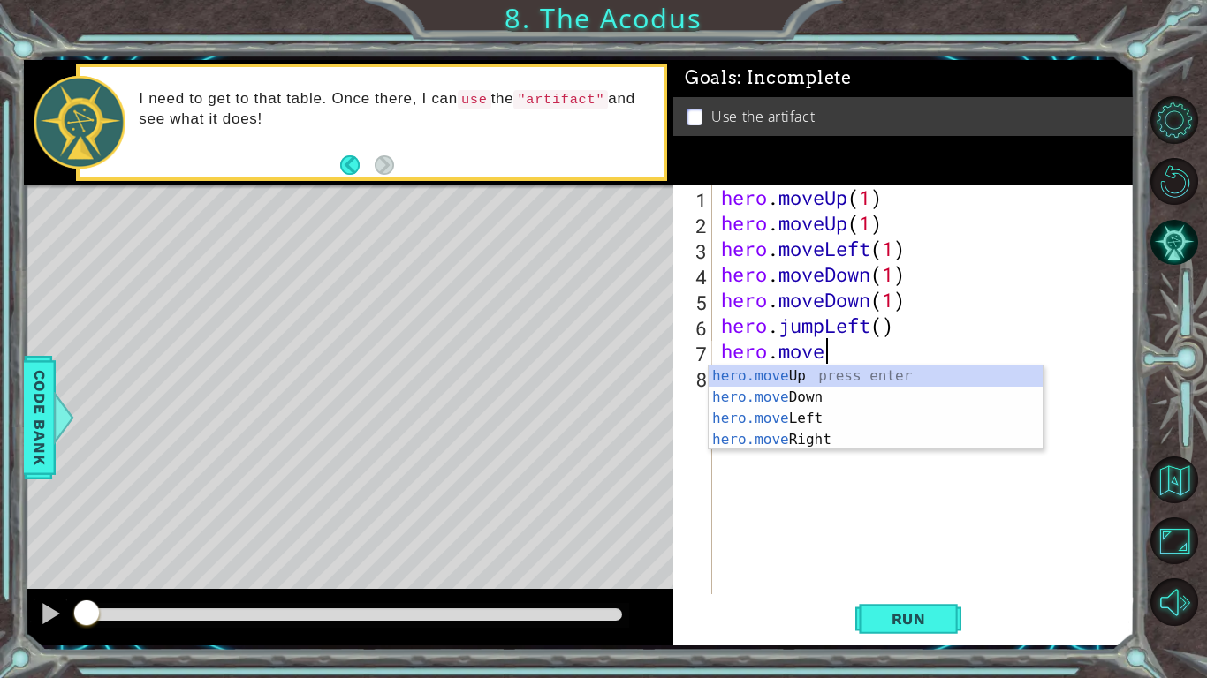
scroll to position [0, 4]
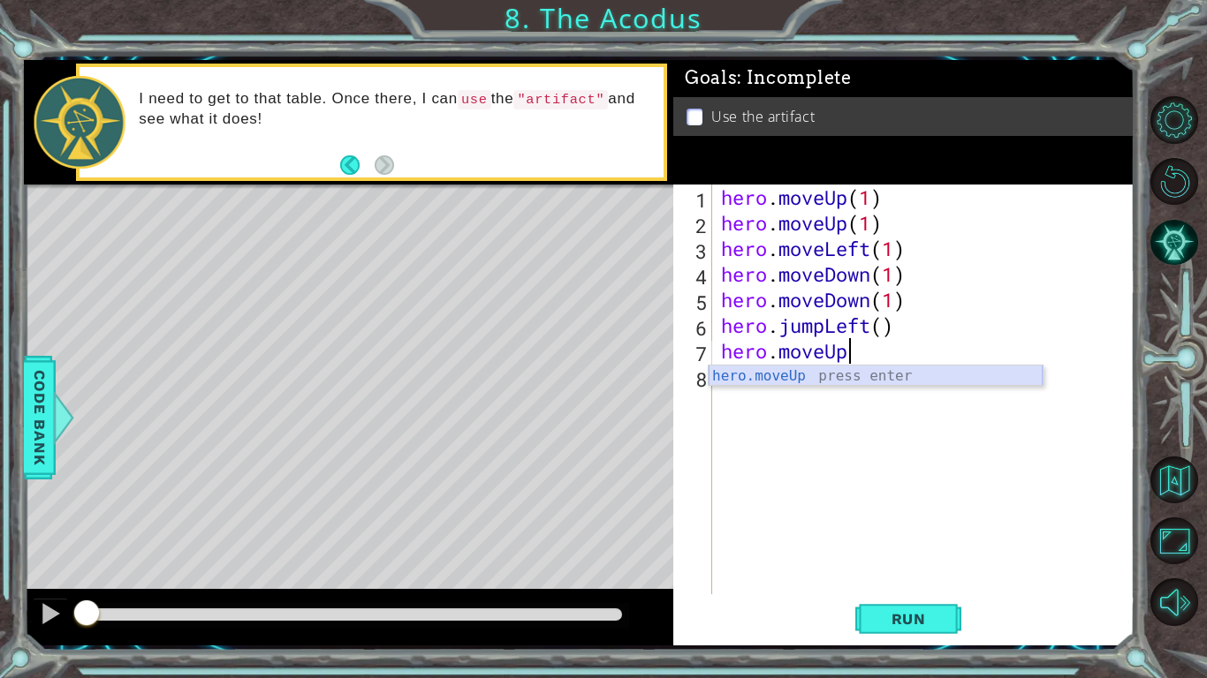
click at [793, 373] on div "hero.moveUp press enter" at bounding box center [875, 398] width 334 height 64
type textarea "hero.moveUp(1)"
click at [776, 385] on div "hero . moveUp ( 1 ) hero . moveUp ( 1 ) hero . moveLeft ( 1 ) hero . moveDown (…" at bounding box center [927, 415] width 421 height 461
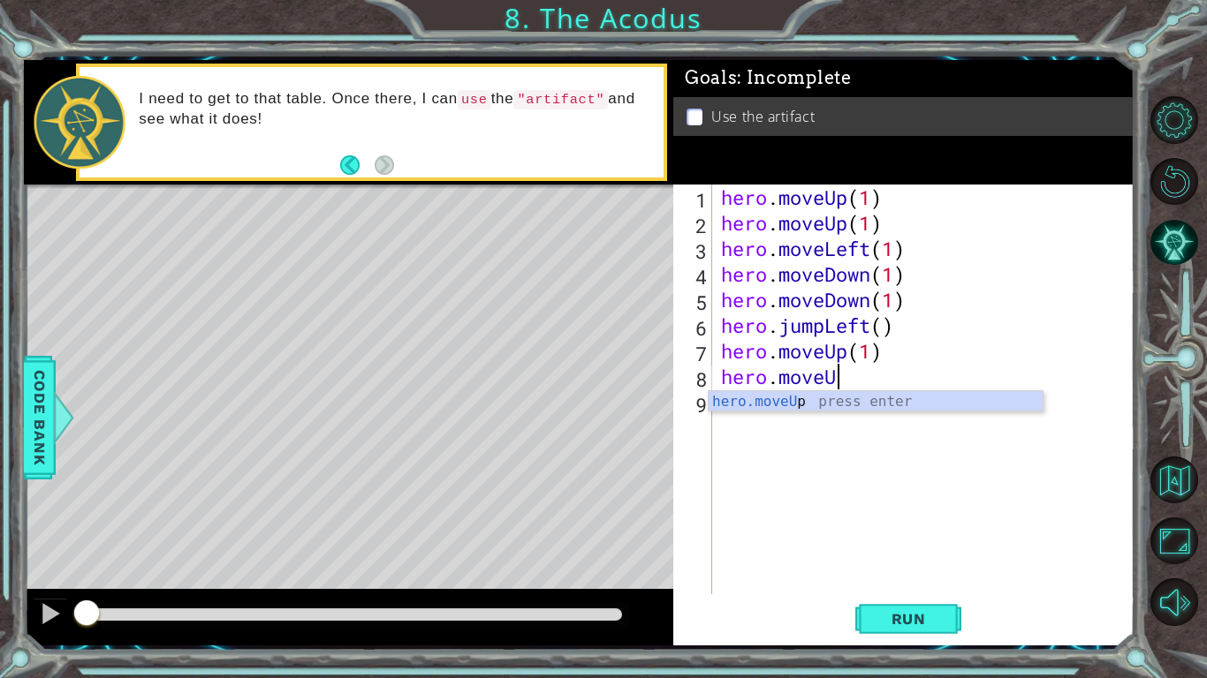
type textarea "hero.moveUp"
click at [736, 457] on div "hero . moveUp ( 1 ) hero . moveUp ( 1 ) hero . moveLeft ( 1 ) hero . moveDown (…" at bounding box center [927, 415] width 421 height 461
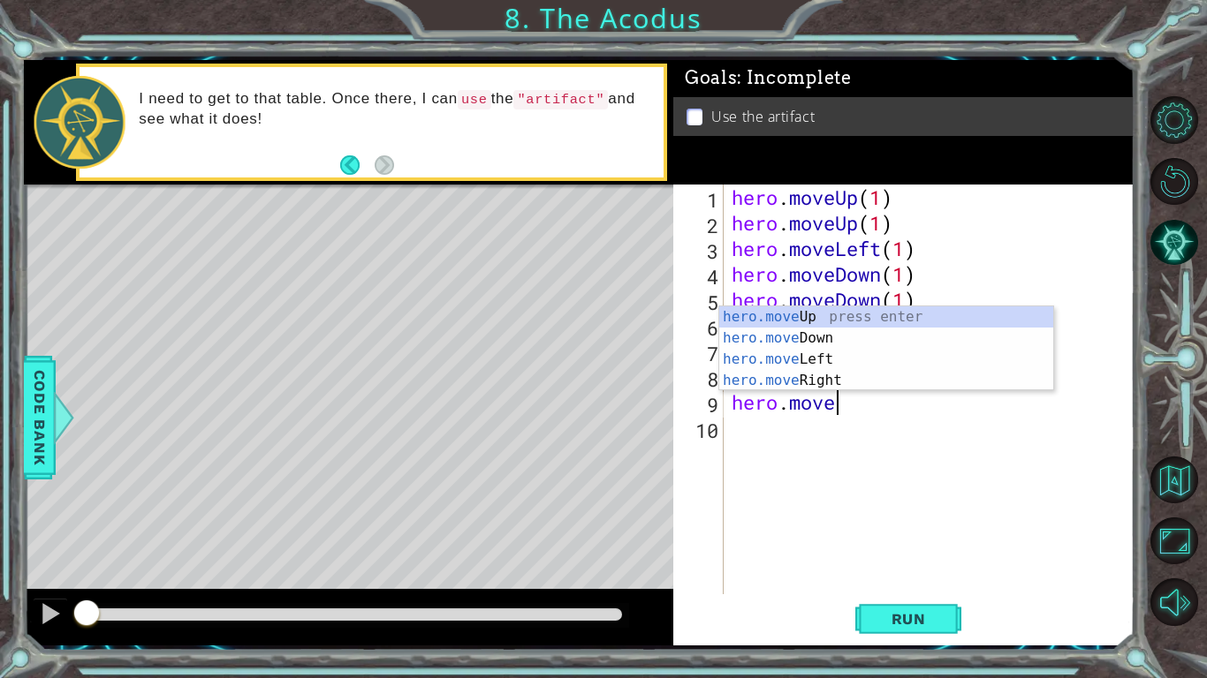
scroll to position [0, 4]
click at [776, 382] on div "hero.move Up press enter hero.move Down press enter hero.move Left press enter …" at bounding box center [886, 370] width 334 height 127
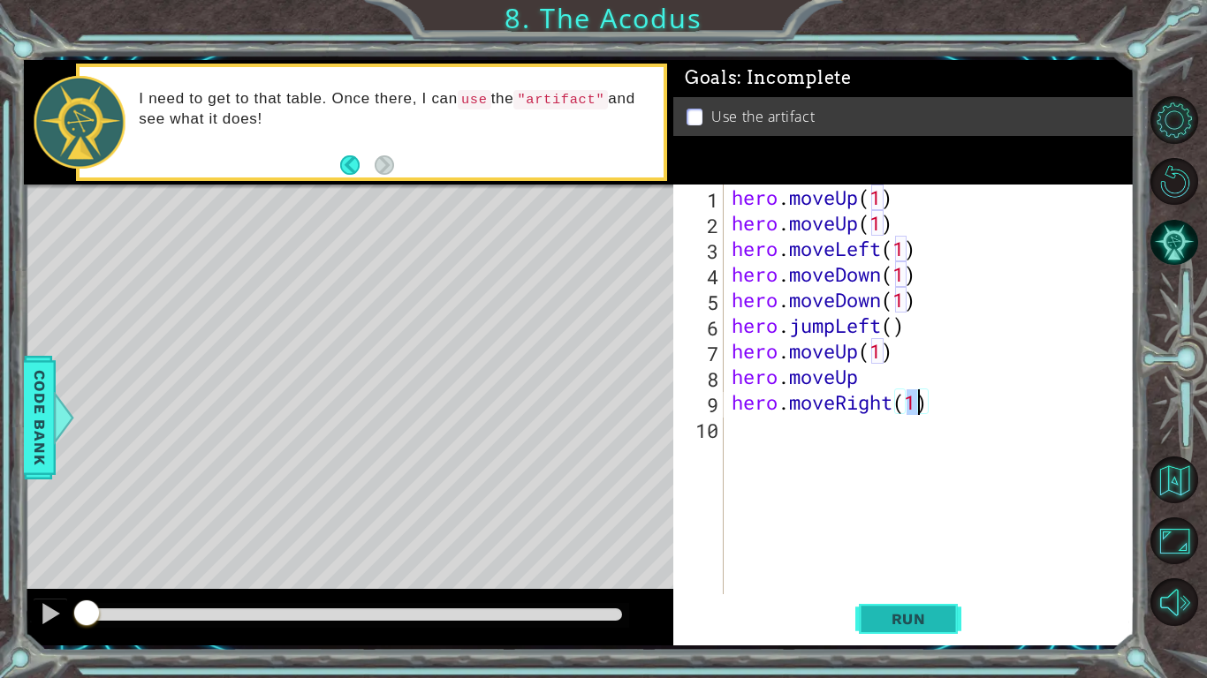
click at [906, 620] on span "Run" at bounding box center [909, 619] width 70 height 18
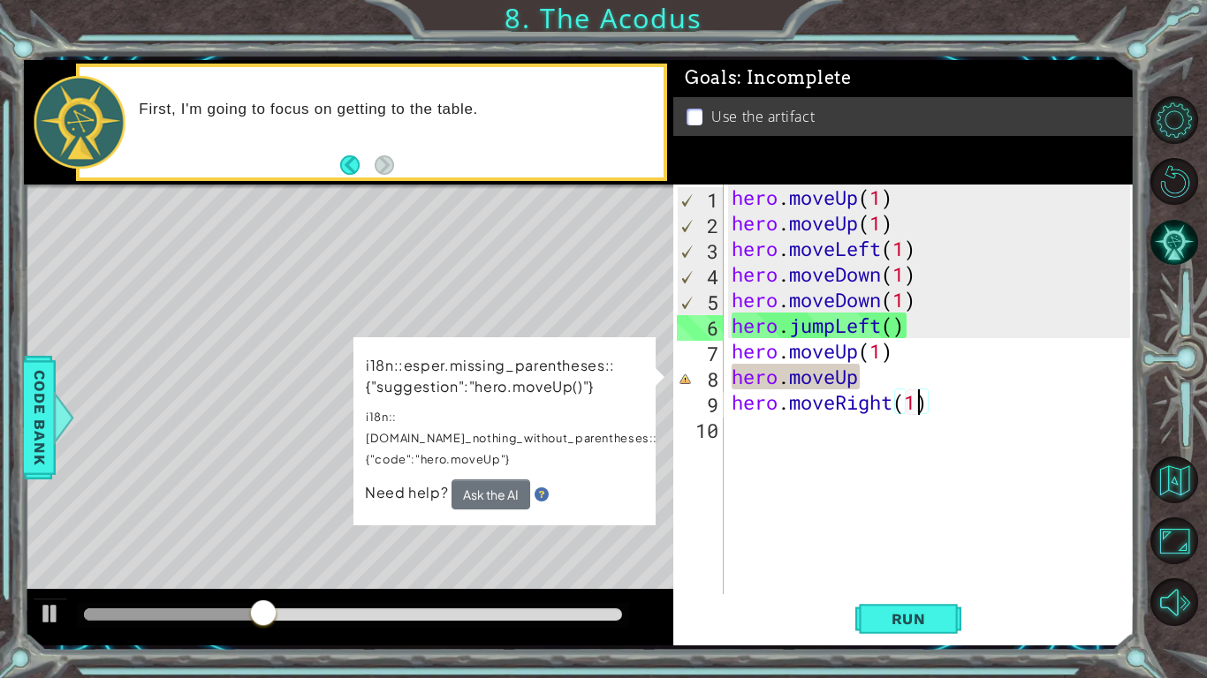
click at [859, 382] on div "hero . moveUp ( 1 ) hero . moveUp ( 1 ) hero . moveLeft ( 1 ) hero . moveDown (…" at bounding box center [933, 415] width 411 height 461
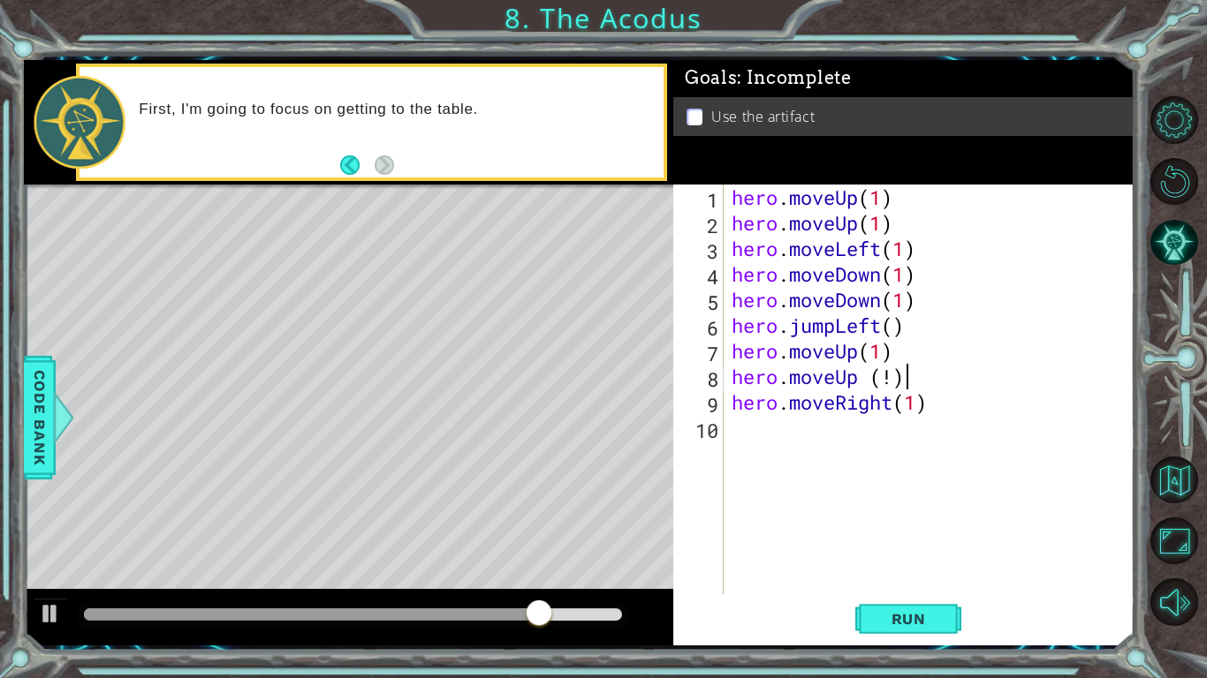
scroll to position [0, 7]
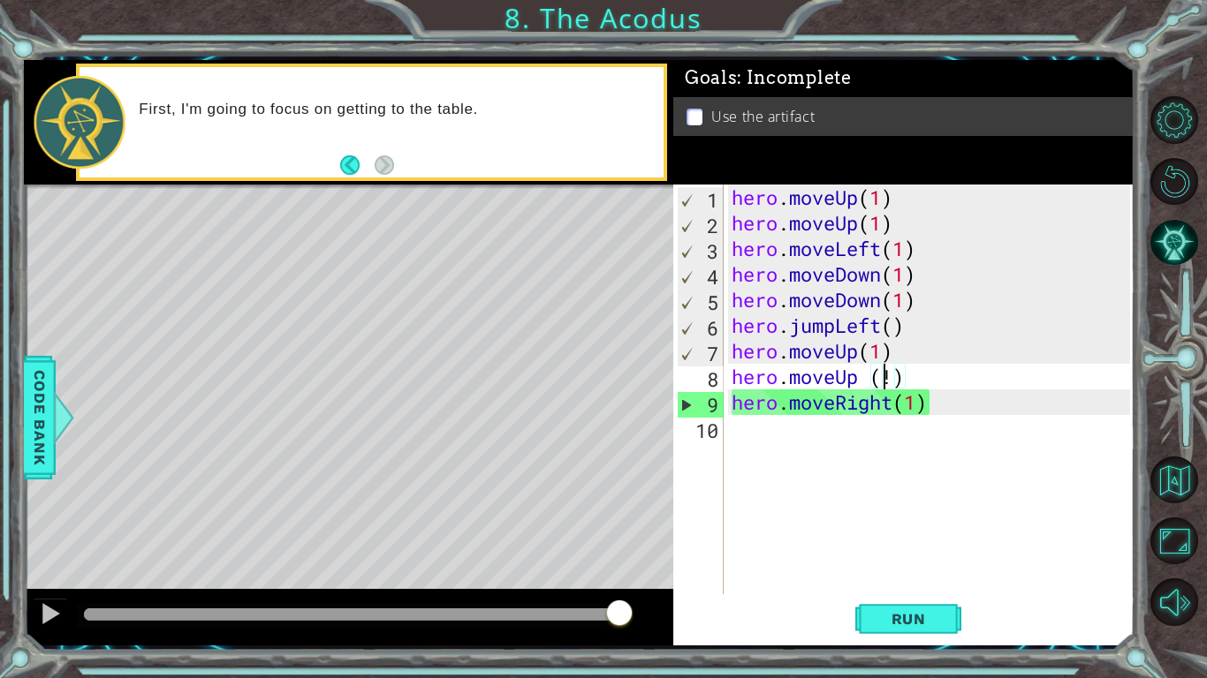
click at [888, 372] on div "hero . moveUp ( 1 ) hero . moveUp ( 1 ) hero . moveLeft ( 1 ) hero . moveDown (…" at bounding box center [933, 415] width 411 height 461
click at [889, 372] on div "hero . moveUp ( 1 ) hero . moveUp ( 1 ) hero . moveLeft ( 1 ) hero . moveDown (…" at bounding box center [933, 415] width 411 height 461
click at [890, 373] on div "hero . moveUp ( 1 ) hero . moveUp ( 1 ) hero . moveLeft ( 1 ) hero . moveDown (…" at bounding box center [933, 415] width 411 height 461
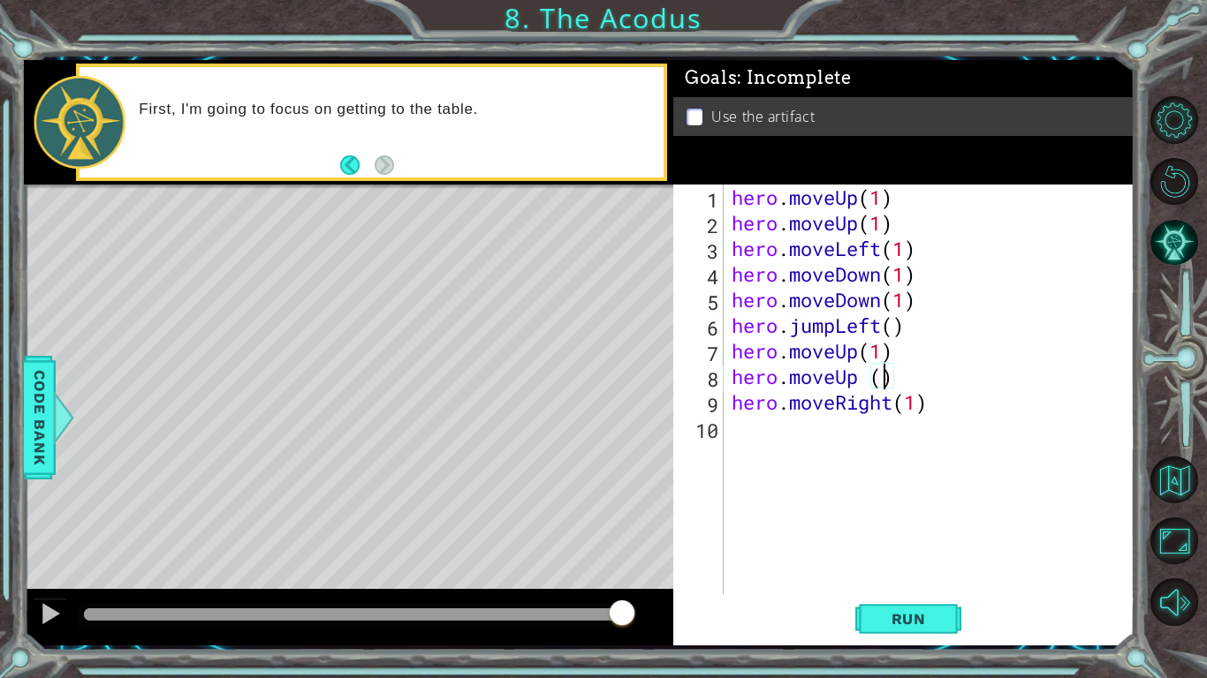
type textarea "hero.moveUp (1)"
click at [940, 443] on div "hero . moveUp ( 1 ) hero . moveUp ( 1 ) hero . moveLeft ( 1 ) hero . moveDown (…" at bounding box center [933, 415] width 411 height 461
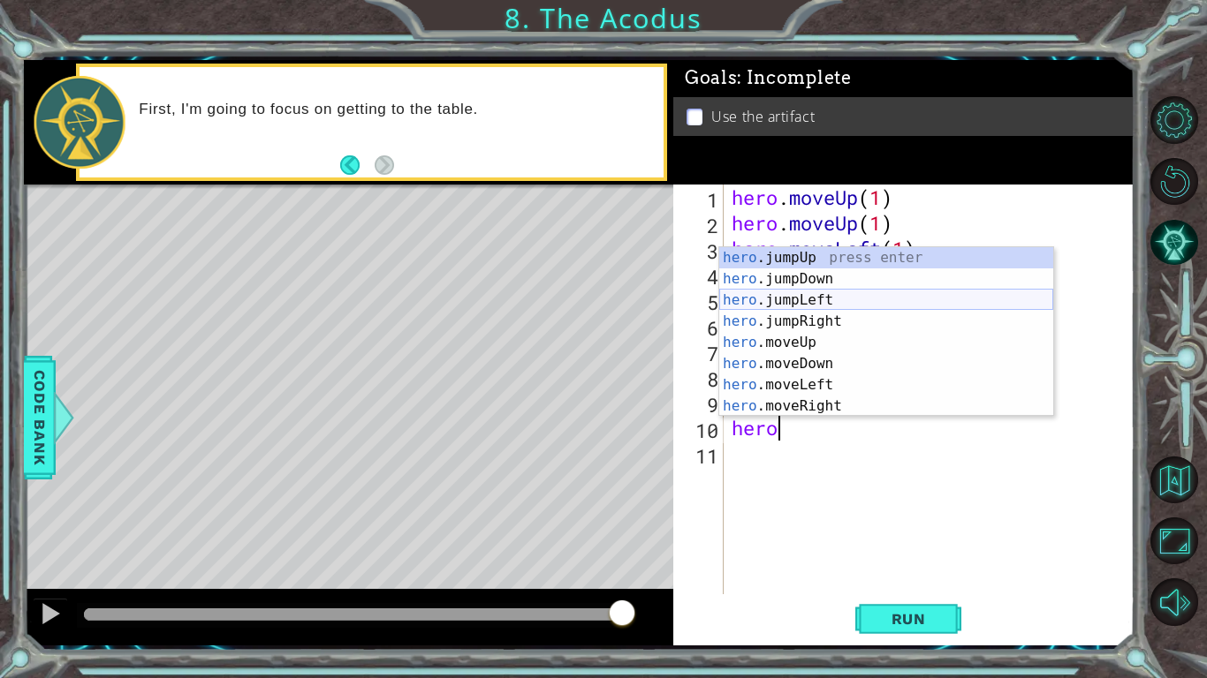
scroll to position [21, 0]
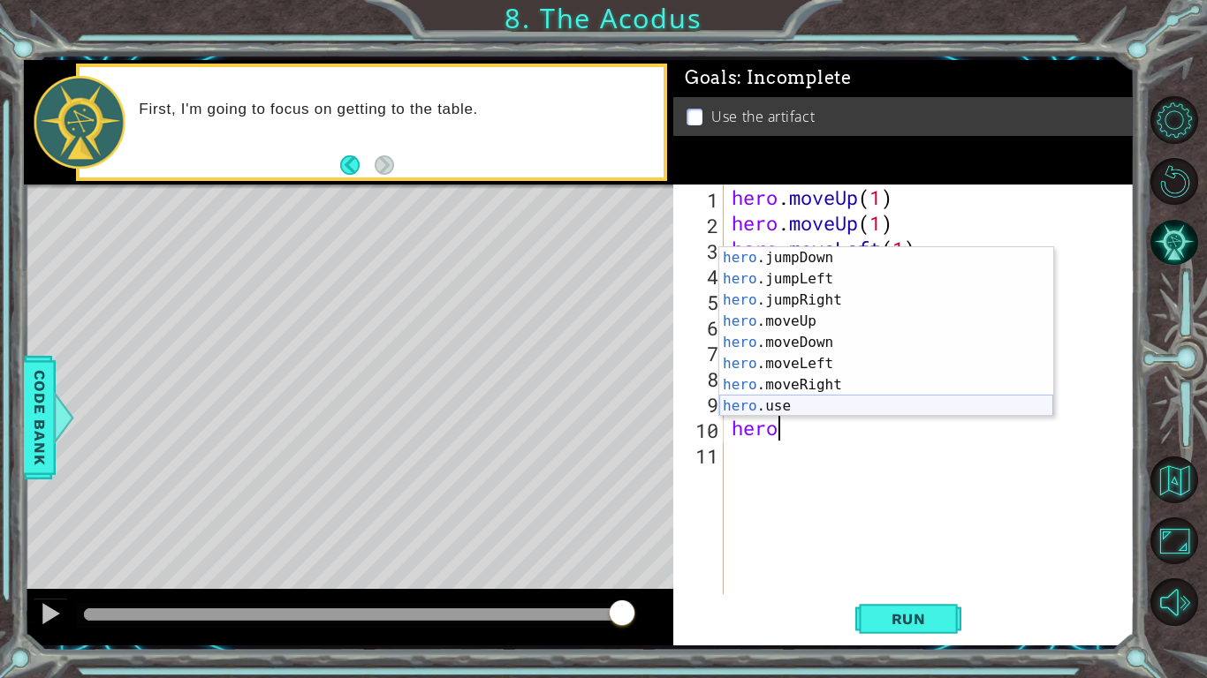
click at [856, 405] on div "hero .jumpDown press enter hero .jumpLeft press enter hero .jumpRight press ent…" at bounding box center [886, 353] width 334 height 212
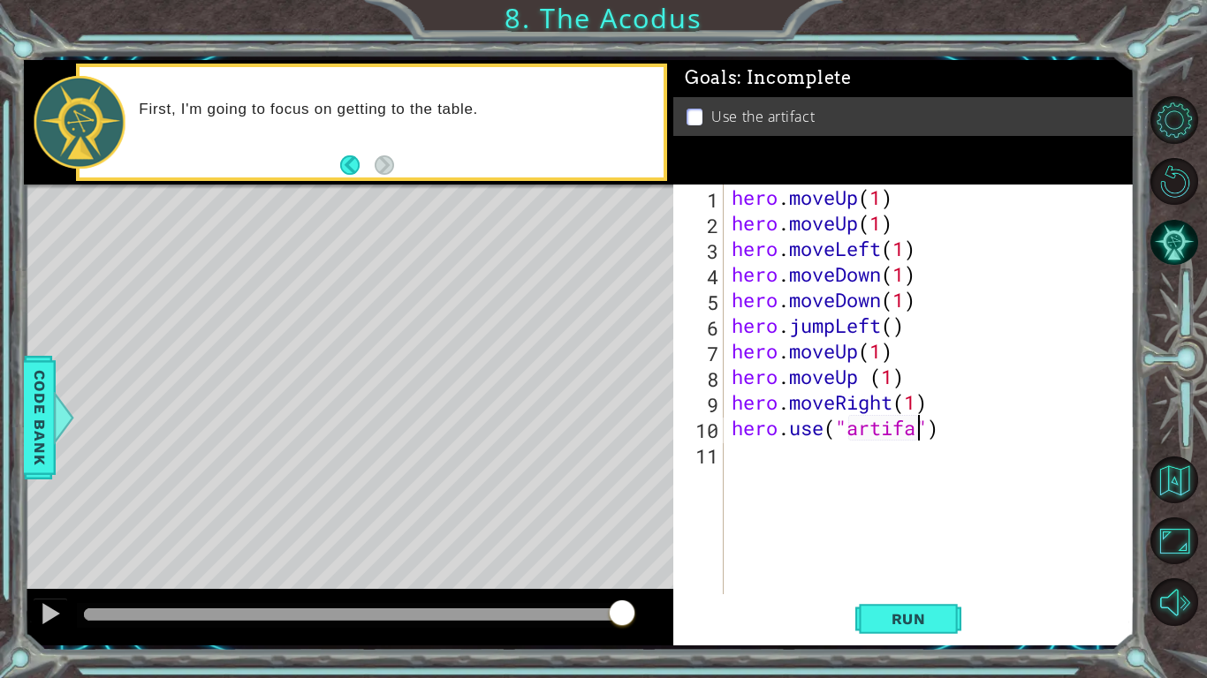
scroll to position [0, 9]
type textarea "hero.use("artifact")"
click at [903, 609] on button "Run" at bounding box center [908, 619] width 106 height 46
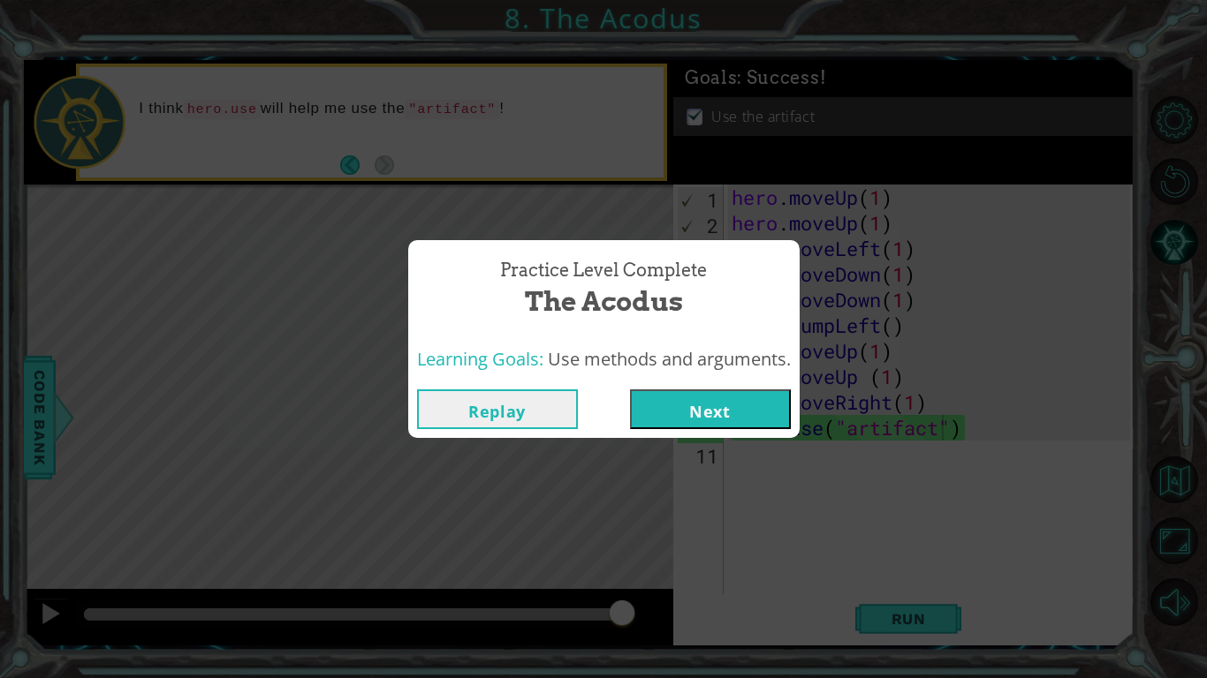
click at [718, 401] on button "Next" at bounding box center [710, 410] width 161 height 40
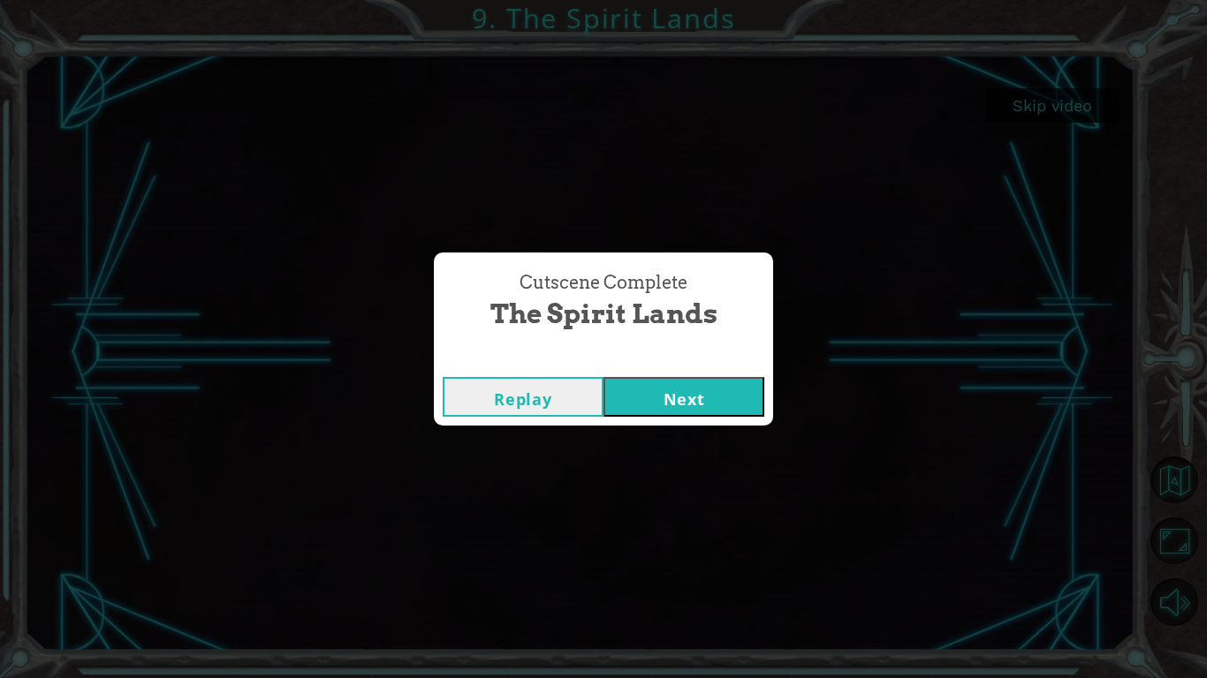
click at [723, 407] on button "Next" at bounding box center [683, 397] width 161 height 40
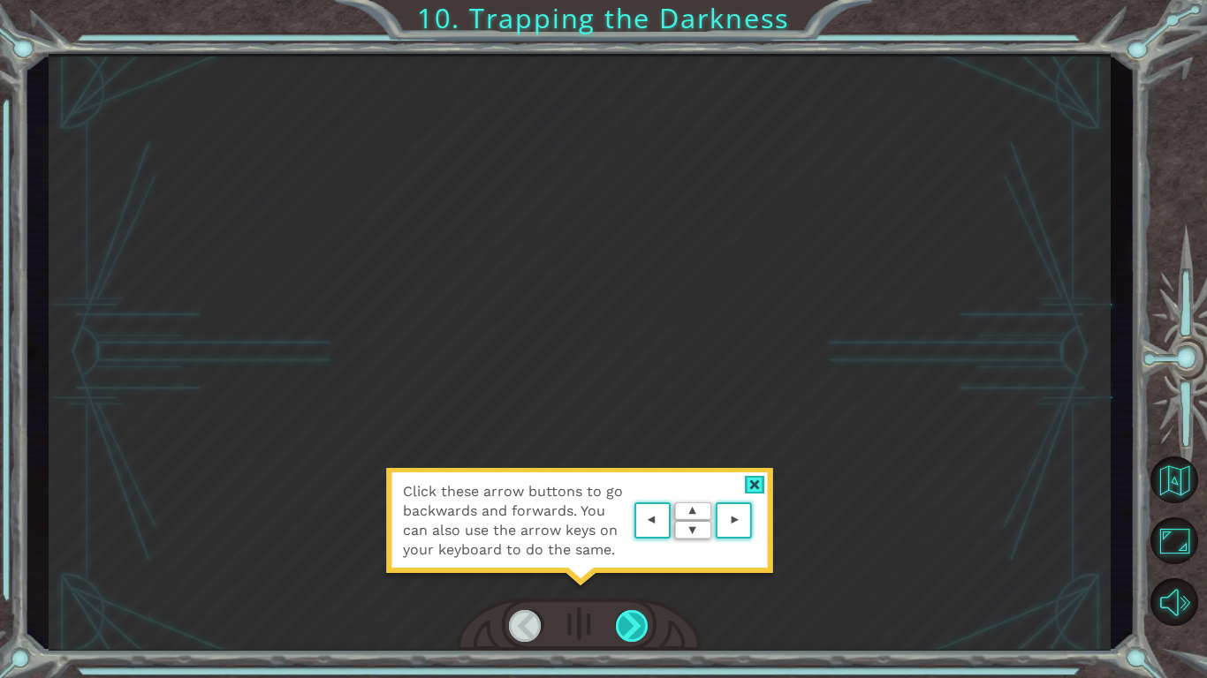
click at [622, 617] on div at bounding box center [633, 626] width 34 height 32
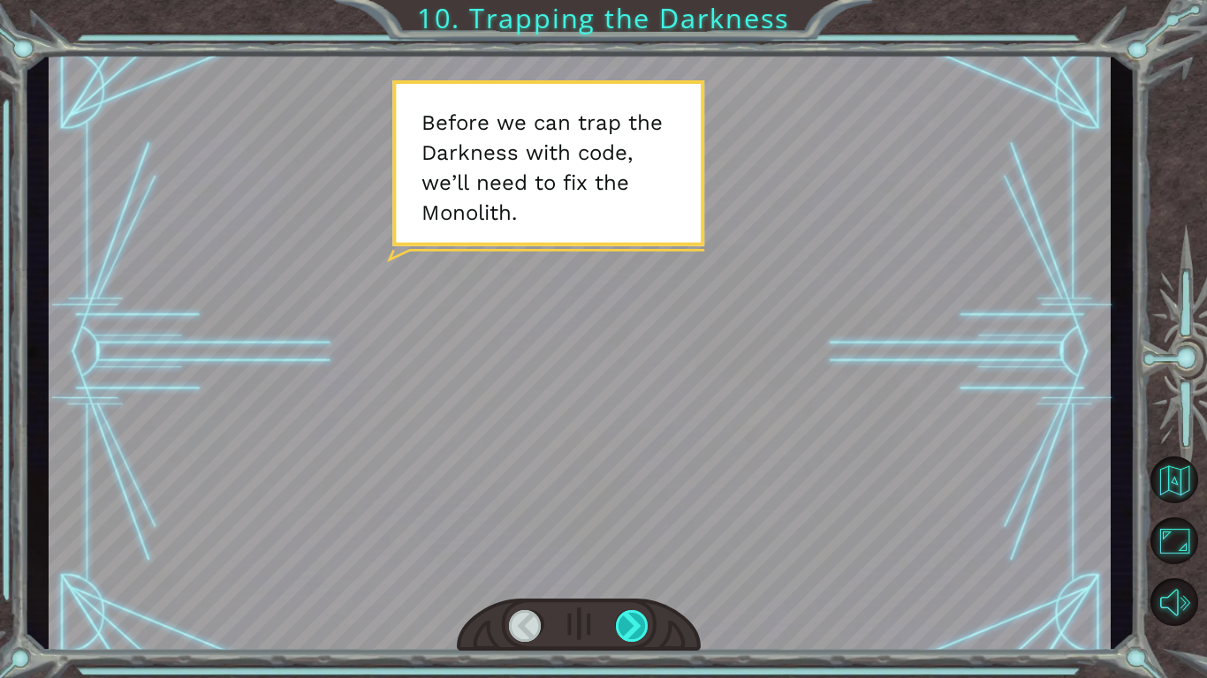
click at [630, 623] on div at bounding box center [633, 626] width 34 height 32
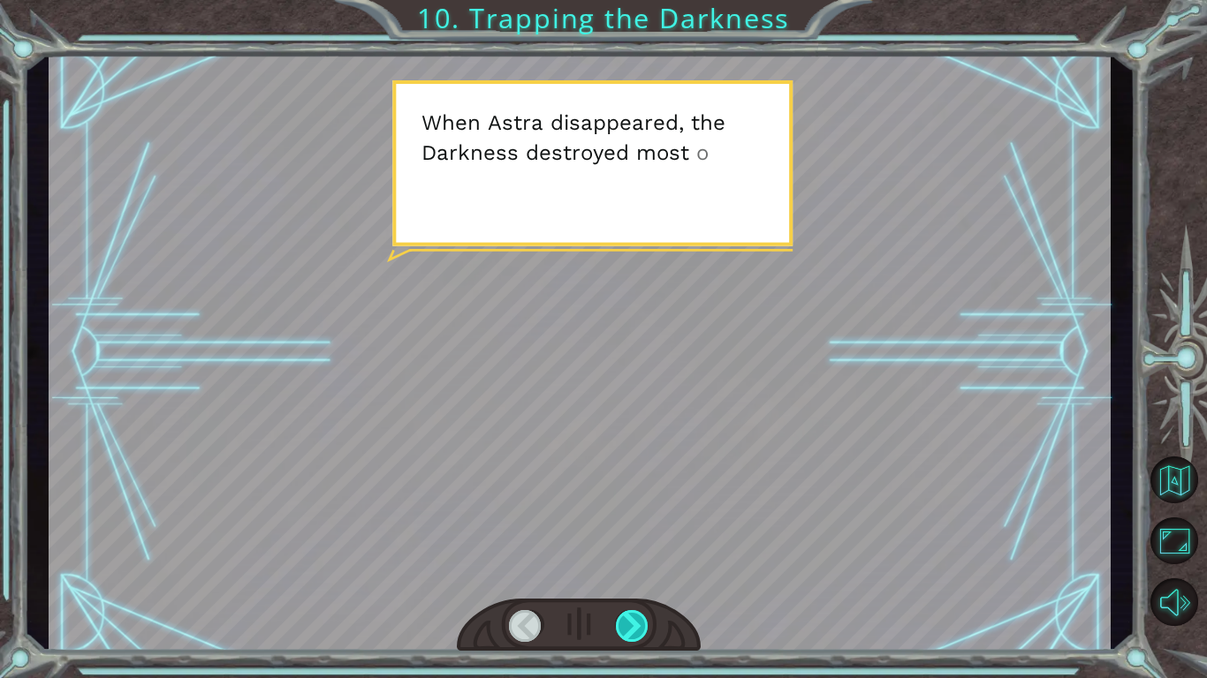
click at [630, 623] on div at bounding box center [633, 626] width 34 height 32
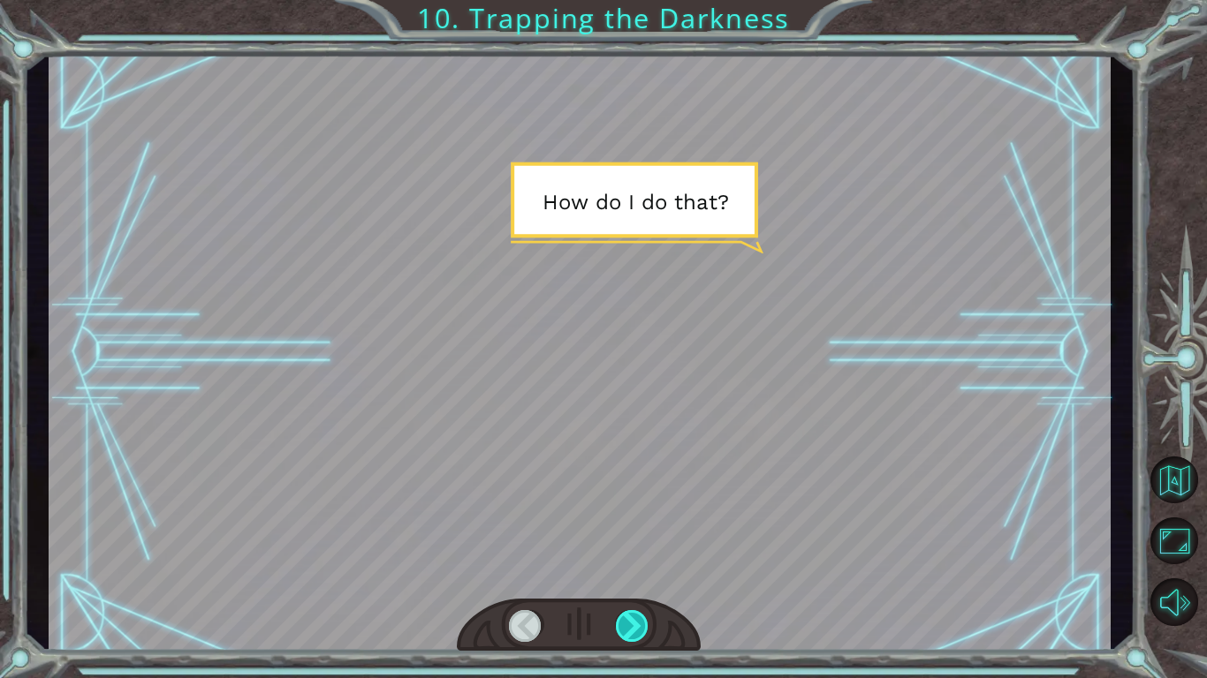
click at [630, 623] on div at bounding box center [633, 626] width 34 height 32
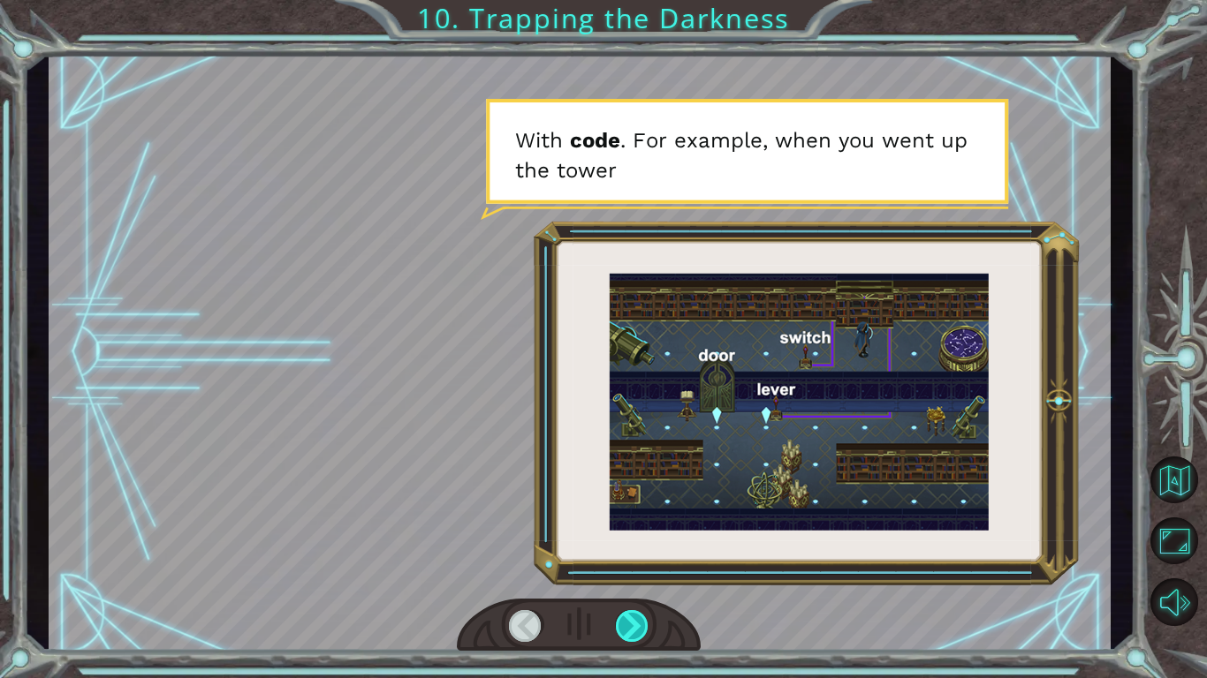
click at [630, 623] on div at bounding box center [633, 626] width 34 height 32
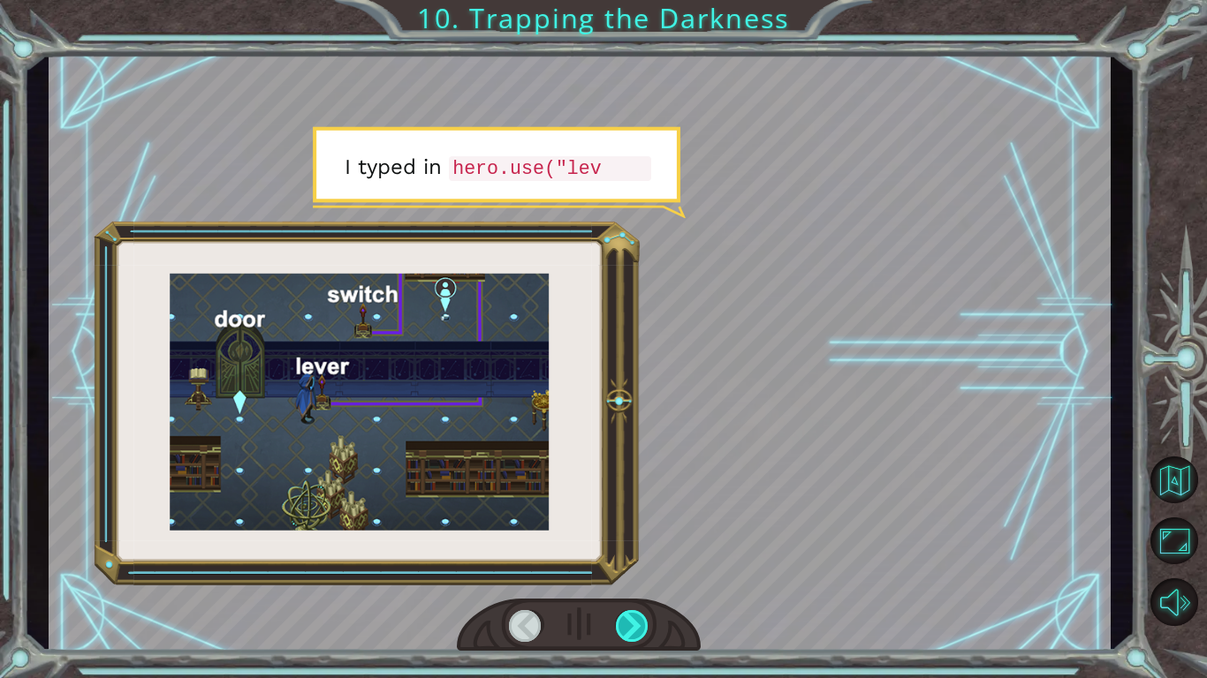
click at [630, 623] on div at bounding box center [633, 626] width 34 height 32
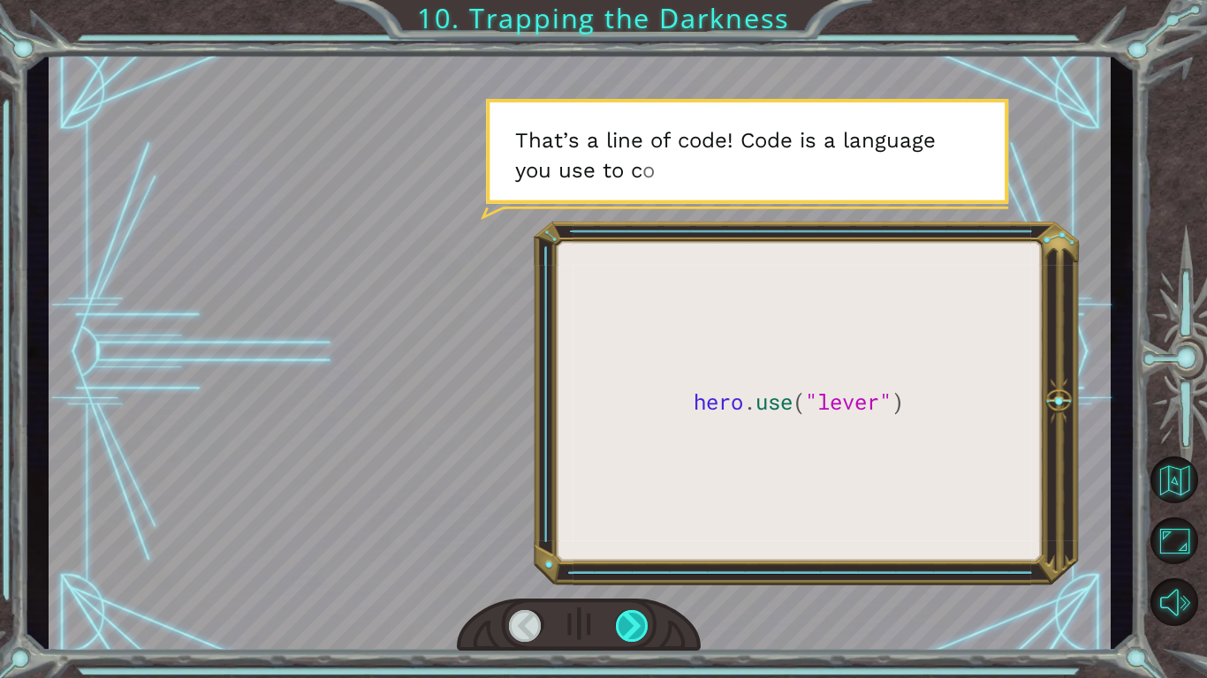
click at [630, 623] on div at bounding box center [633, 626] width 34 height 32
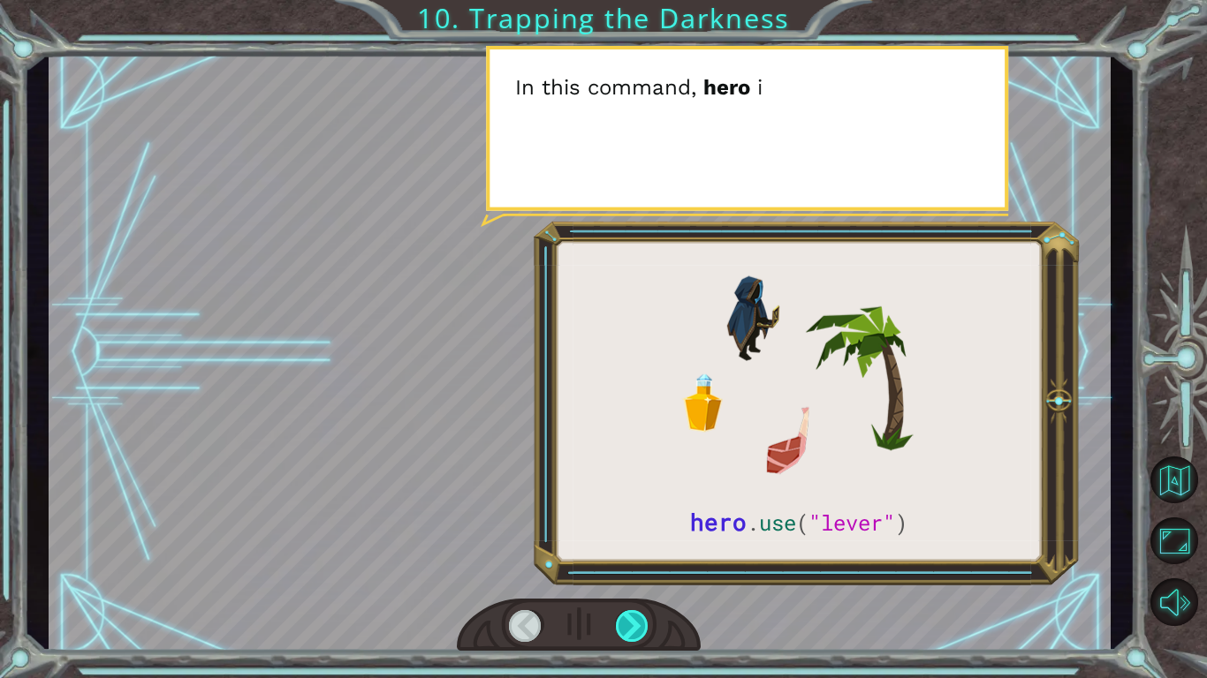
click at [630, 623] on div at bounding box center [633, 626] width 34 height 32
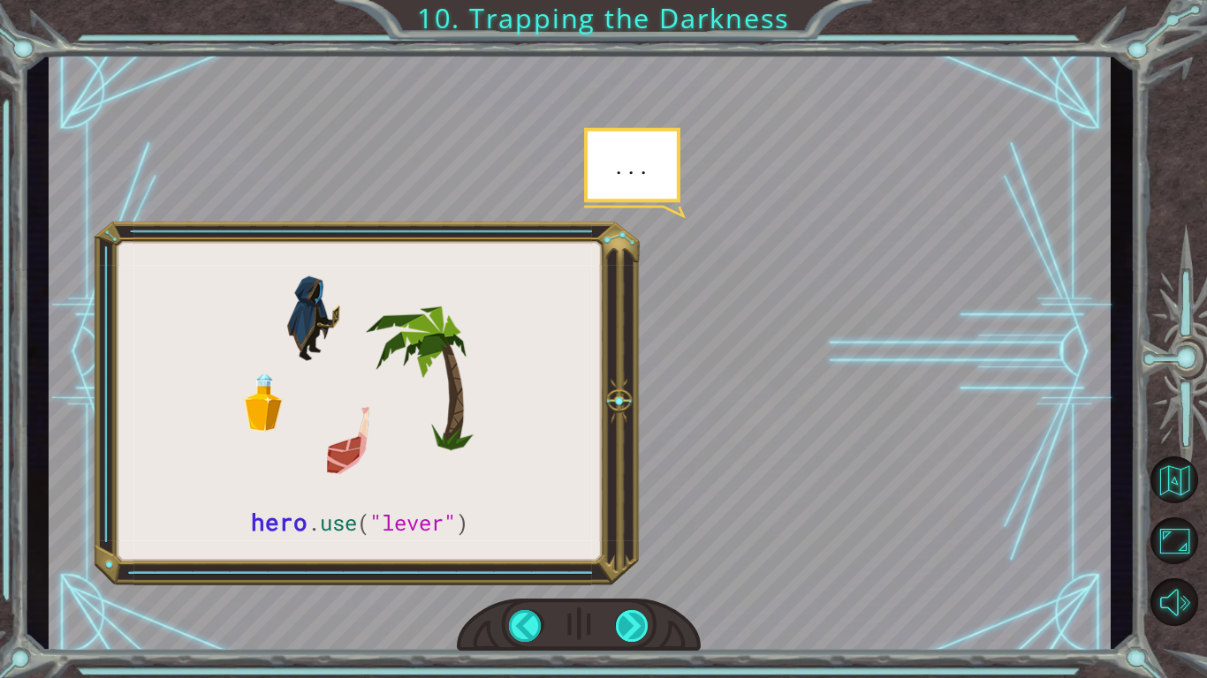
click at [630, 623] on div at bounding box center [633, 626] width 34 height 32
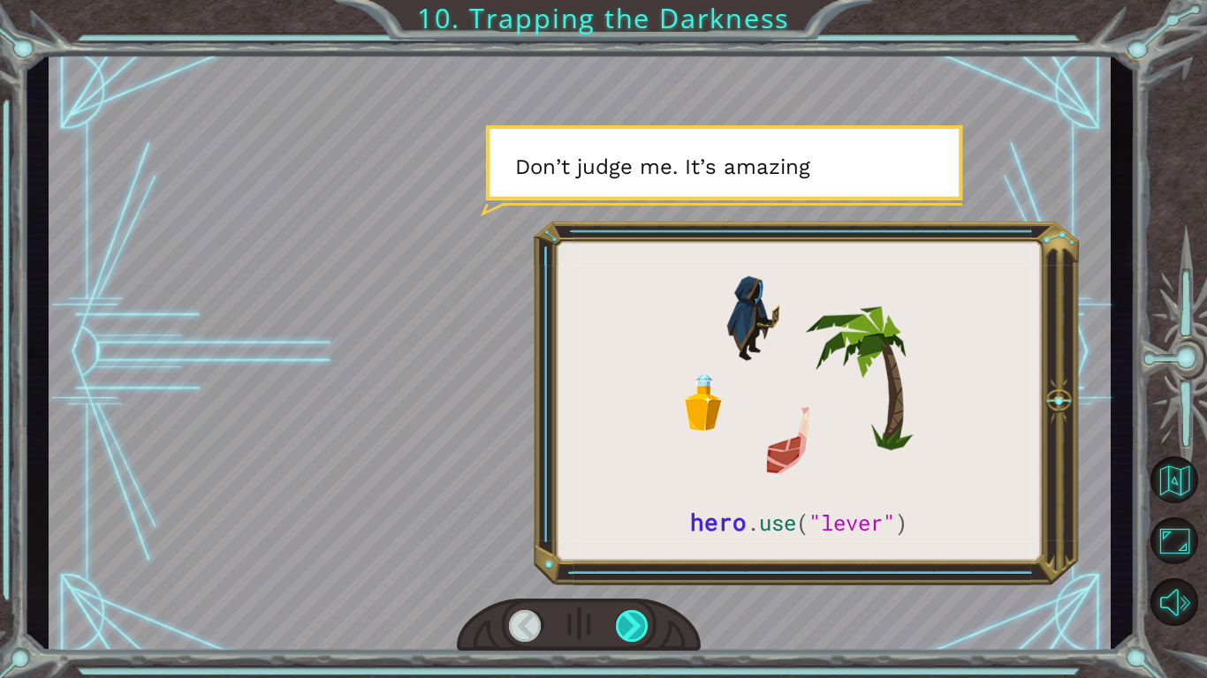
click at [630, 623] on div at bounding box center [633, 626] width 34 height 32
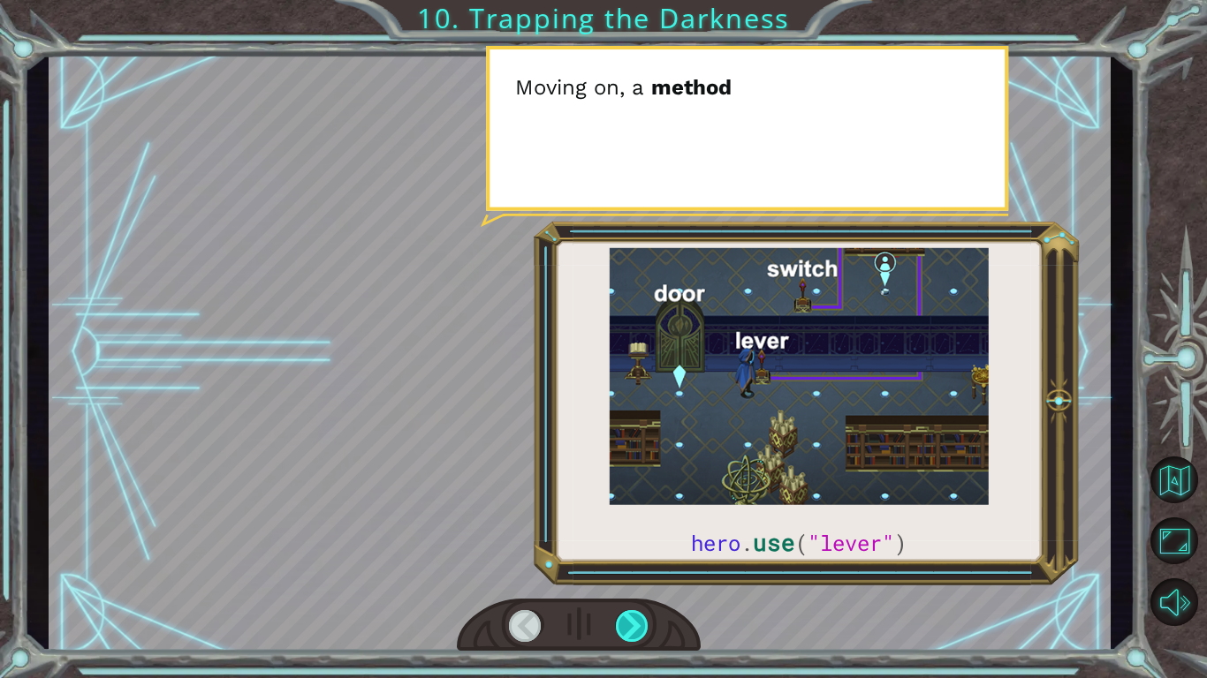
click at [630, 623] on div at bounding box center [633, 626] width 34 height 32
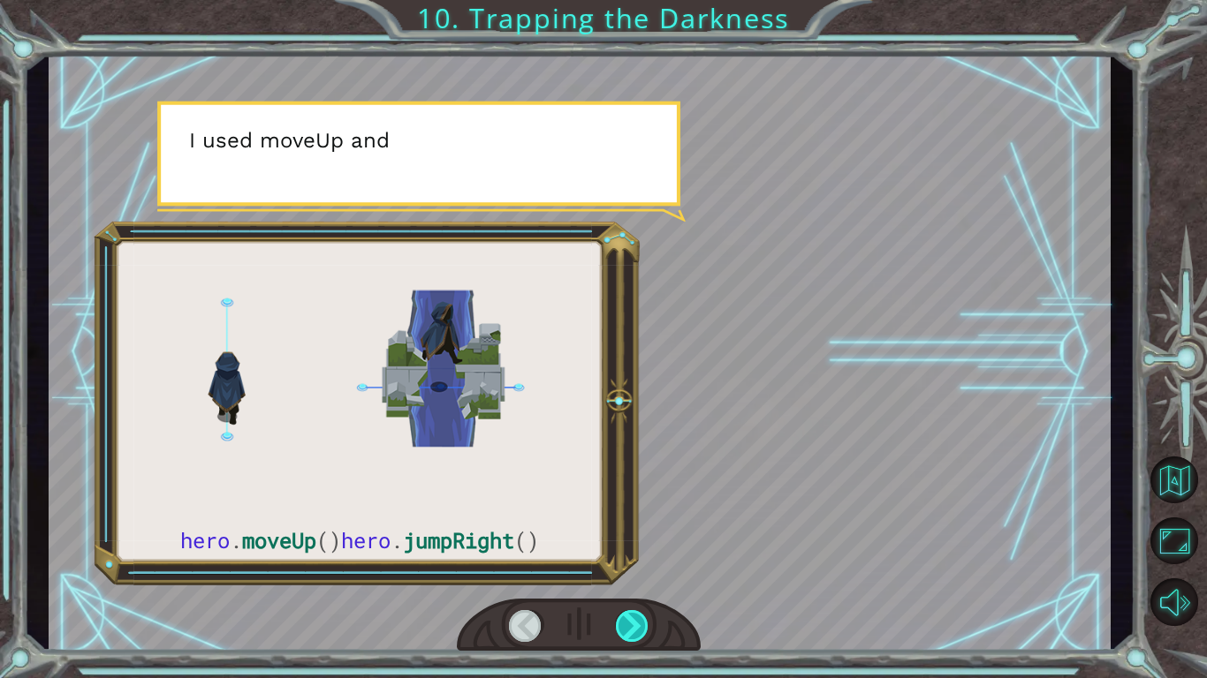
click at [630, 623] on div at bounding box center [633, 626] width 34 height 32
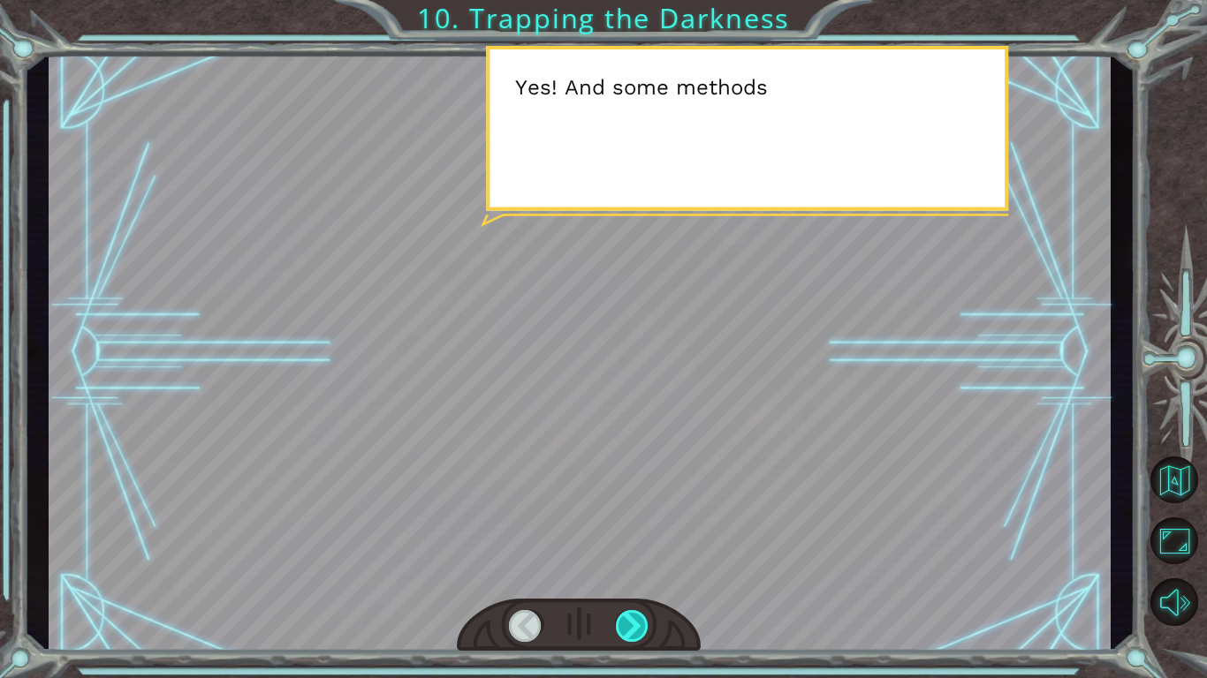
click at [630, 623] on div at bounding box center [633, 626] width 34 height 32
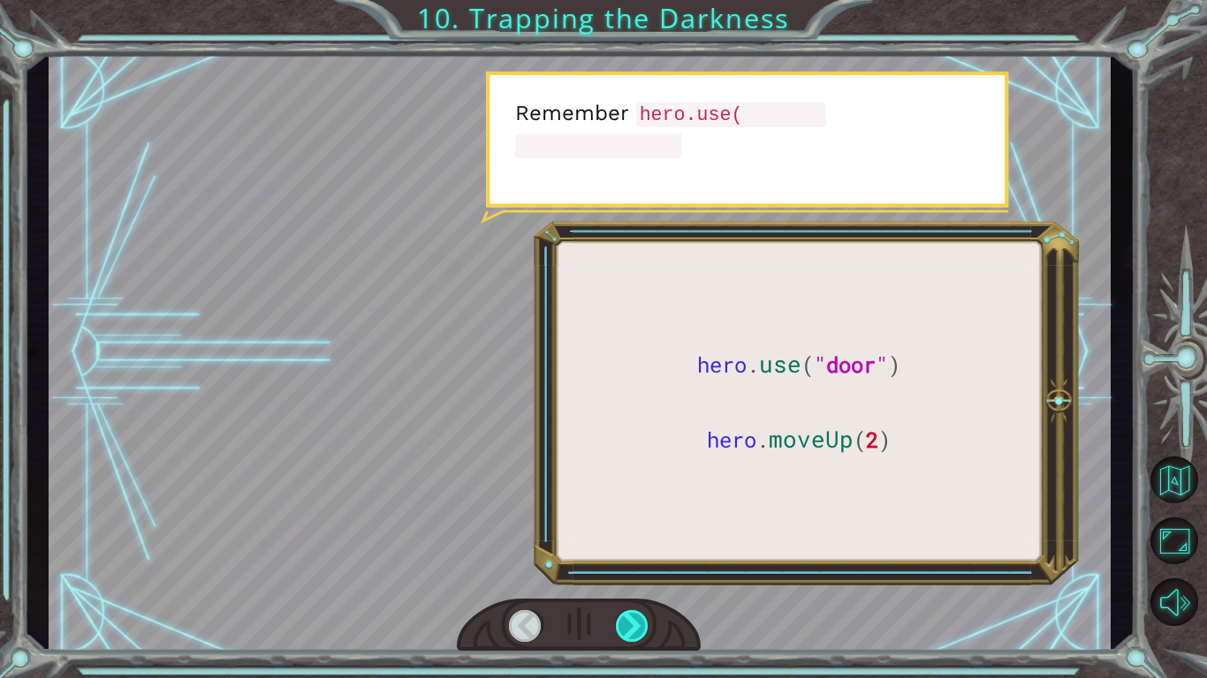
click at [630, 623] on div at bounding box center [633, 626] width 34 height 32
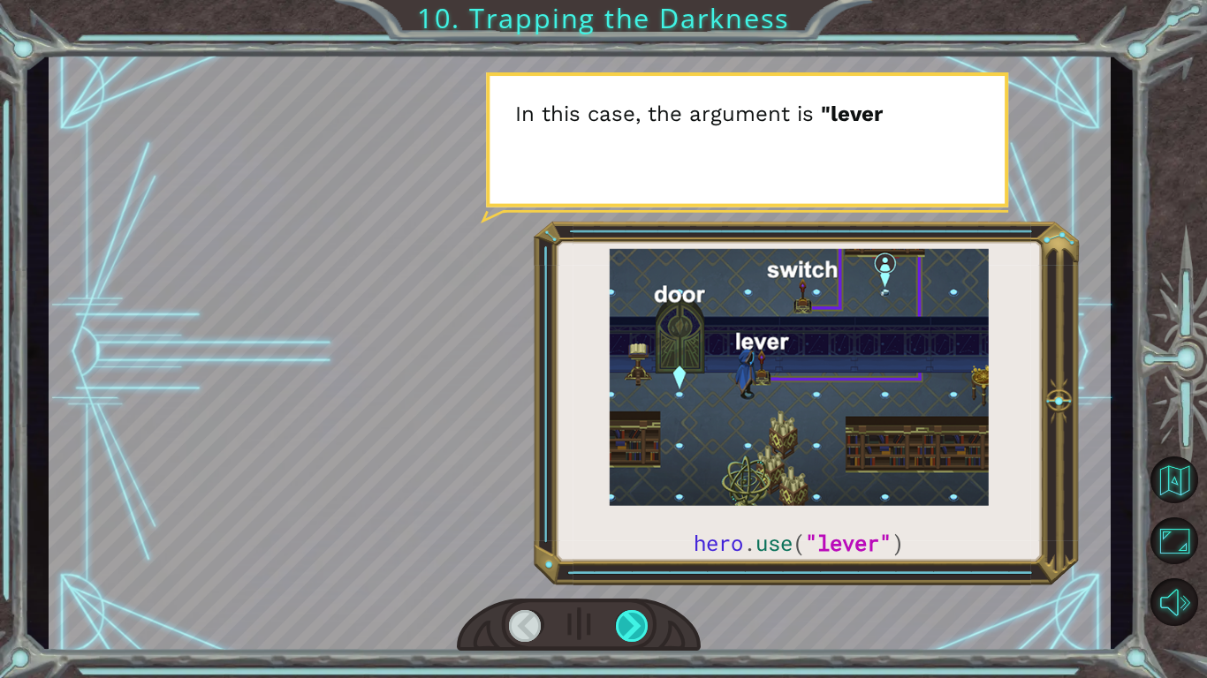
click at [630, 623] on div at bounding box center [633, 626] width 34 height 32
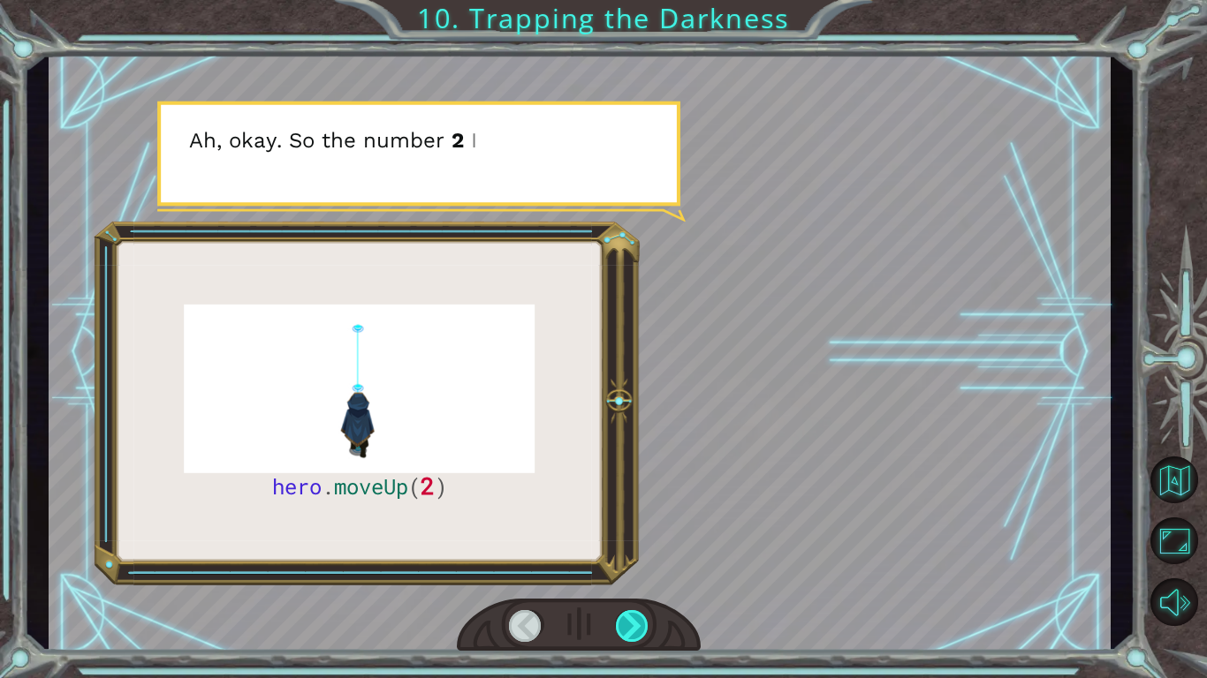
click at [630, 623] on div at bounding box center [633, 626] width 34 height 32
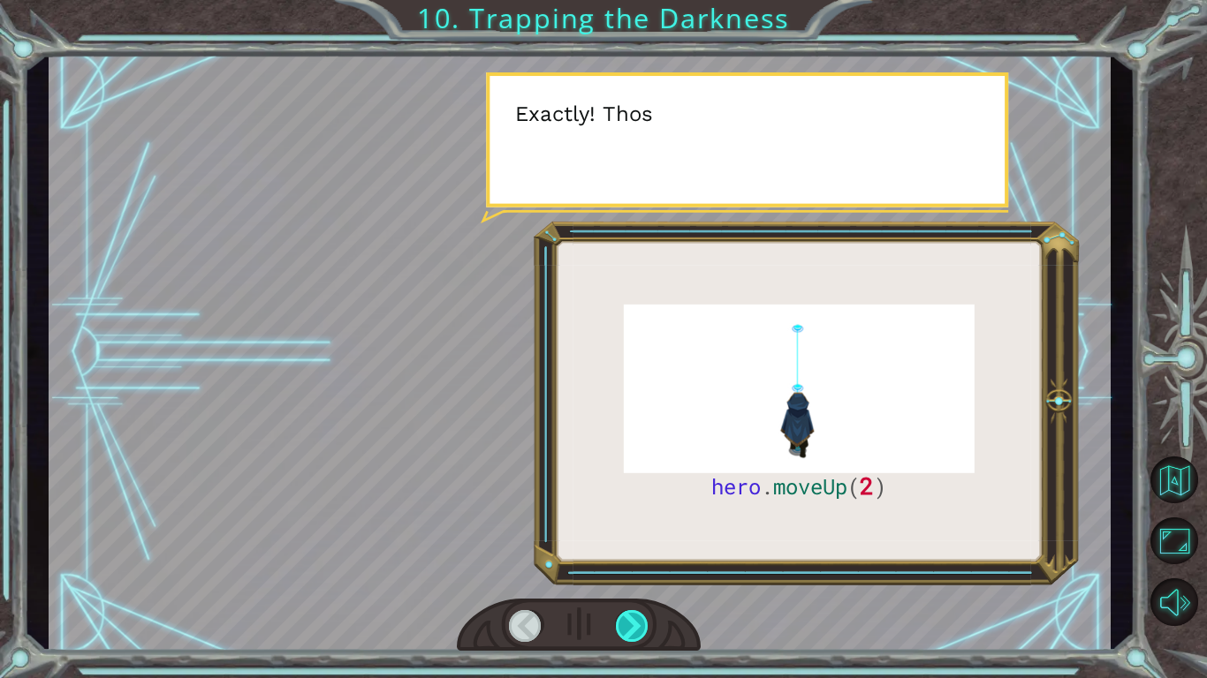
click at [630, 623] on div at bounding box center [633, 626] width 34 height 32
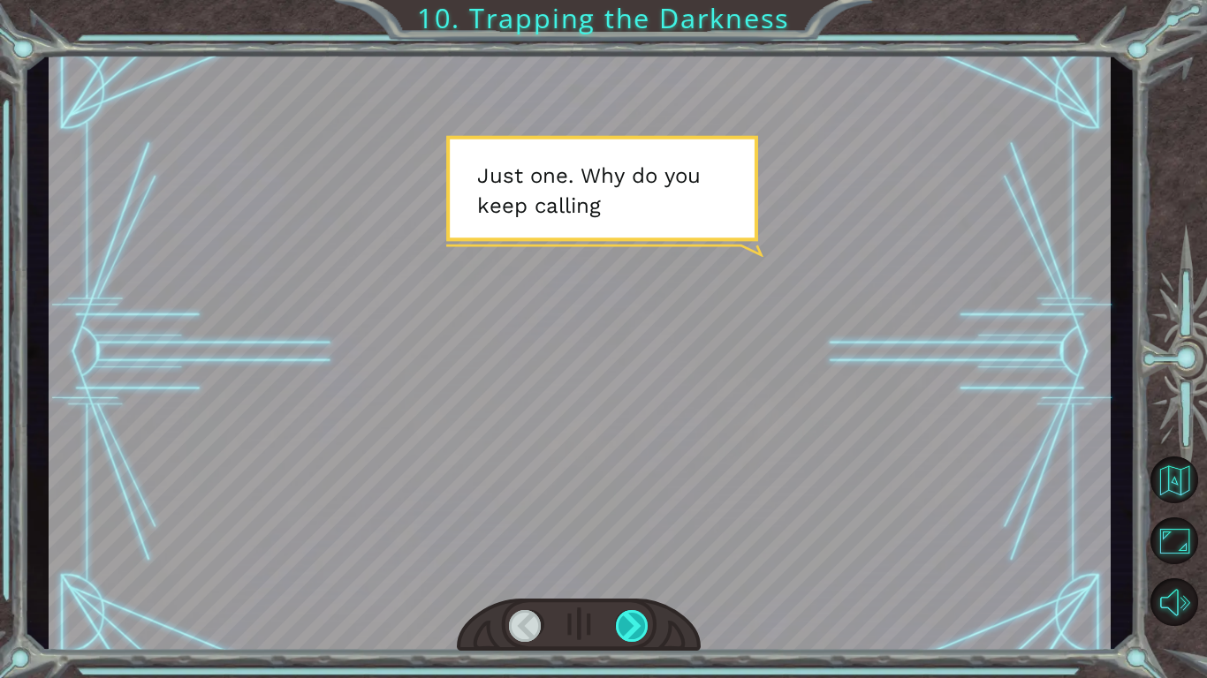
click at [630, 623] on div at bounding box center [633, 626] width 34 height 32
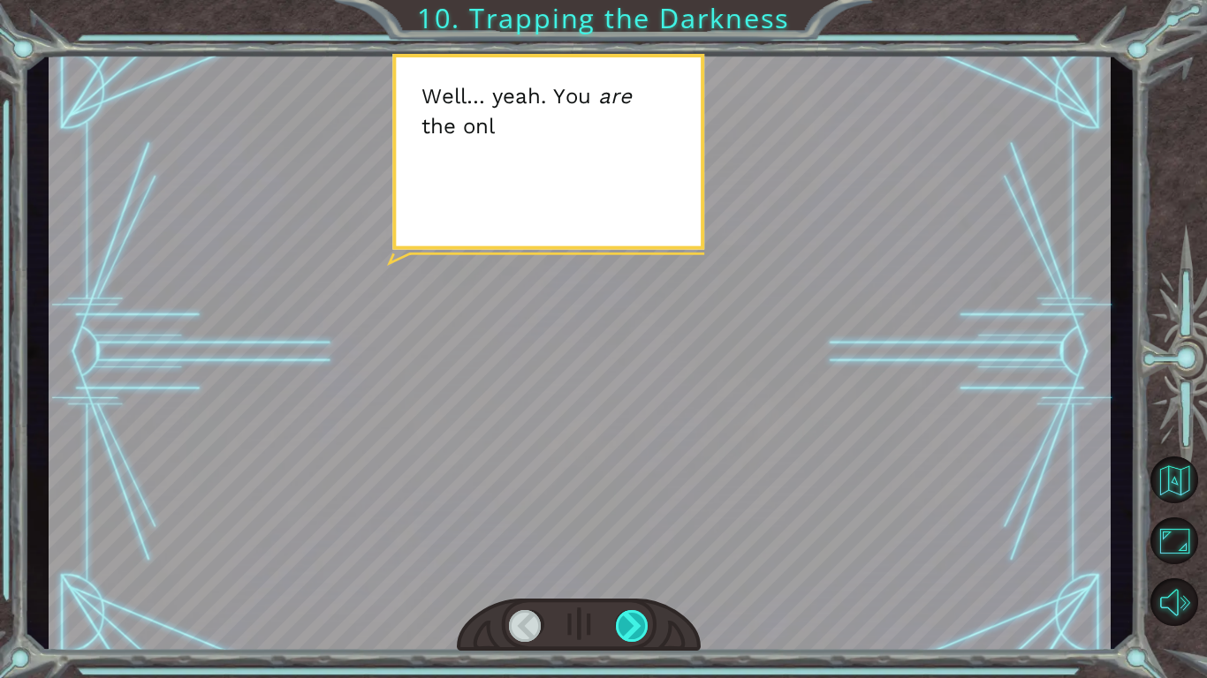
click at [630, 623] on div at bounding box center [633, 626] width 34 height 32
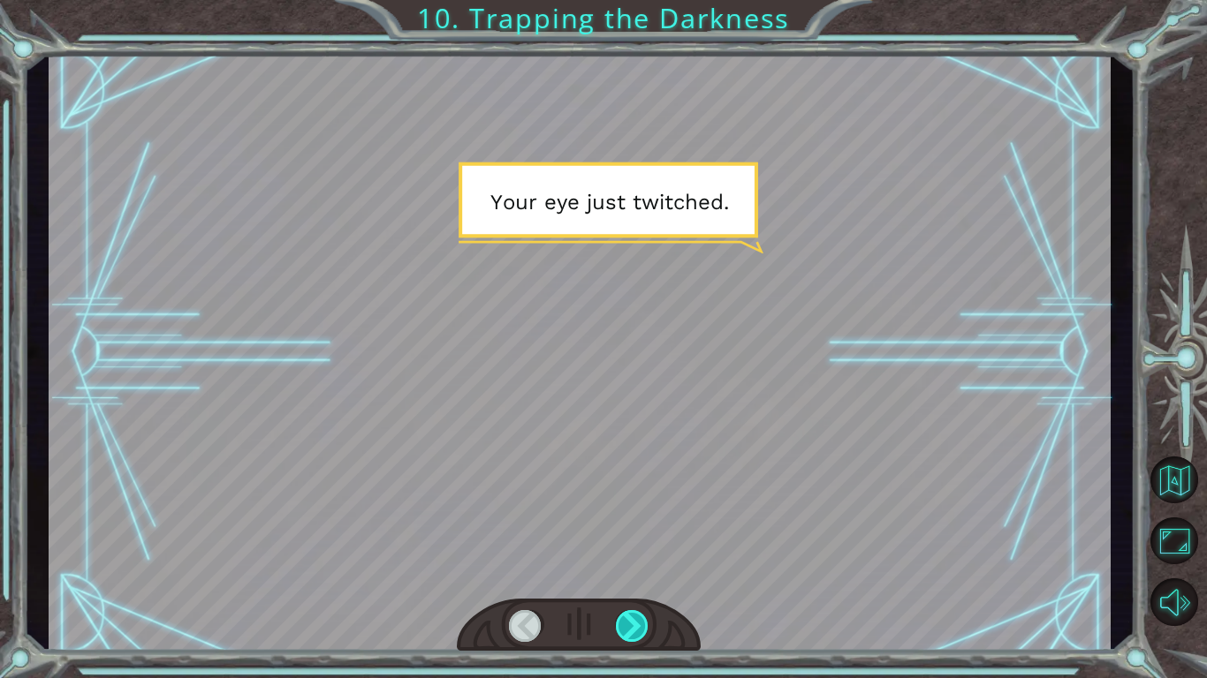
click at [630, 623] on div at bounding box center [633, 626] width 34 height 32
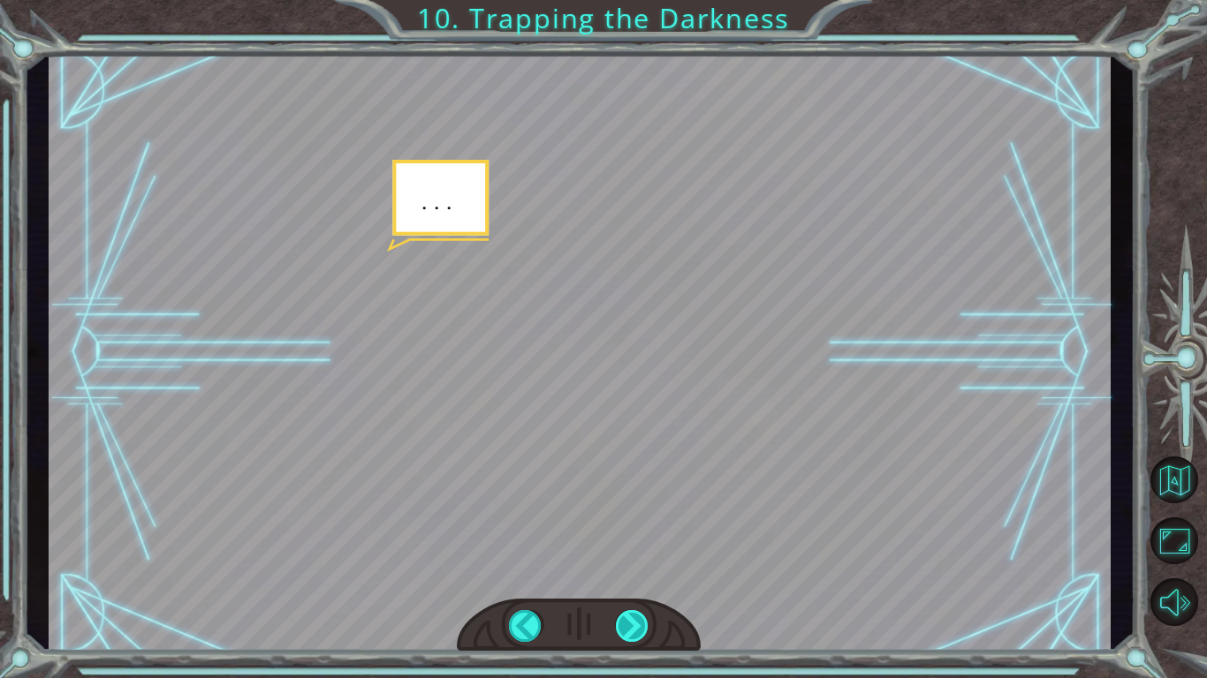
click at [630, 623] on div at bounding box center [633, 626] width 34 height 32
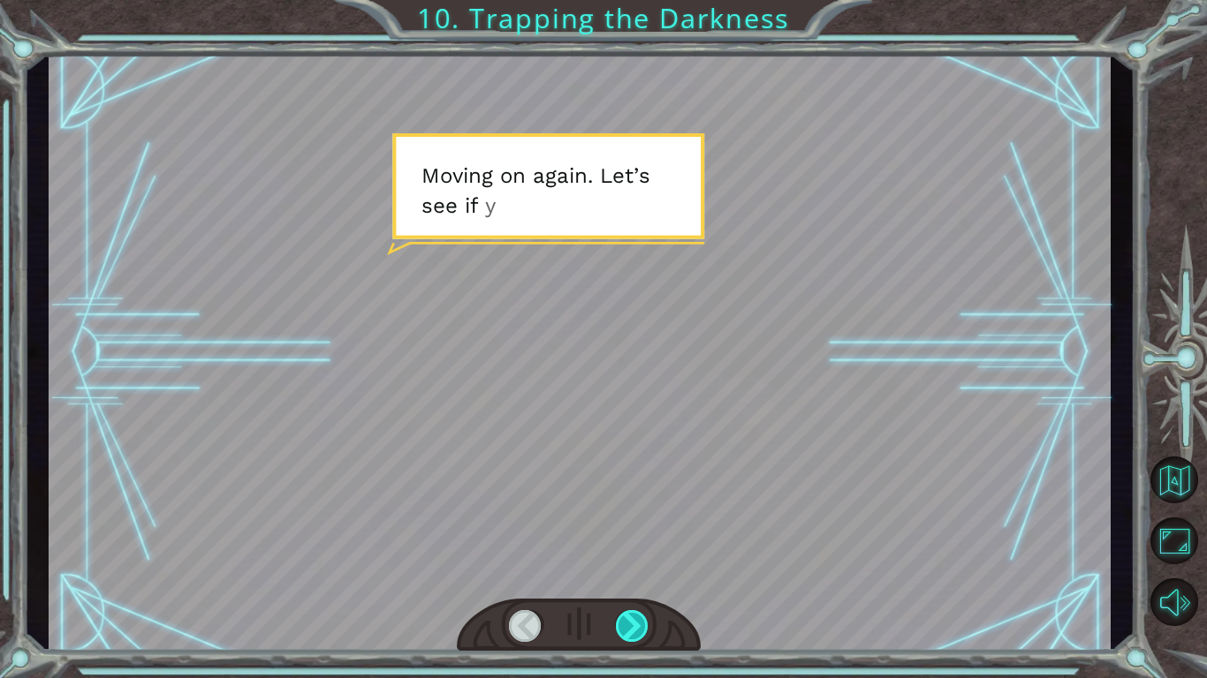
click at [630, 623] on div at bounding box center [633, 626] width 34 height 32
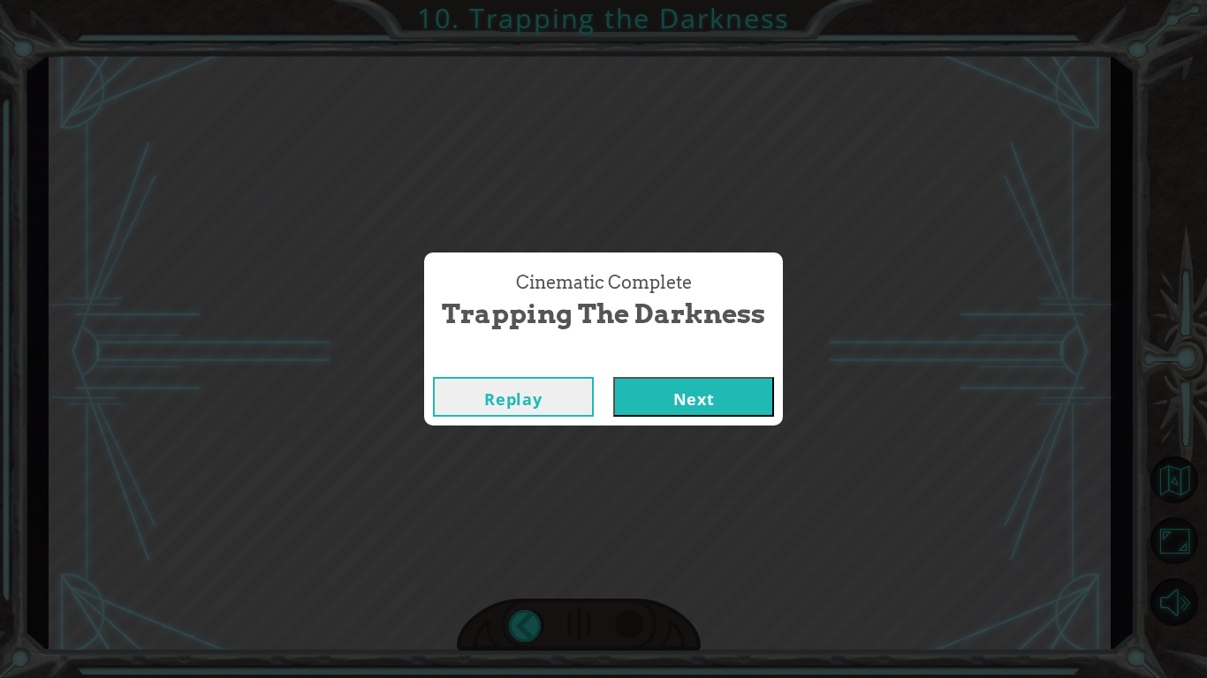
click at [713, 408] on button "Next" at bounding box center [693, 397] width 161 height 40
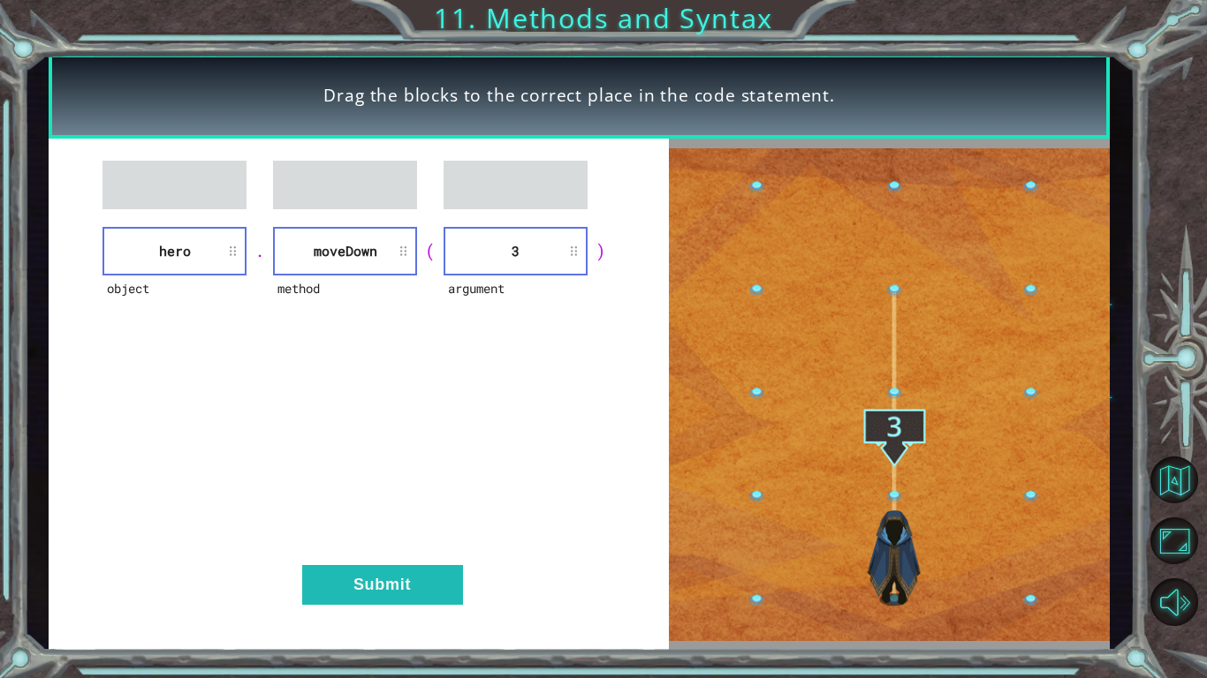
click at [367, 564] on div "object hero . method [GEOGRAPHIC_DATA] ( argument 3 ) Submit" at bounding box center [359, 395] width 620 height 513
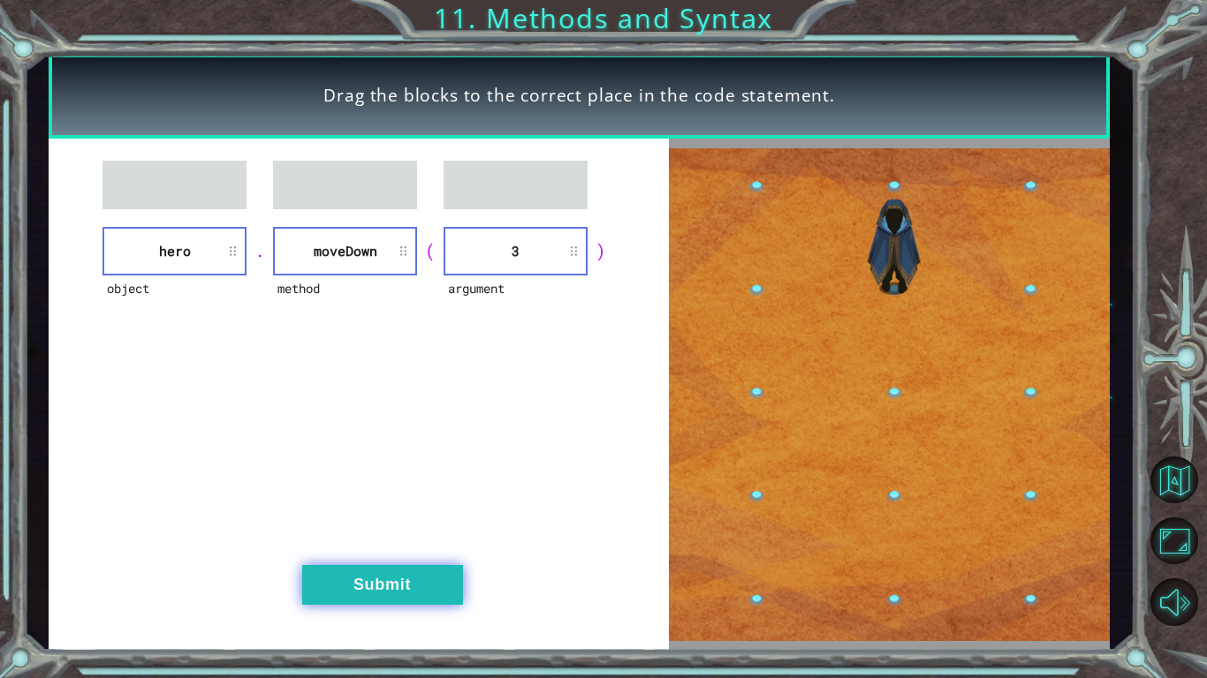
click at [371, 574] on button "Submit" at bounding box center [382, 585] width 161 height 40
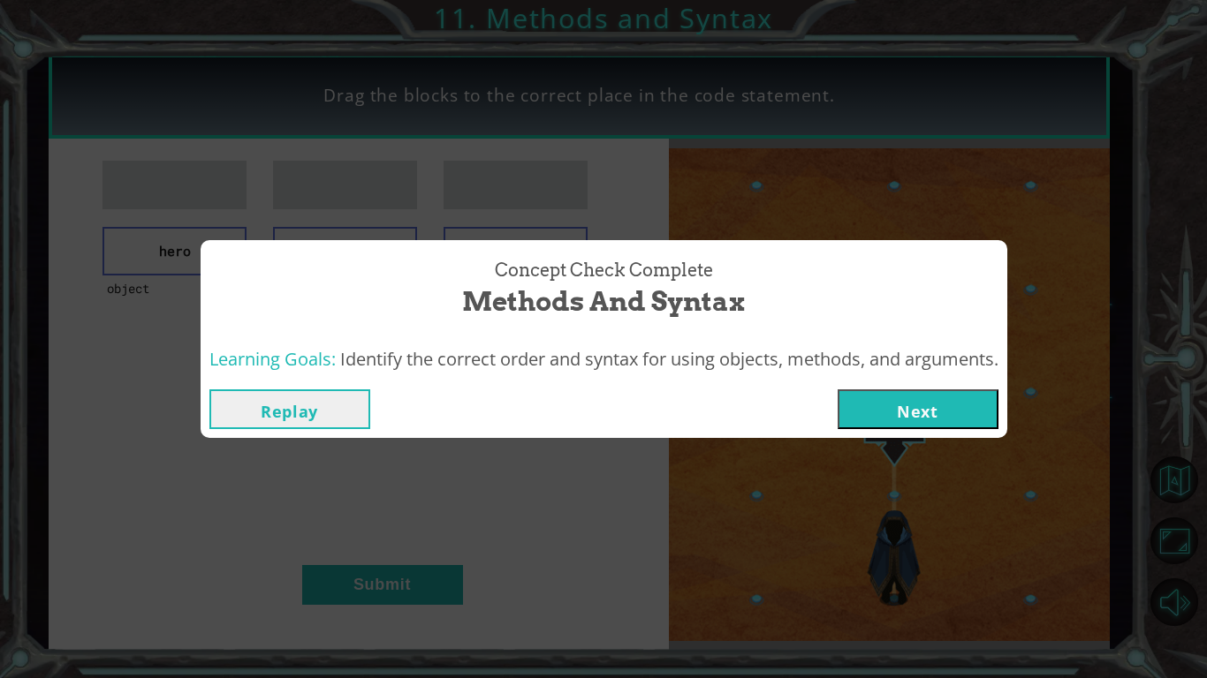
click at [864, 397] on button "Next" at bounding box center [917, 410] width 161 height 40
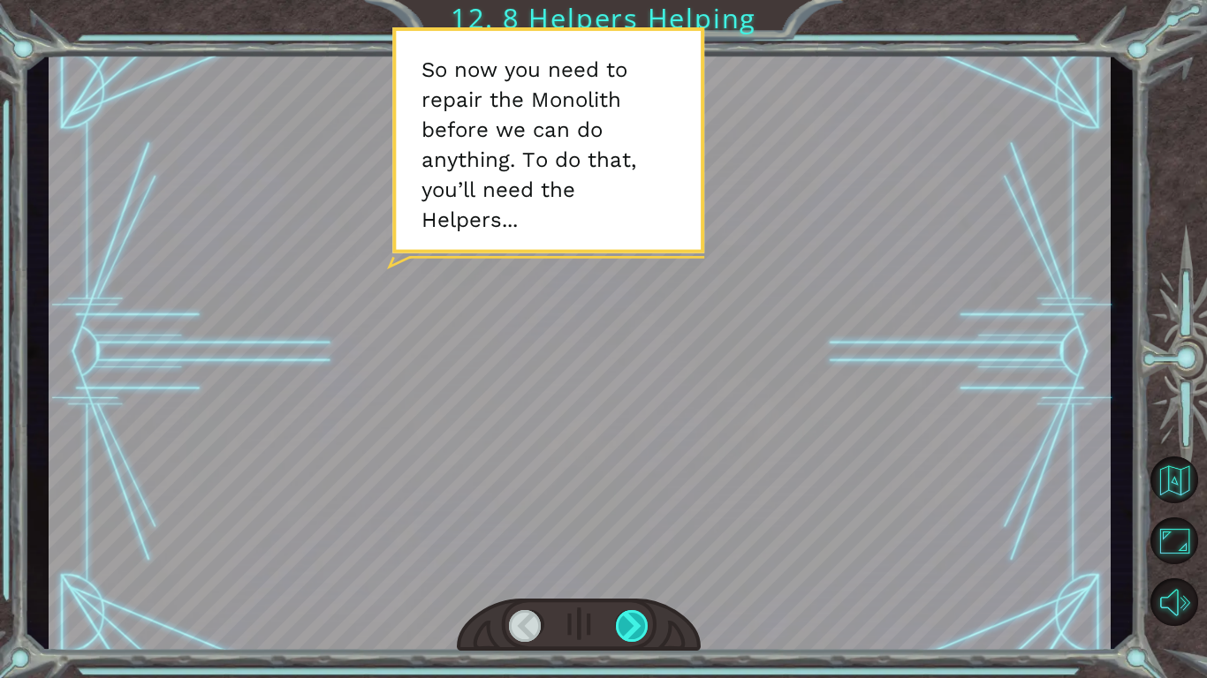
click at [626, 619] on div at bounding box center [633, 626] width 34 height 32
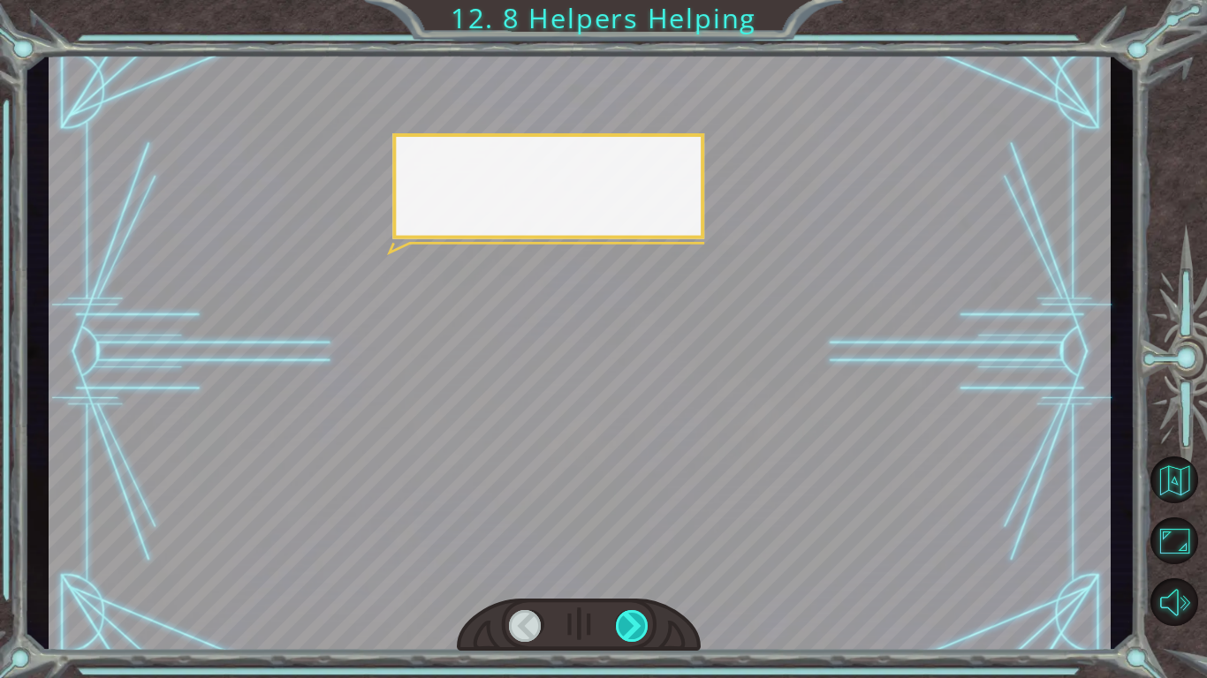
click at [626, 619] on div at bounding box center [633, 626] width 34 height 32
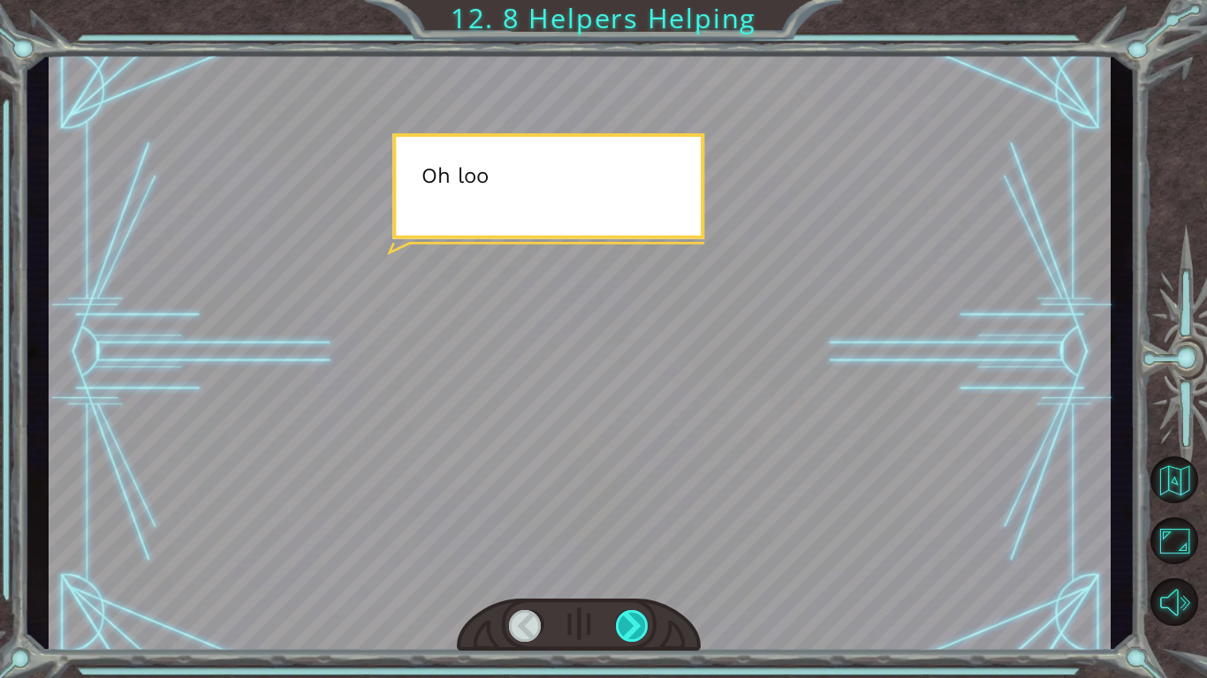
click at [626, 619] on div at bounding box center [633, 626] width 34 height 32
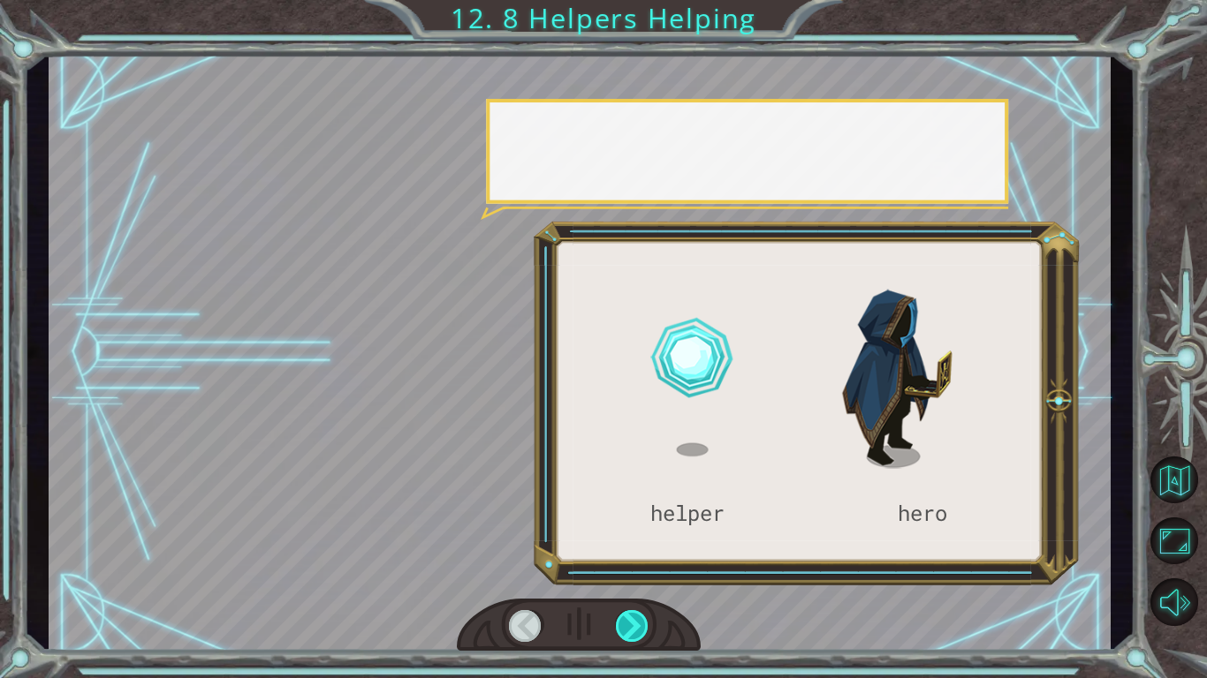
click at [626, 619] on div at bounding box center [633, 626] width 34 height 32
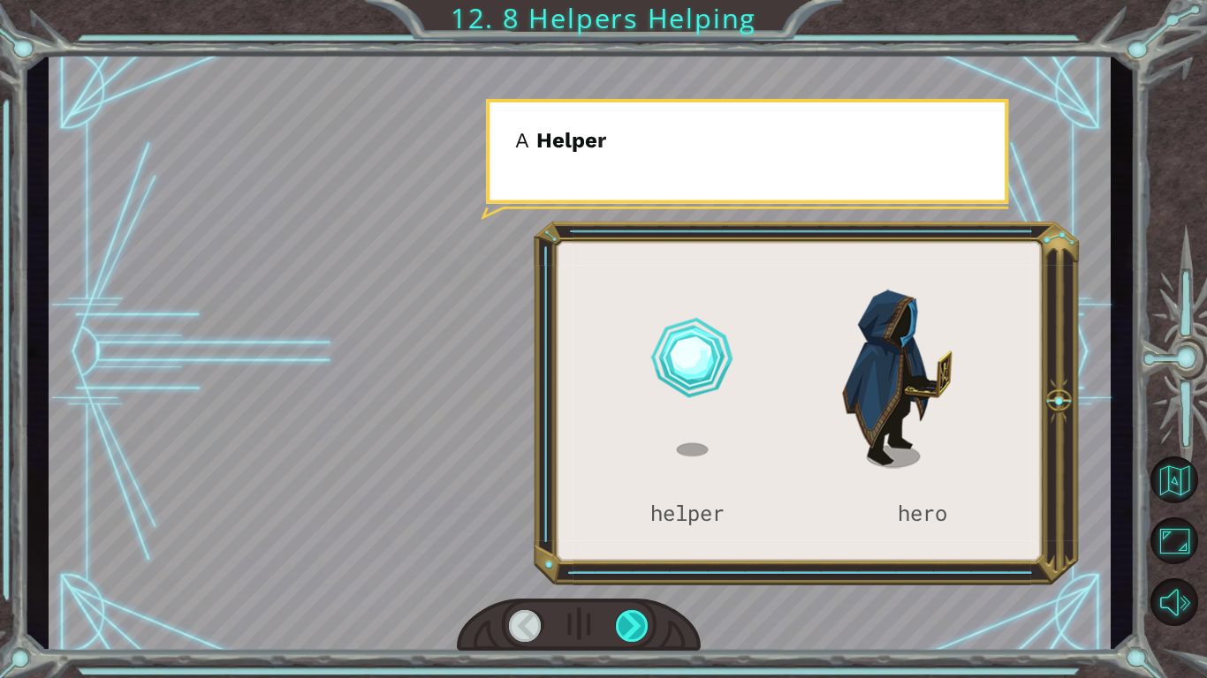
click at [626, 619] on div at bounding box center [633, 626] width 34 height 32
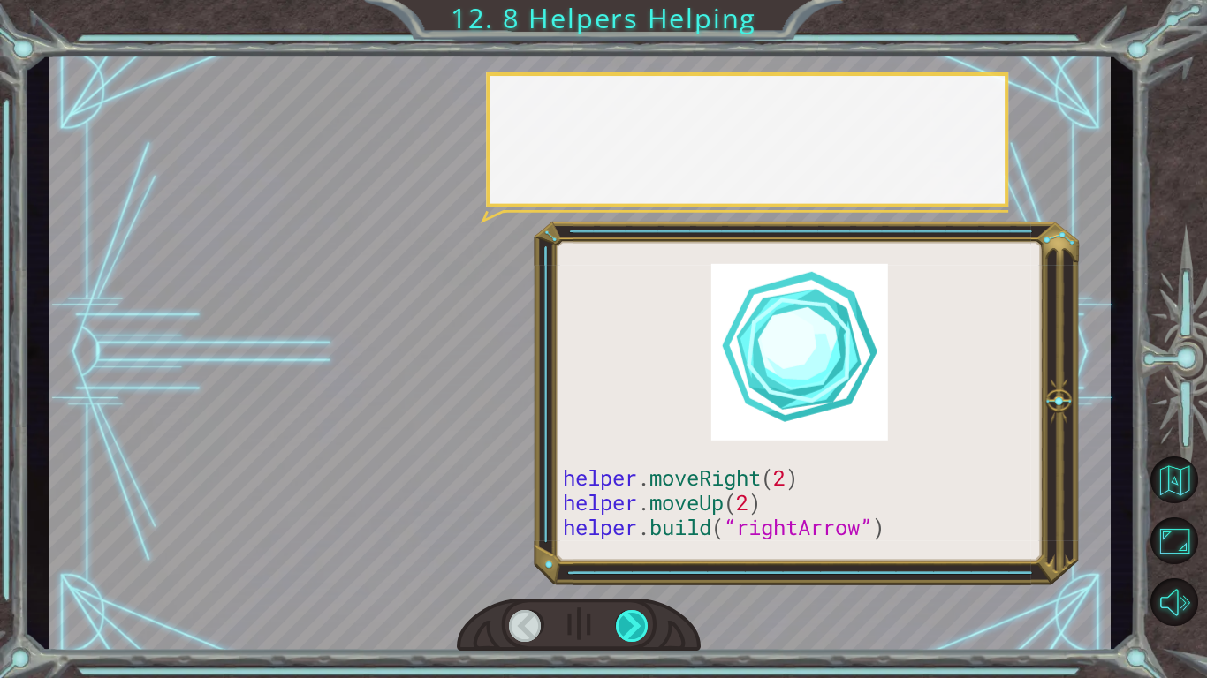
click at [626, 619] on div at bounding box center [633, 626] width 34 height 32
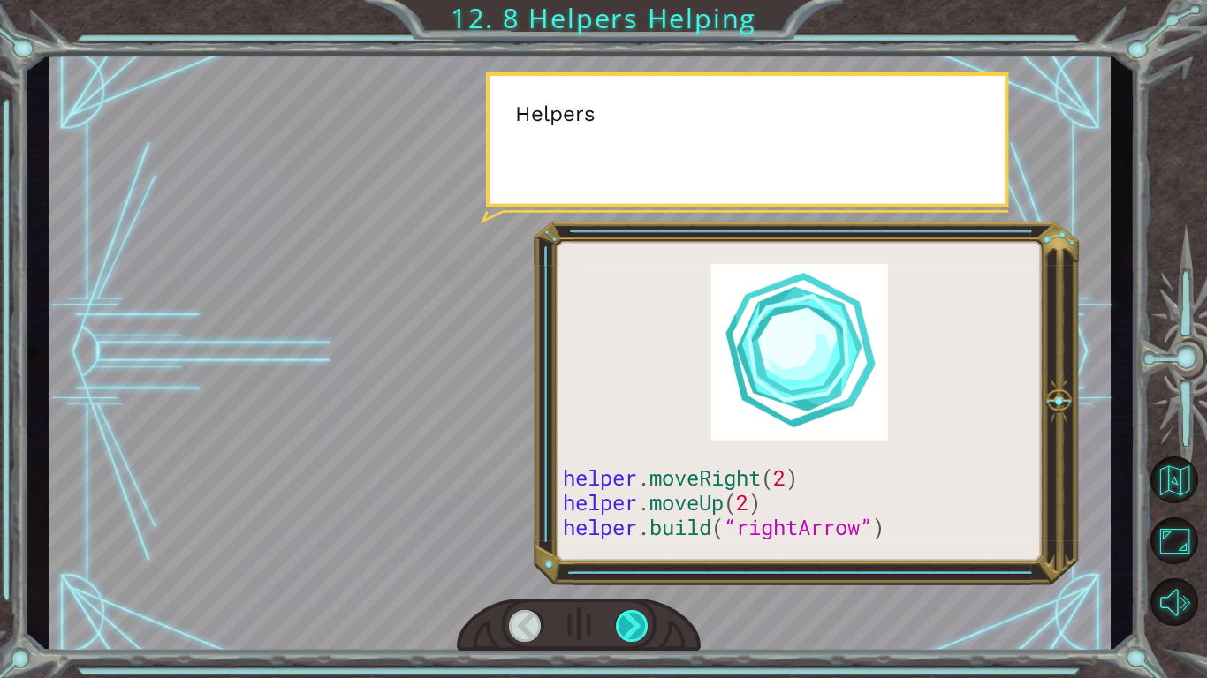
click at [626, 619] on div at bounding box center [633, 626] width 34 height 32
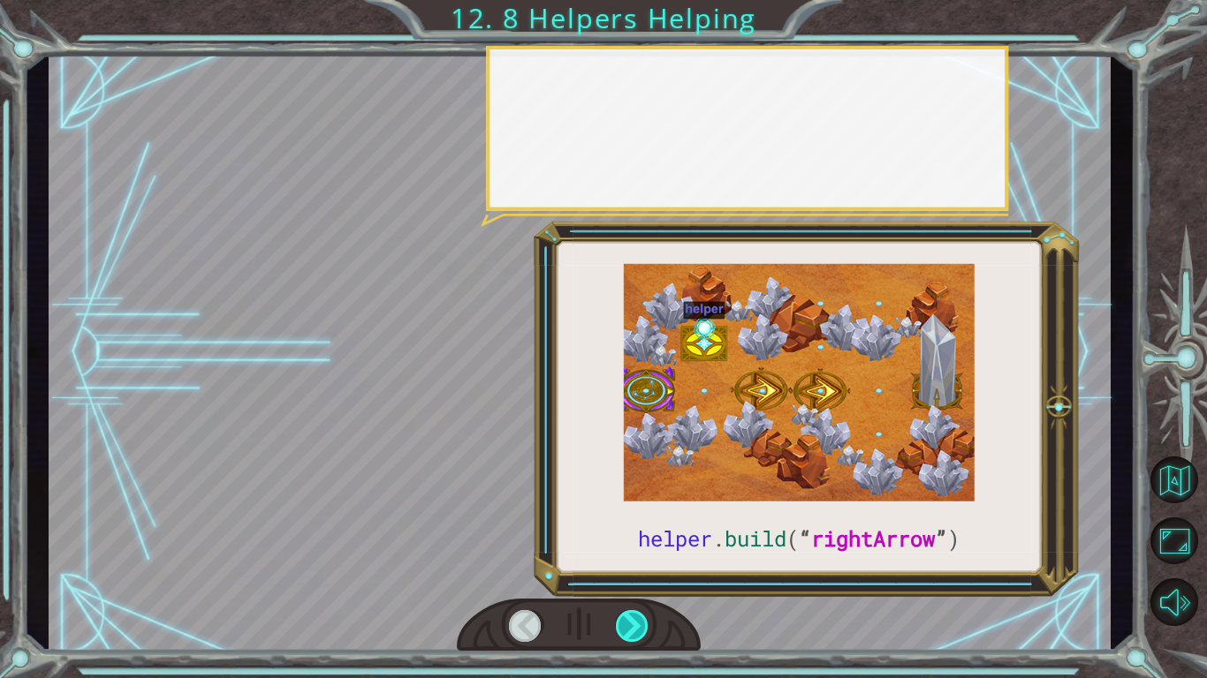
click at [626, 619] on div at bounding box center [633, 626] width 34 height 32
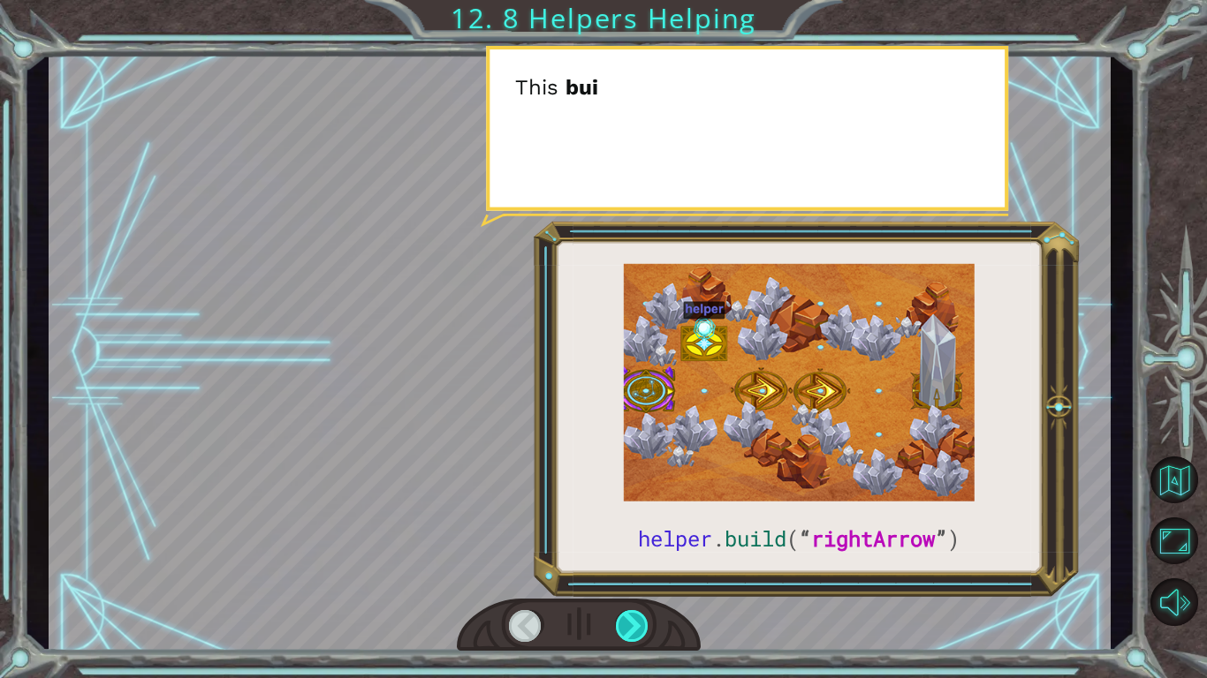
click at [626, 619] on div at bounding box center [633, 626] width 34 height 32
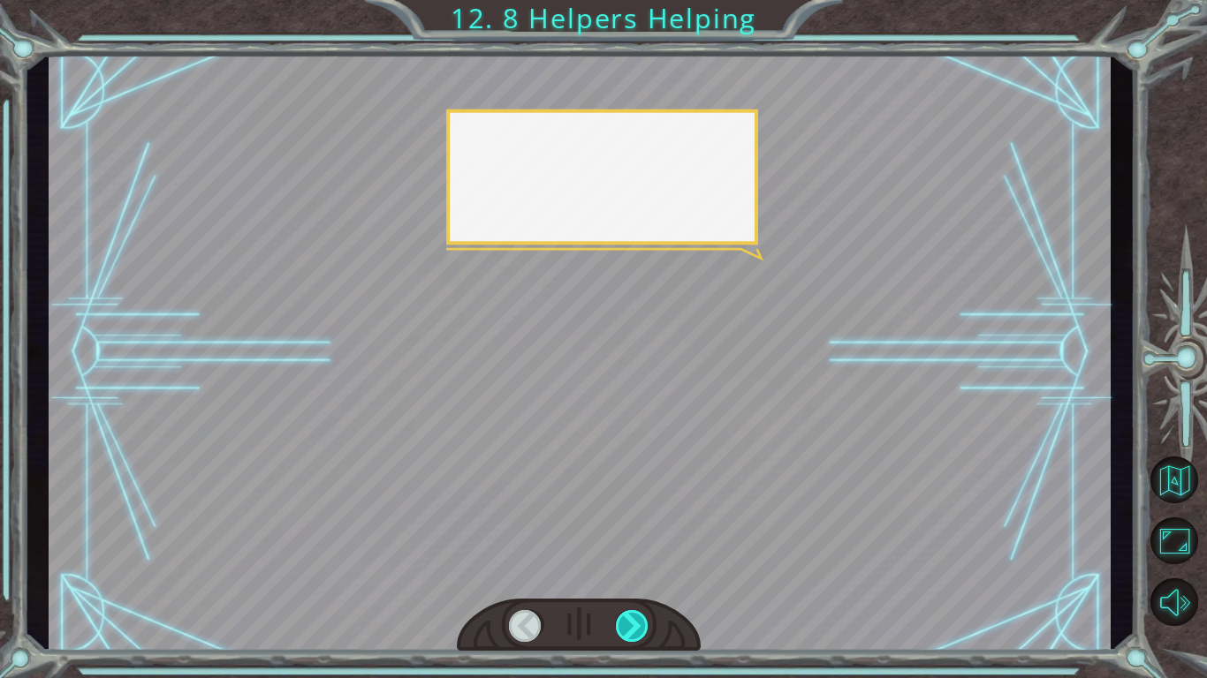
click at [626, 619] on div at bounding box center [633, 626] width 34 height 32
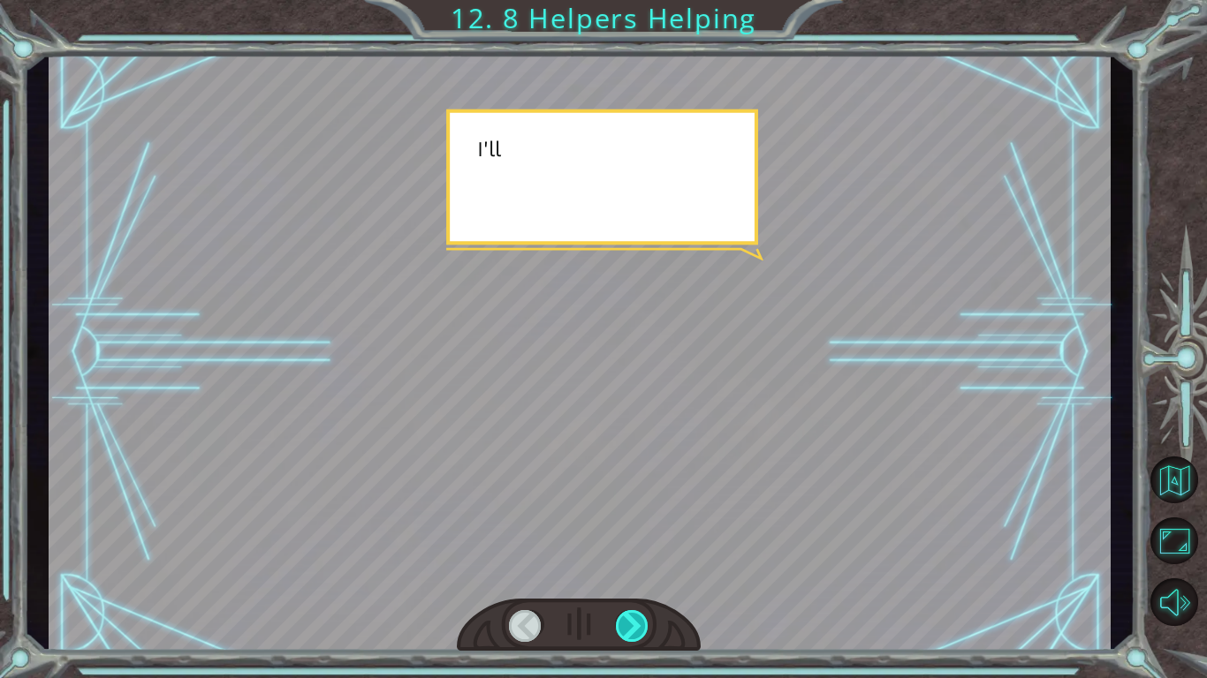
click at [626, 619] on div at bounding box center [633, 626] width 34 height 32
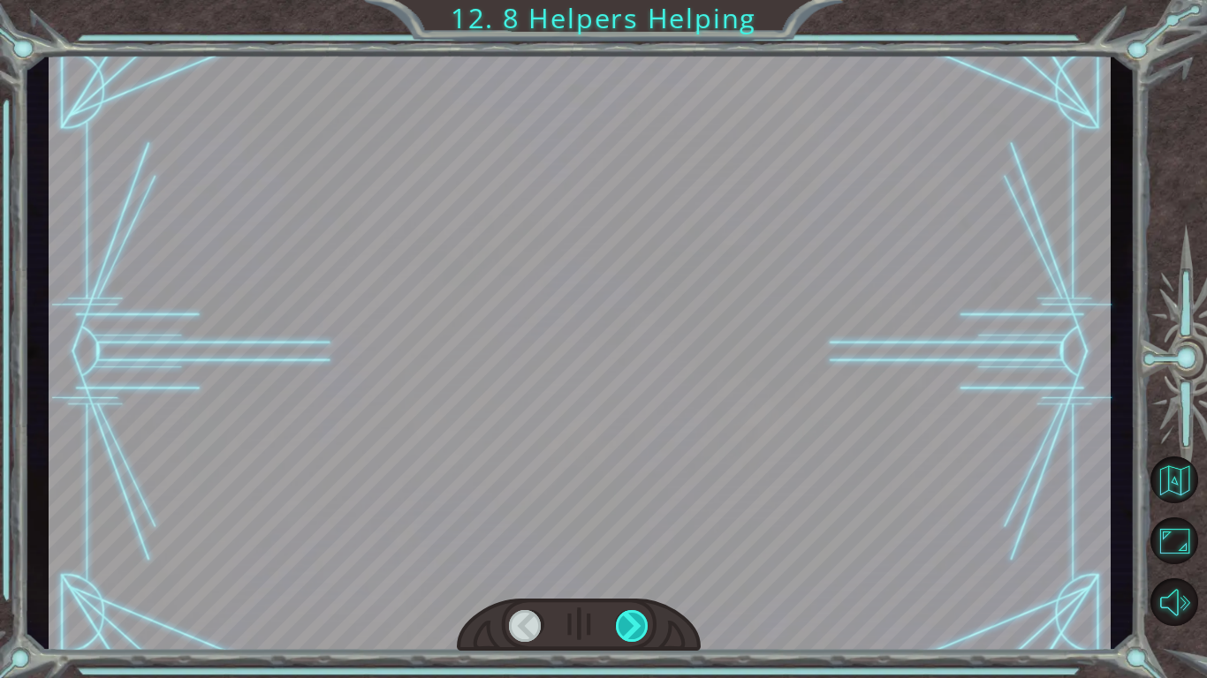
click at [626, 619] on div at bounding box center [633, 626] width 34 height 32
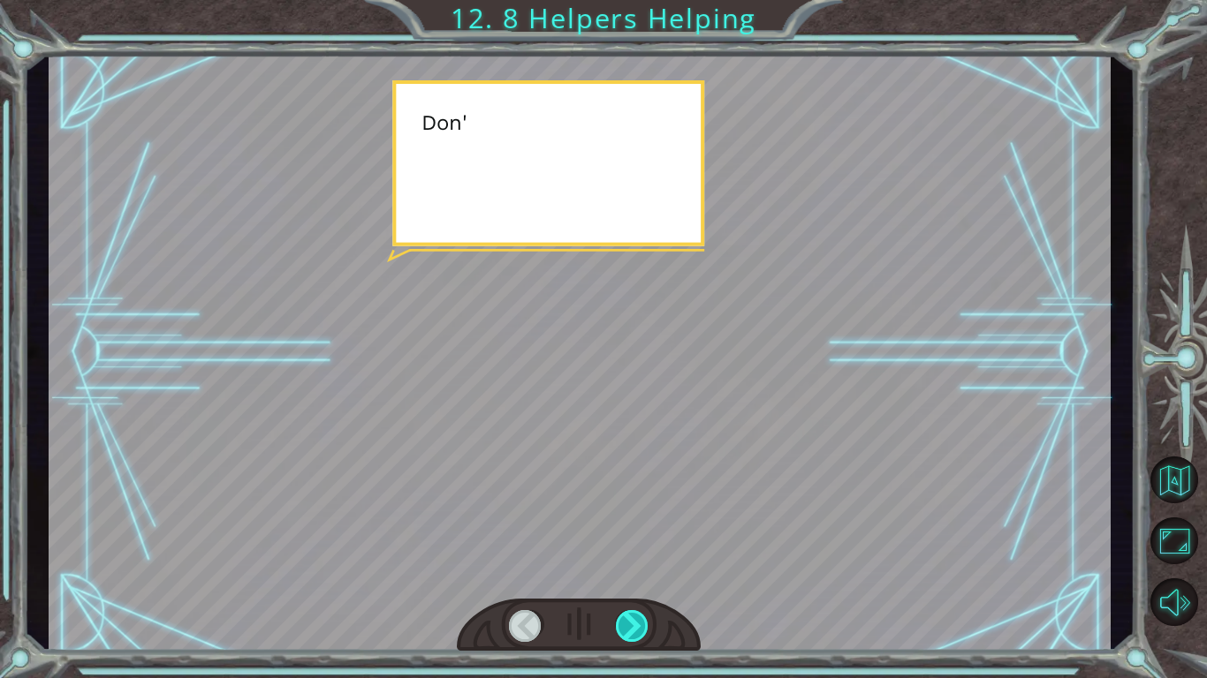
click at [626, 619] on div at bounding box center [633, 626] width 34 height 32
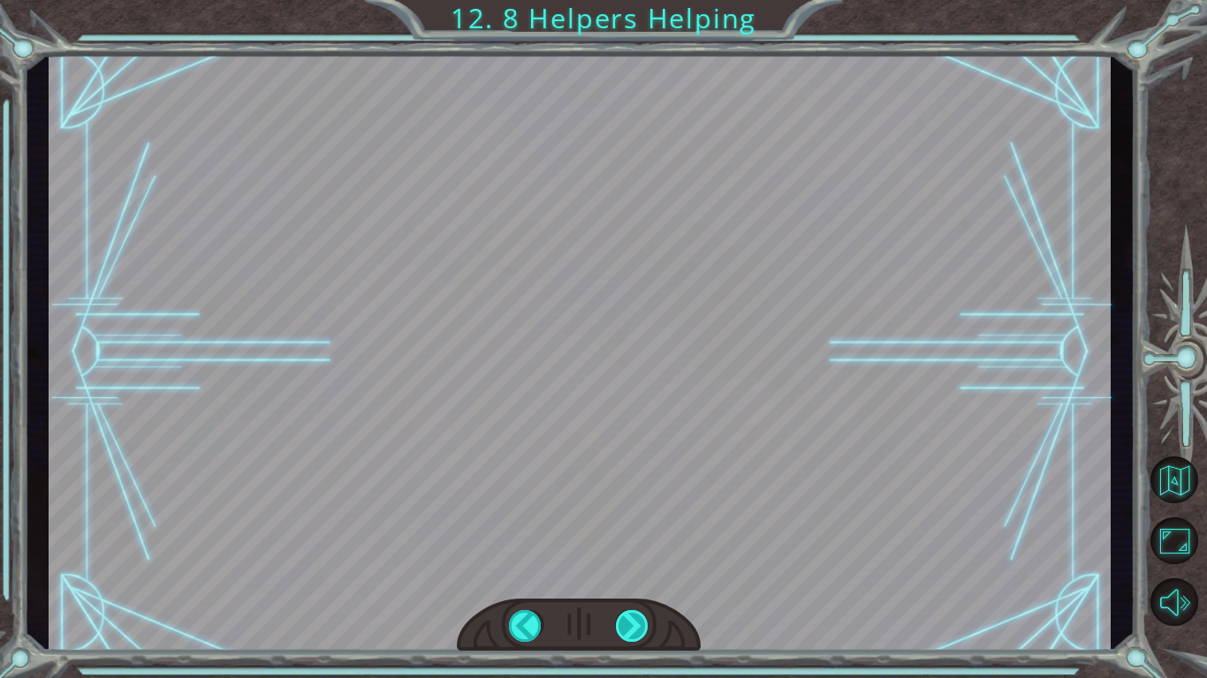
click at [626, 0] on div "helper . build ( “ rightArrow ” ) S o n o w y o u n e e d t o r e p a i r t h e…" at bounding box center [603, 0] width 1207 height 0
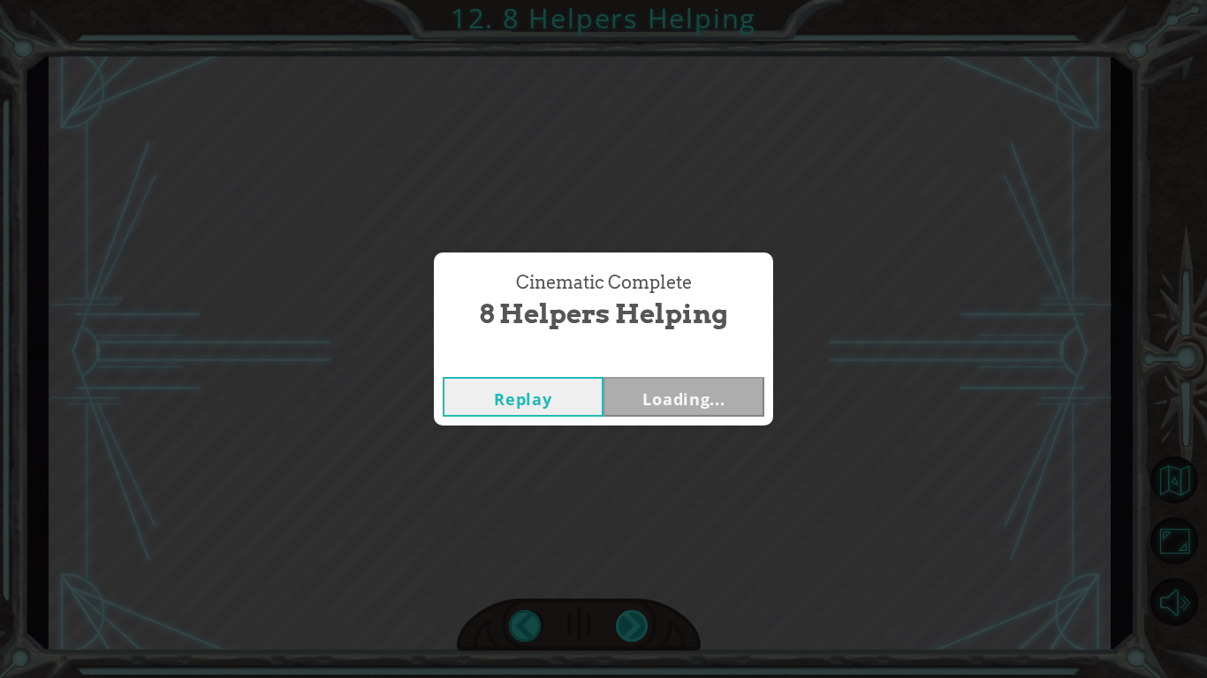
click at [626, 619] on div "Cinematic Complete 8 Helpers Helping Replay Loading..." at bounding box center [603, 339] width 1207 height 678
click at [639, 397] on button "Next" at bounding box center [683, 397] width 161 height 40
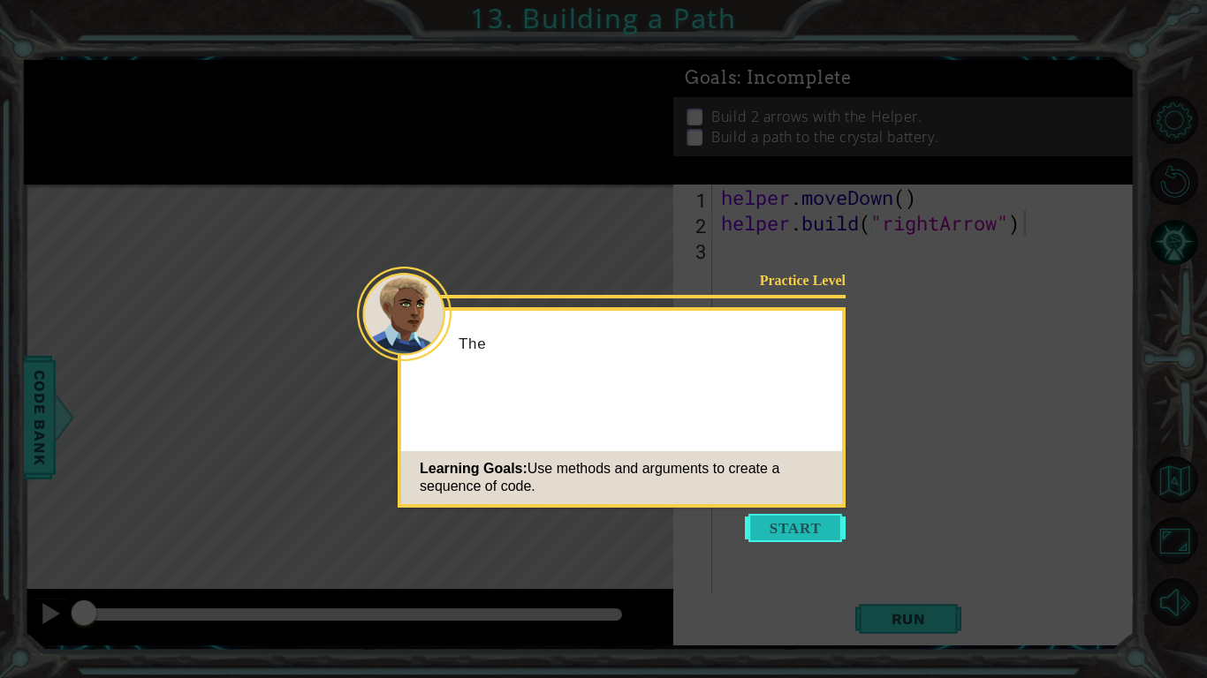
click at [807, 518] on button "Start" at bounding box center [795, 528] width 101 height 28
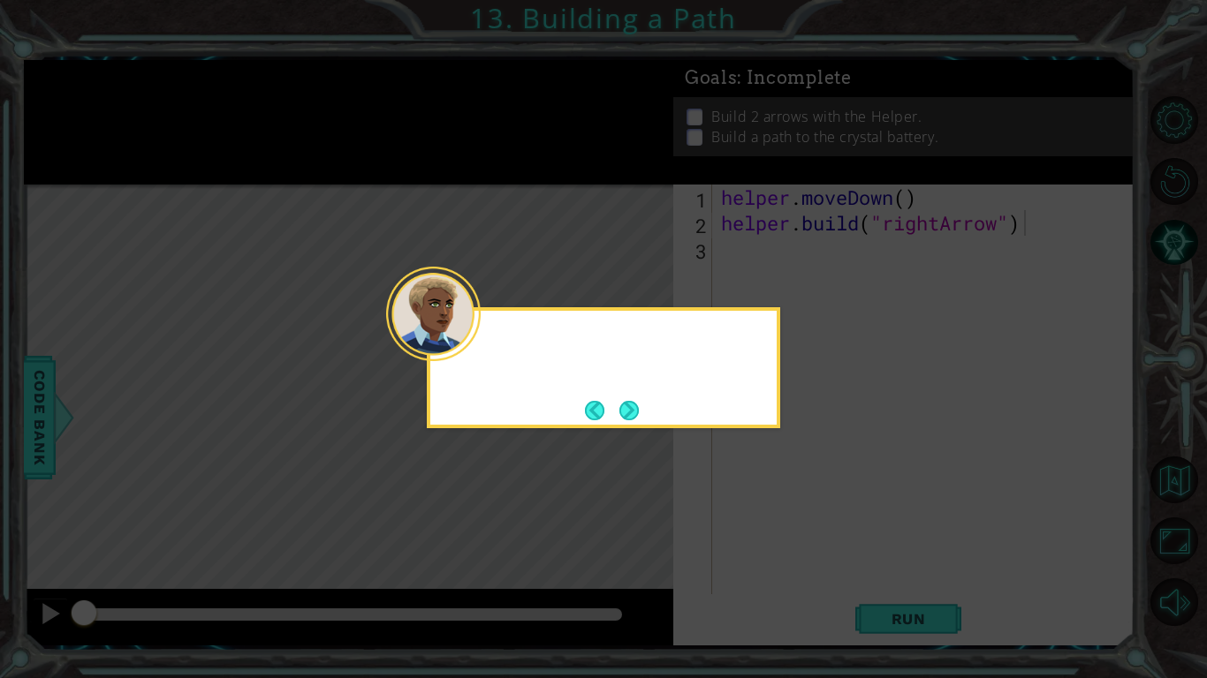
click at [807, 518] on icon at bounding box center [603, 339] width 1207 height 678
click at [627, 404] on button "Next" at bounding box center [628, 410] width 19 height 19
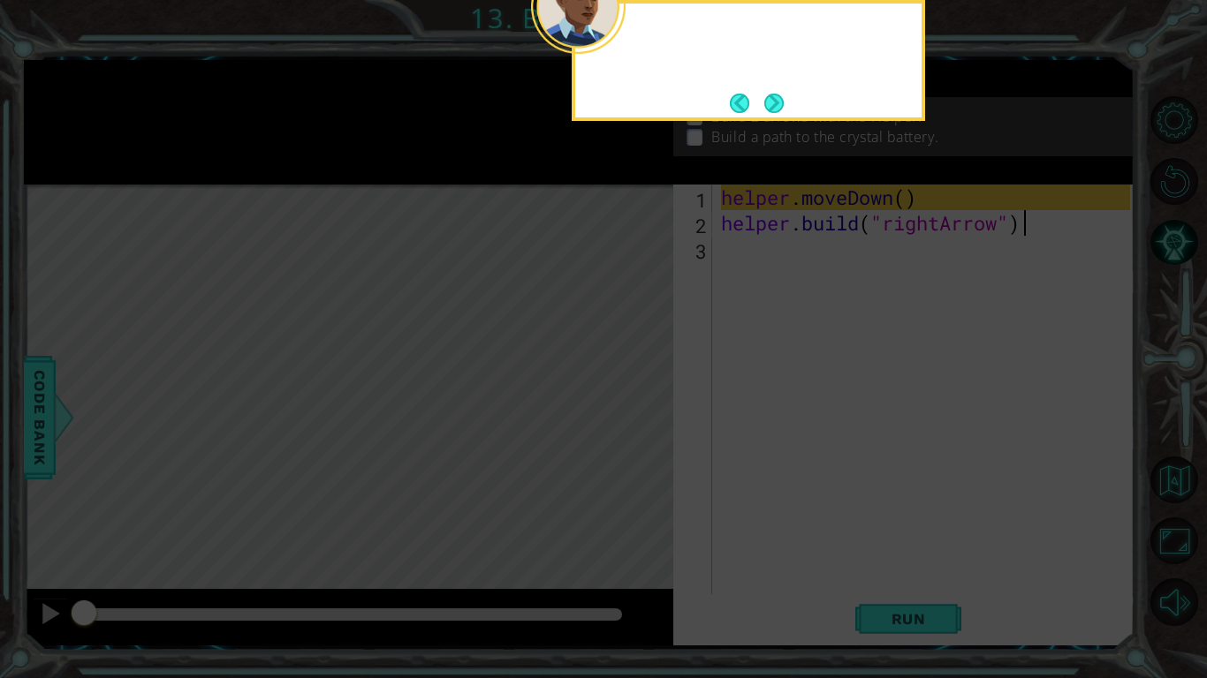
click at [627, 404] on icon at bounding box center [603, 110] width 1207 height 1138
click at [777, 96] on button "Next" at bounding box center [773, 103] width 19 height 19
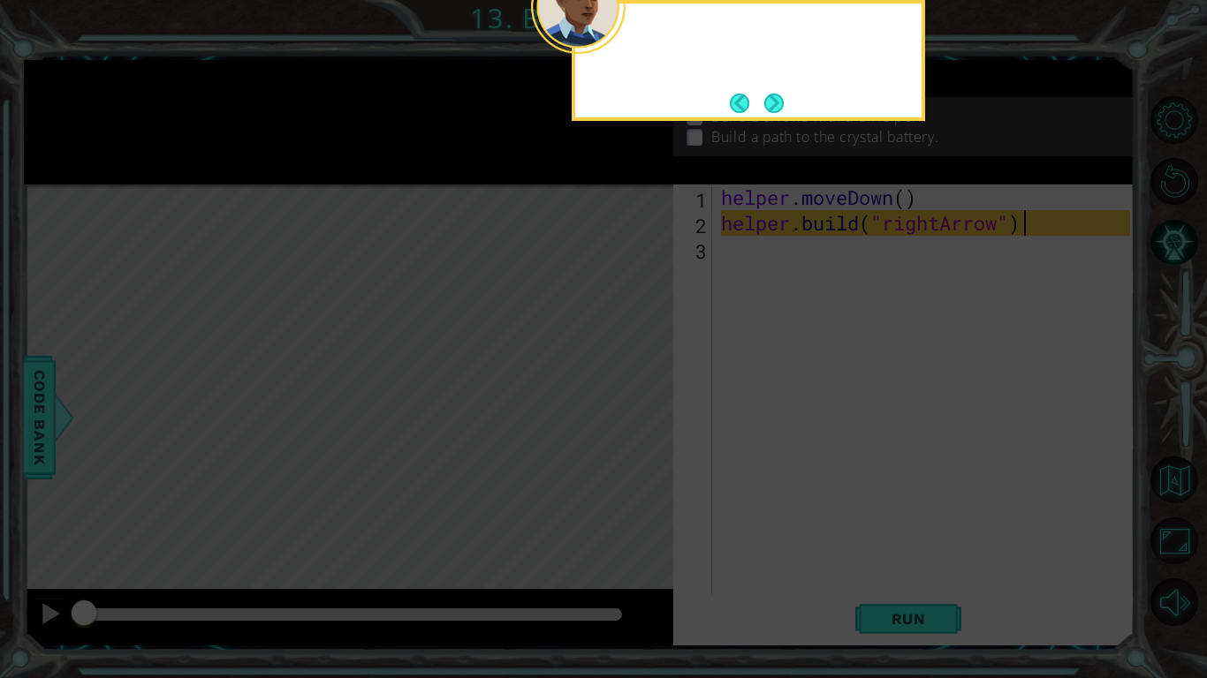
click at [777, 96] on button "Next" at bounding box center [773, 103] width 19 height 19
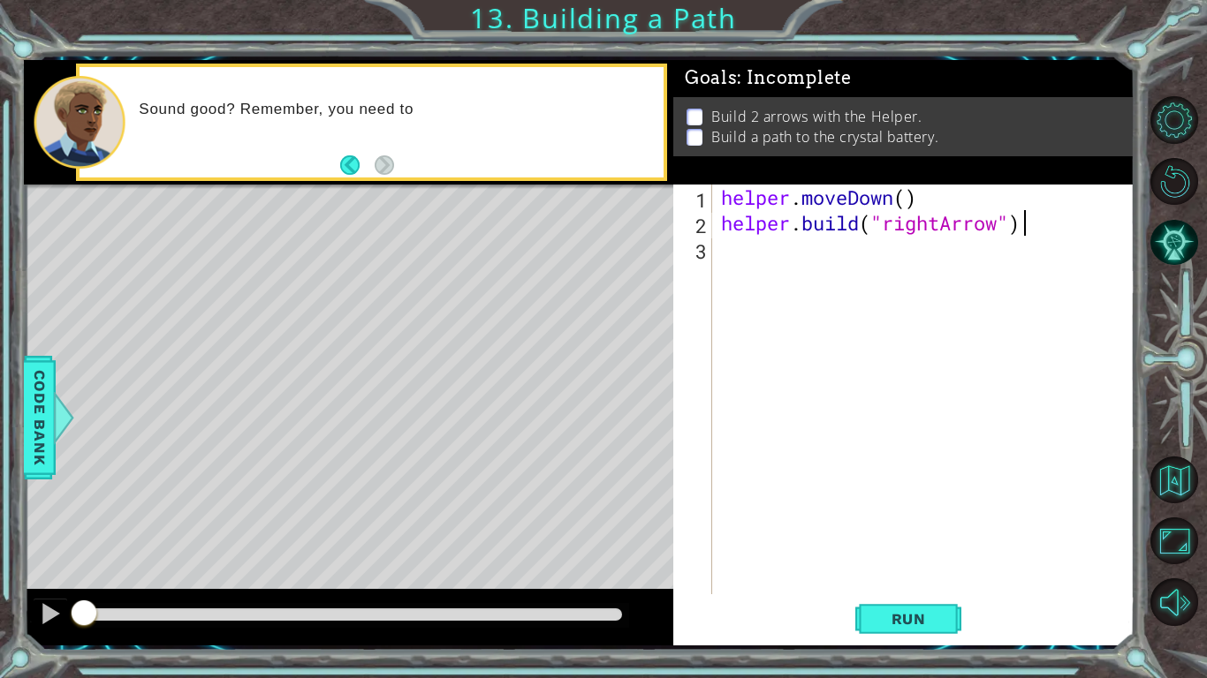
click at [627, 322] on div "Level Map" at bounding box center [432, 445] width 816 height 520
